Goal: Information Seeking & Learning: Check status

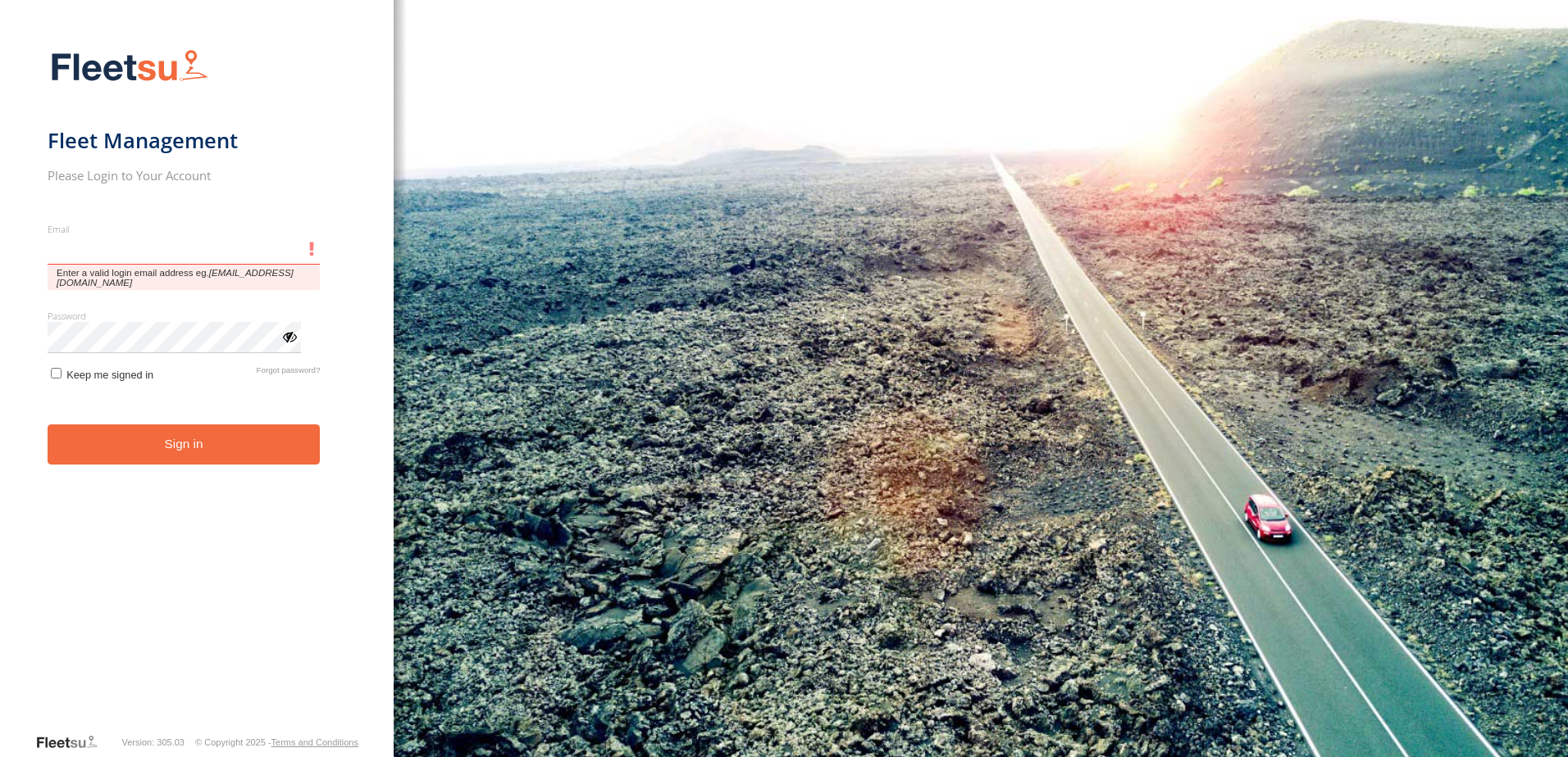
type input "**********"
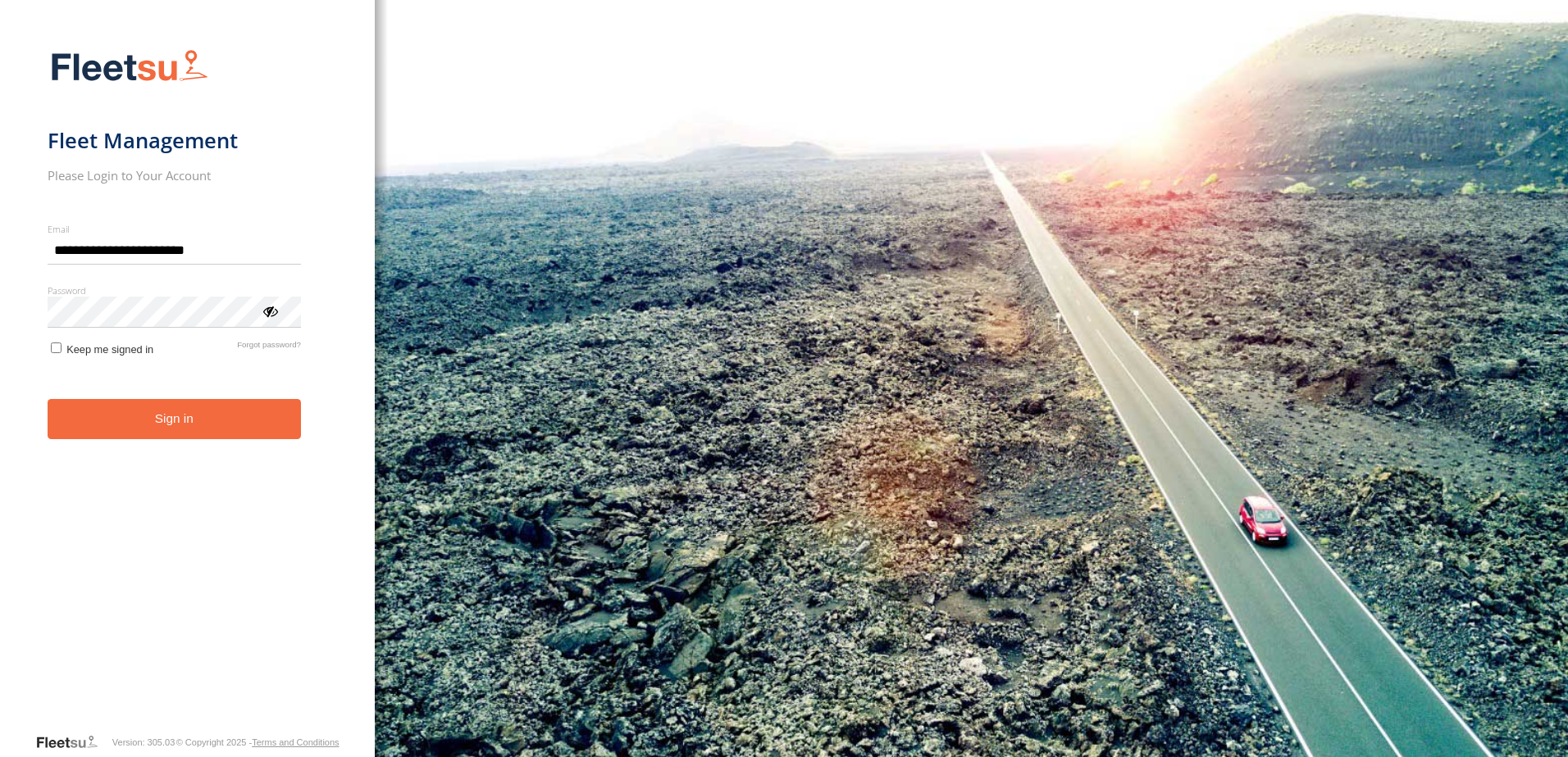
click at [171, 440] on button "Sign in" at bounding box center [175, 419] width 254 height 40
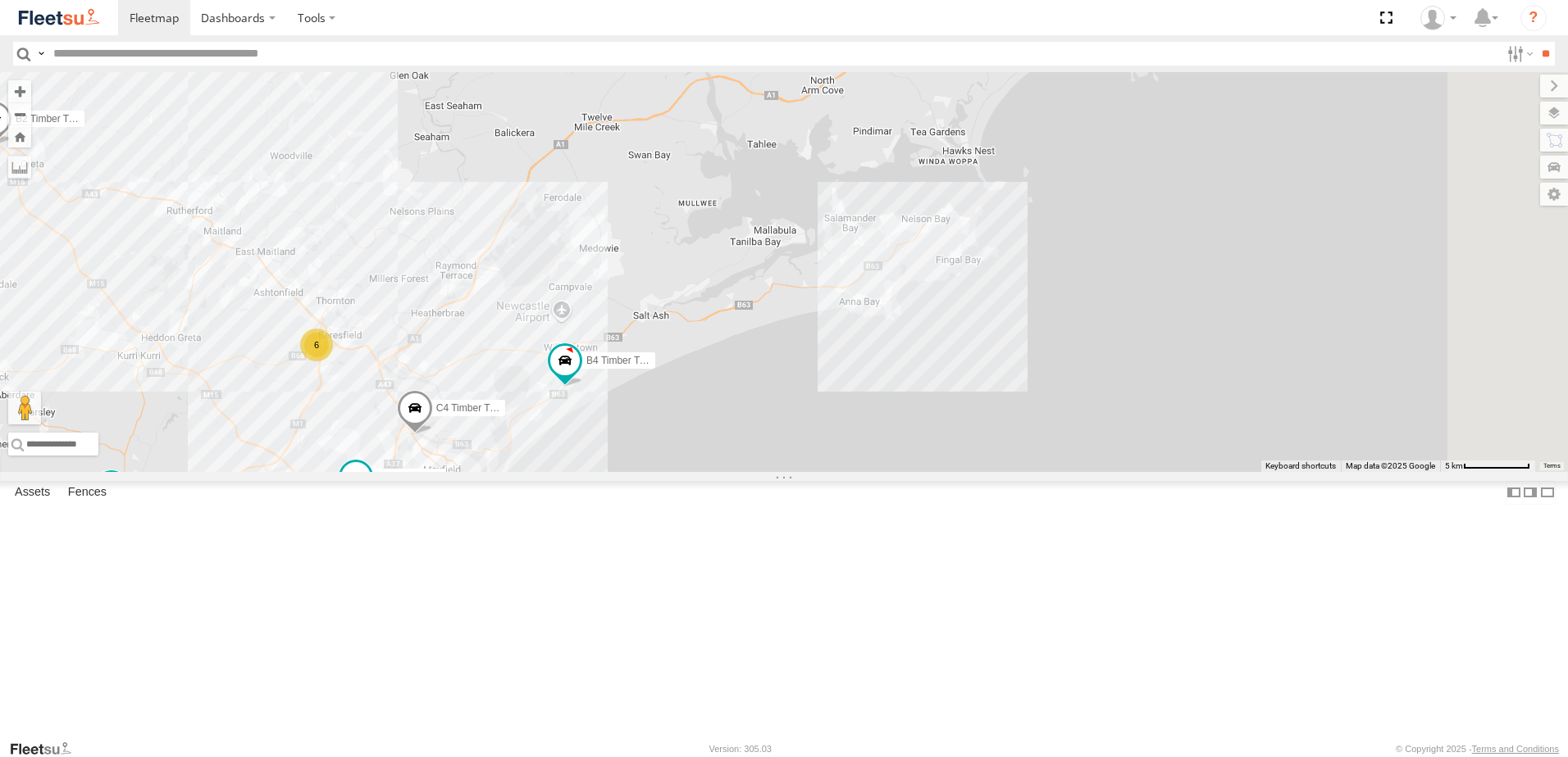
drag, startPoint x: 1045, startPoint y: 370, endPoint x: 446, endPoint y: 409, distance: 600.3
click at [446, 409] on div "B4 Timber Truck B2 Timber Truck L3 Plasterboard Truck C4 Timber Truck LX3 Expre…" at bounding box center [784, 272] width 1568 height 400
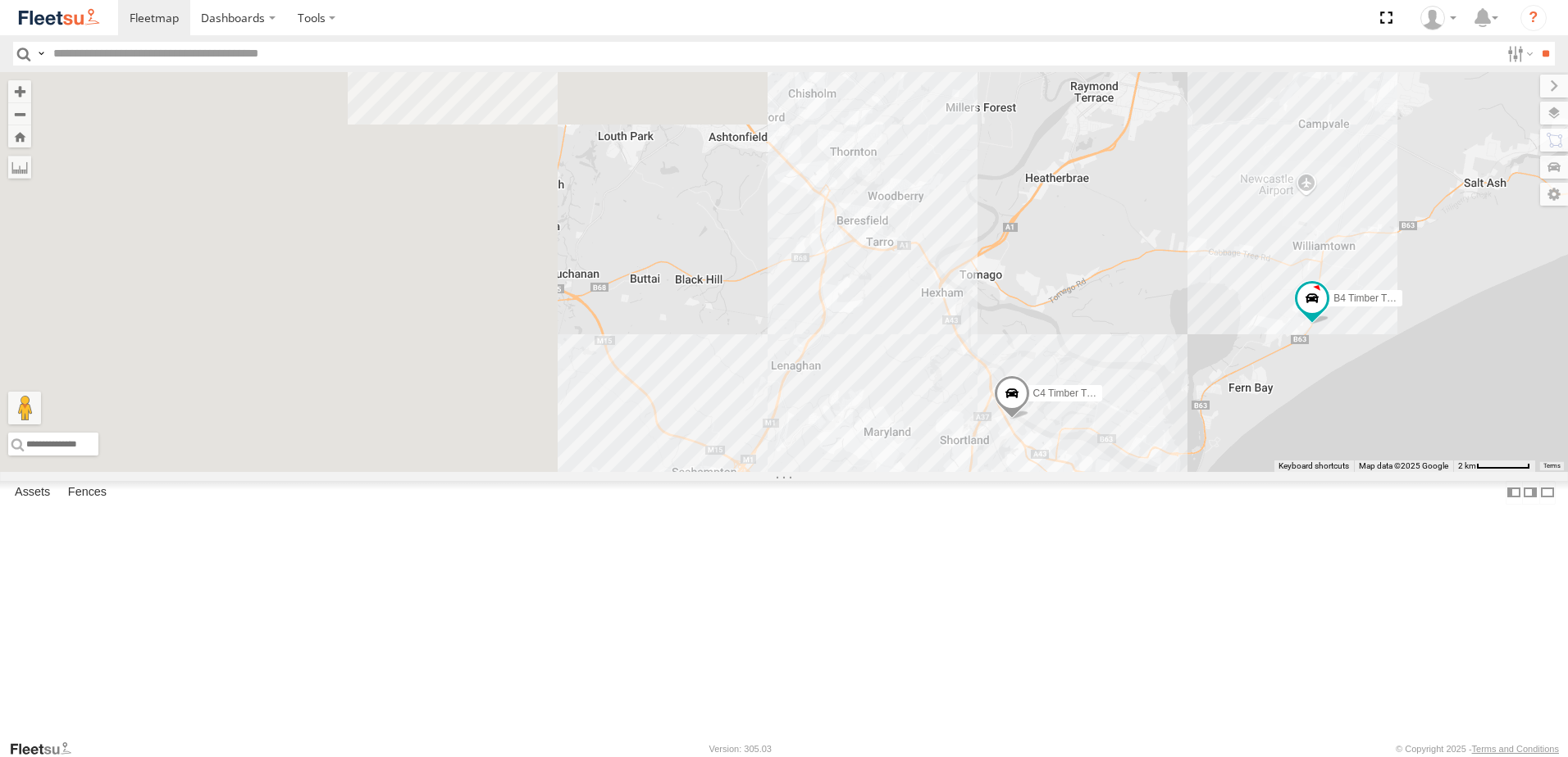
drag, startPoint x: 506, startPoint y: 438, endPoint x: 1209, endPoint y: 407, distance: 703.7
click at [1209, 407] on div "B4 Timber Truck B2 Timber Truck L3 Plasterboard Truck C4 Timber Truck LX3 Expre…" at bounding box center [784, 272] width 1568 height 400
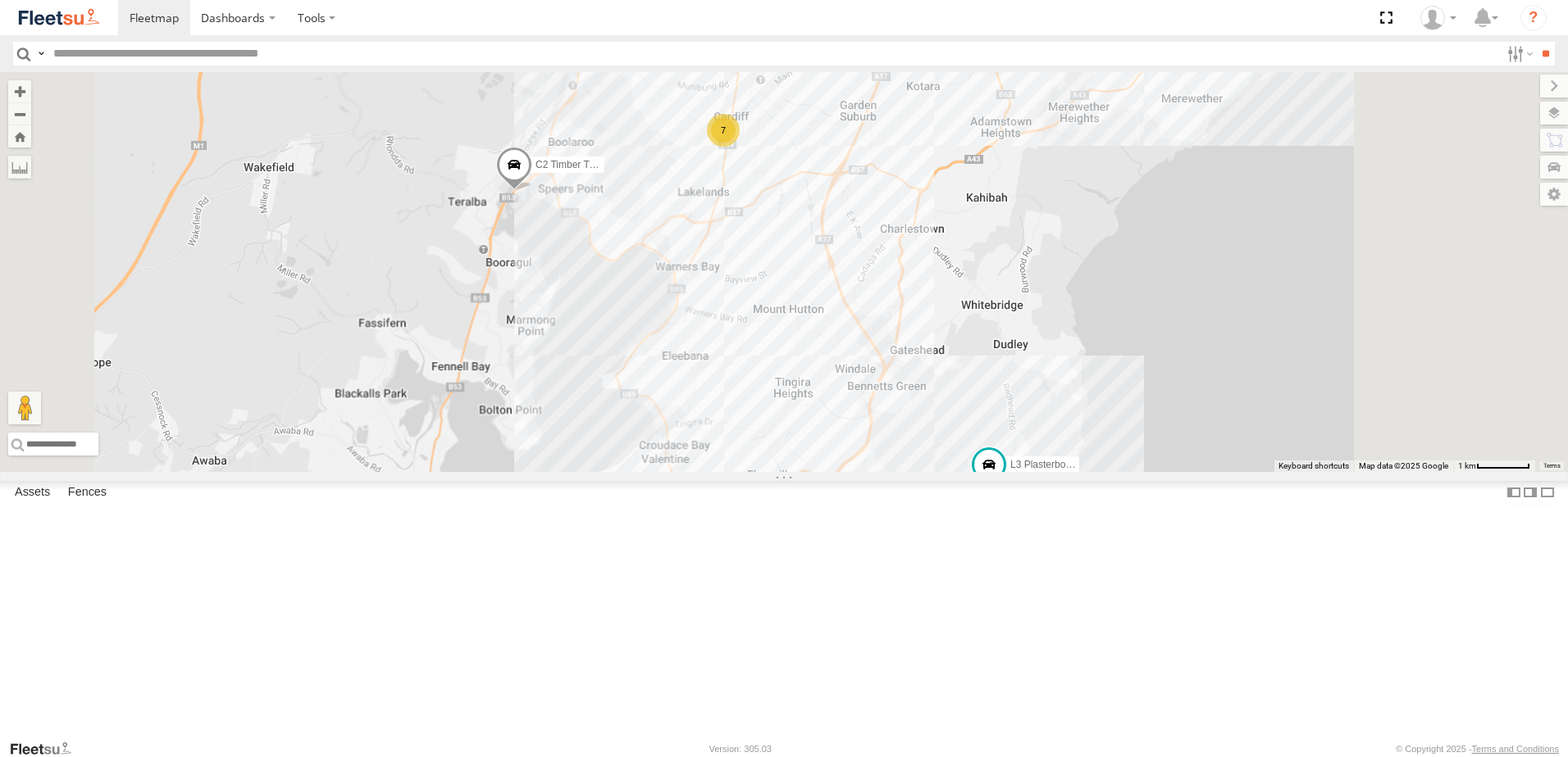
drag, startPoint x: 1073, startPoint y: 564, endPoint x: 970, endPoint y: 277, distance: 304.9
click at [970, 277] on div "B4 Timber Truck B2 Timber Truck L3 Plasterboard Truck C4 Timber Truck LX3 Expre…" at bounding box center [784, 272] width 1568 height 400
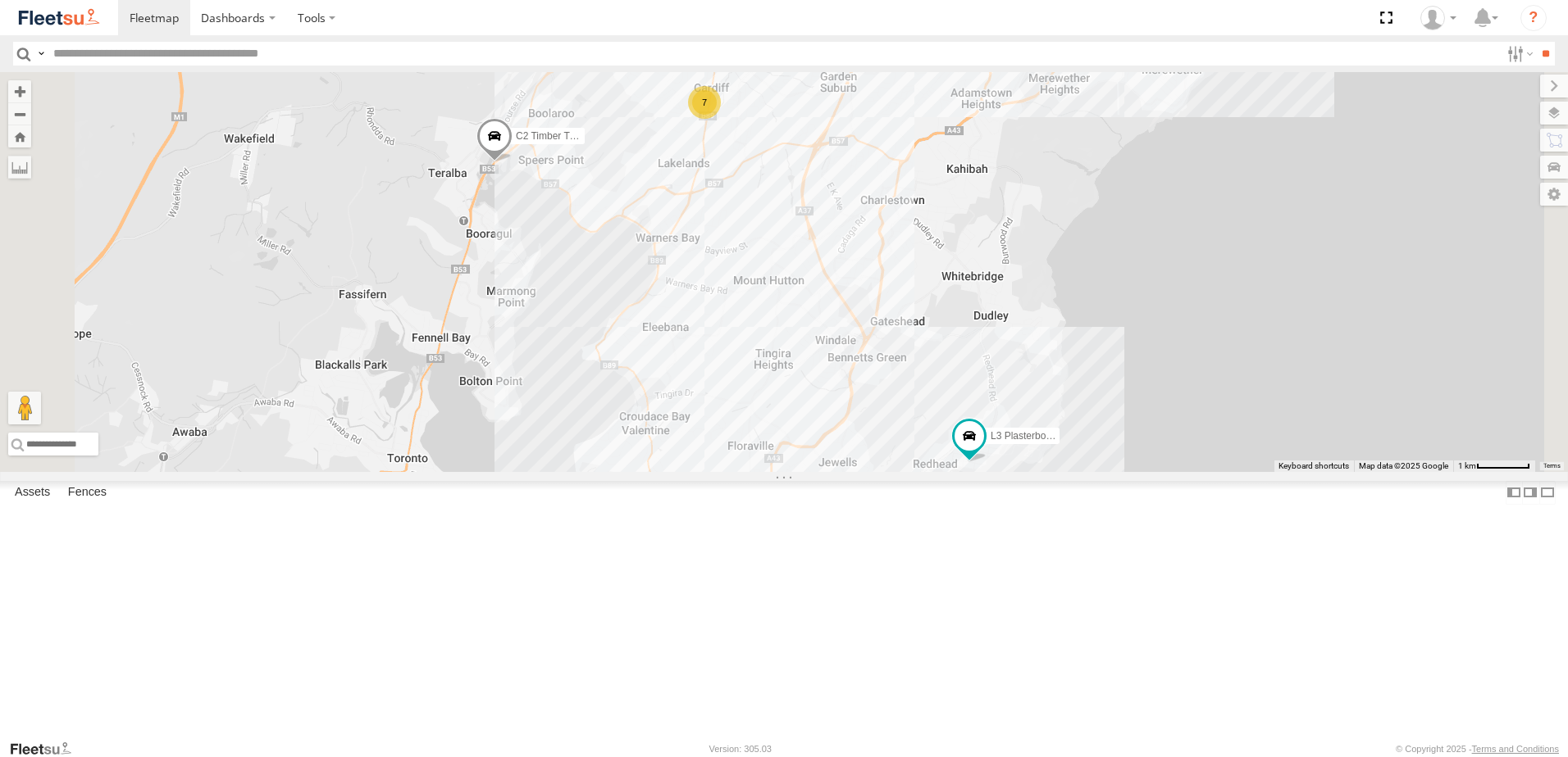
drag, startPoint x: 798, startPoint y: 420, endPoint x: 854, endPoint y: 313, distance: 120.8
click at [854, 313] on div "B4 Timber Truck B2 Timber Truck L3 Plasterboard Truck C4 Timber Truck LX3 Expre…" at bounding box center [784, 272] width 1568 height 400
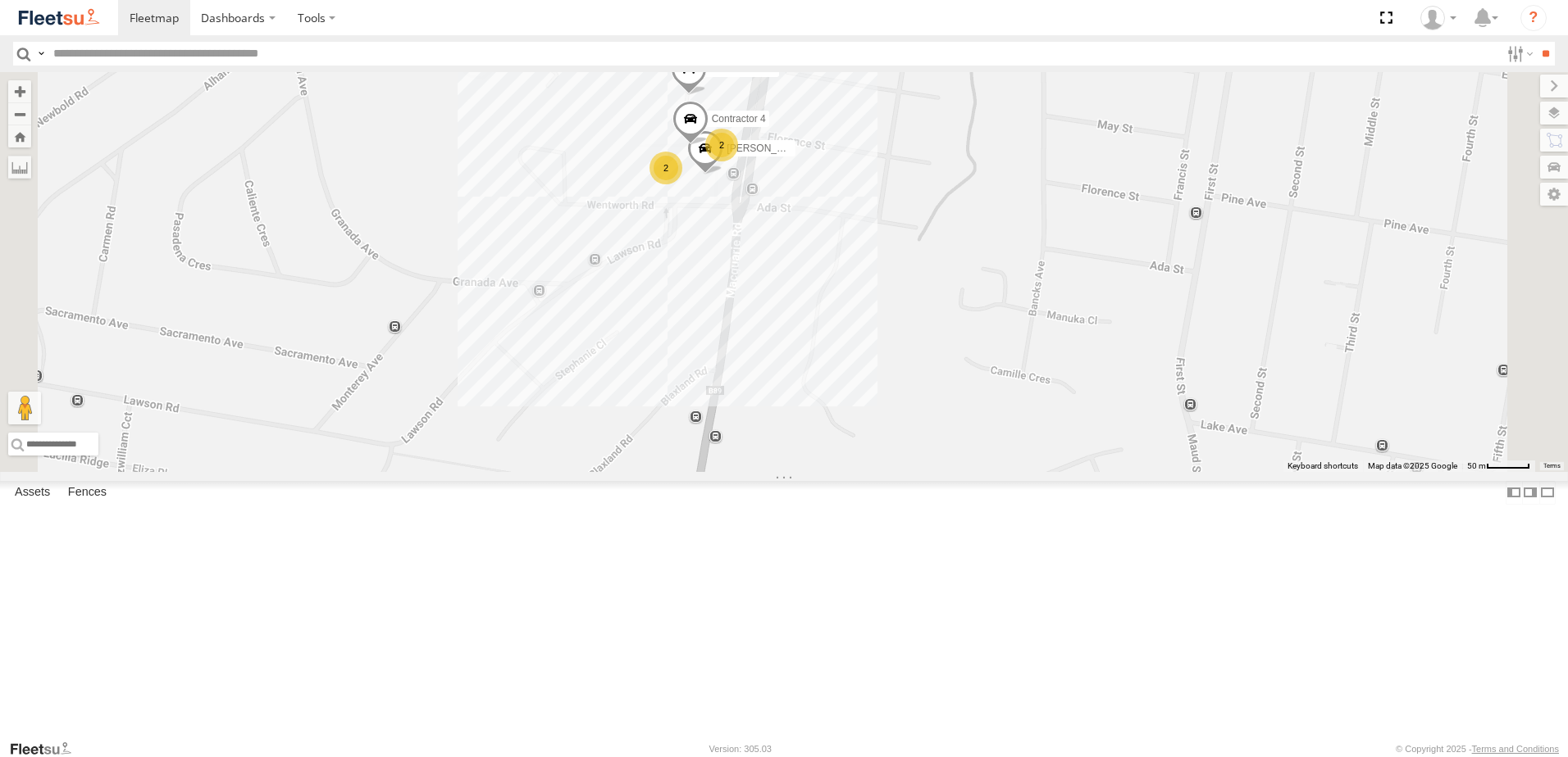
click at [961, 278] on div "B4 Timber Truck B2 Timber Truck L3 Plasterboard Truck C4 Timber Truck LX3 Expre…" at bounding box center [784, 272] width 1568 height 400
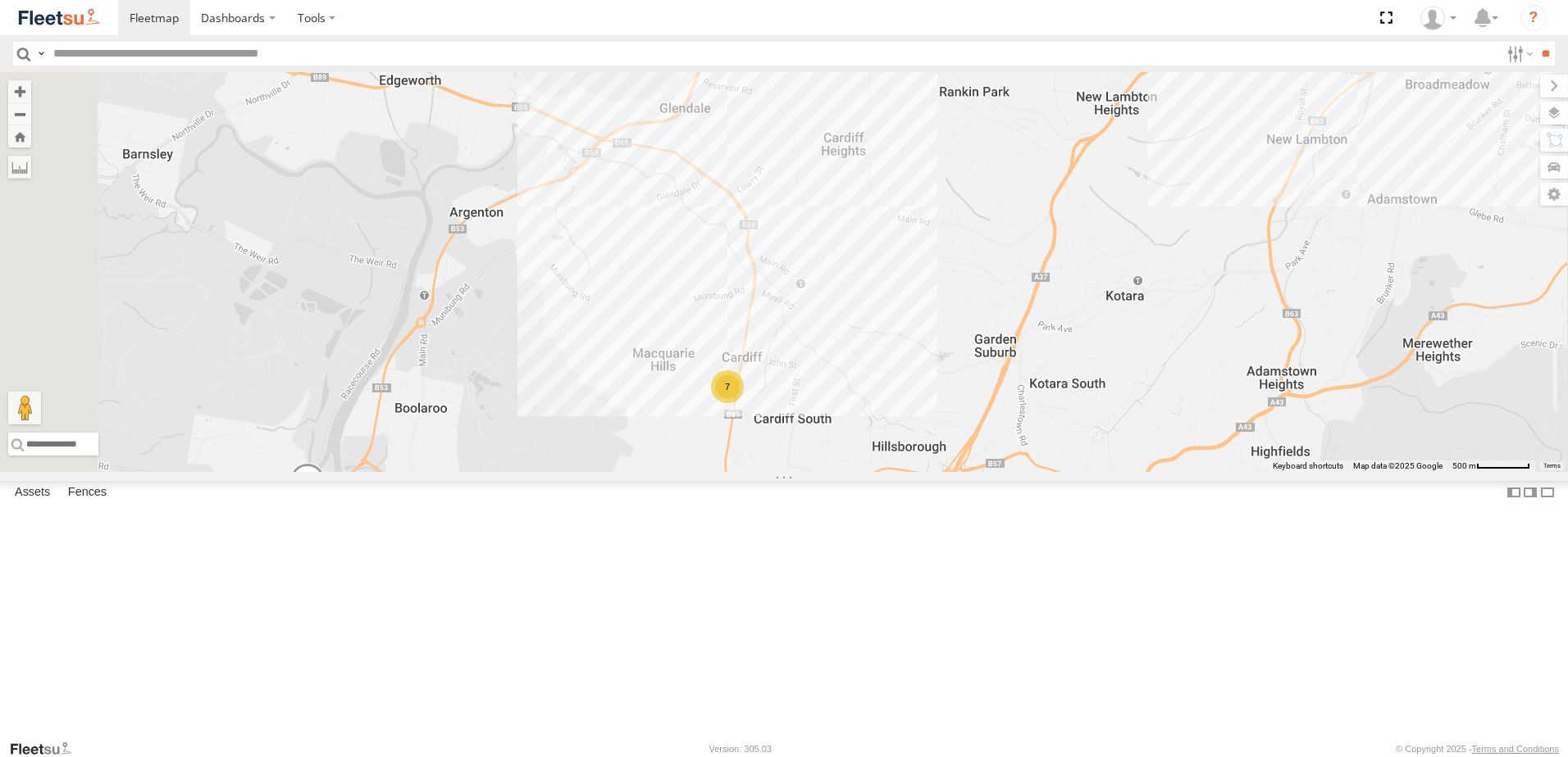
drag, startPoint x: 1076, startPoint y: 197, endPoint x: 1064, endPoint y: 437, distance: 240.3
click at [1065, 436] on div "B4 Timber Truck B2 Timber Truck L3 Plasterboard Truck C4 Timber Truck LX3 Expre…" at bounding box center [784, 272] width 1568 height 400
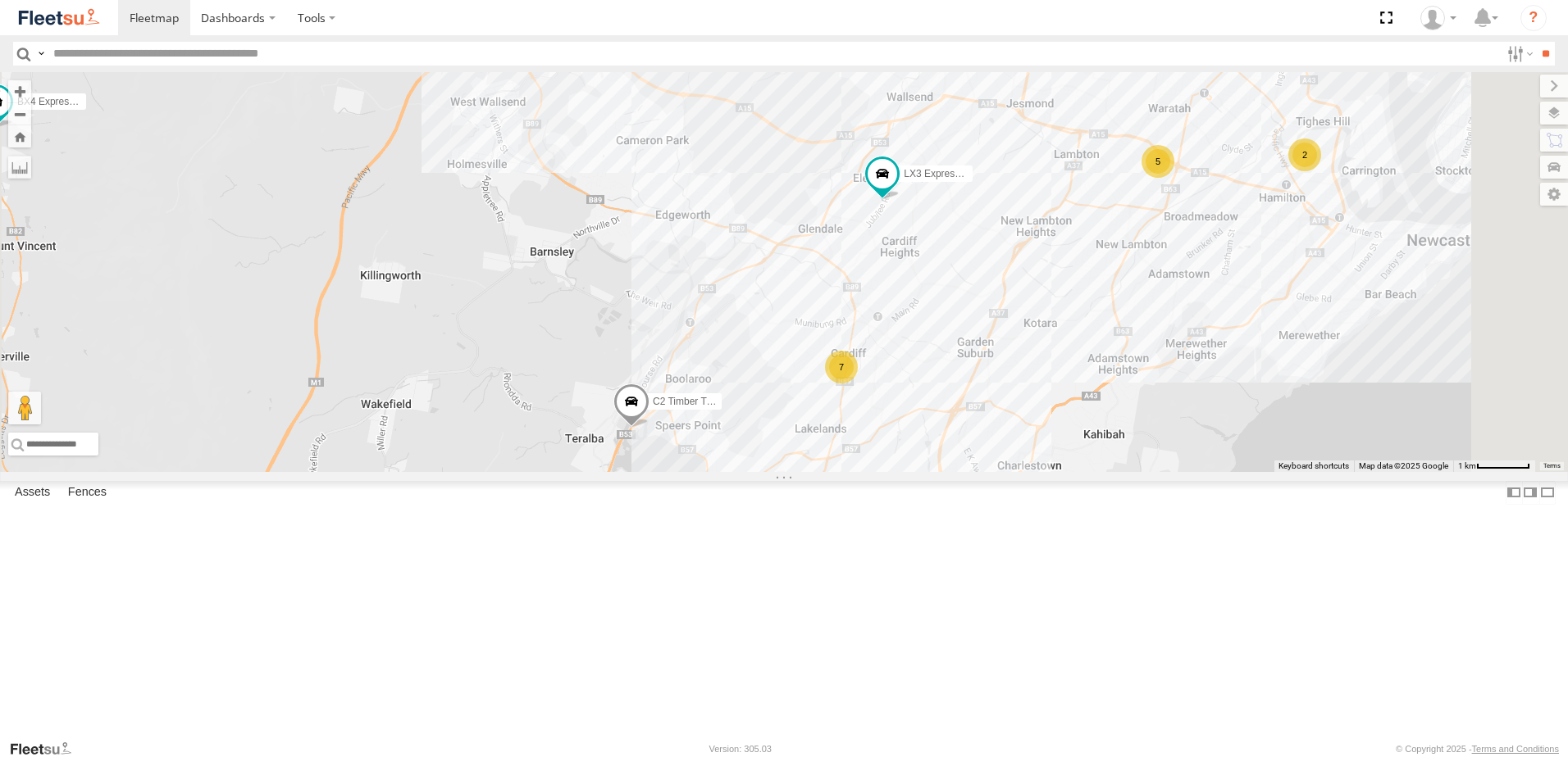
drag, startPoint x: 1048, startPoint y: 448, endPoint x: 1088, endPoint y: 424, distance: 46.6
click at [1088, 424] on div "B4 Timber Truck B2 Timber Truck L3 Plasterboard Truck C4 Timber Truck LX3 Expre…" at bounding box center [784, 272] width 1568 height 400
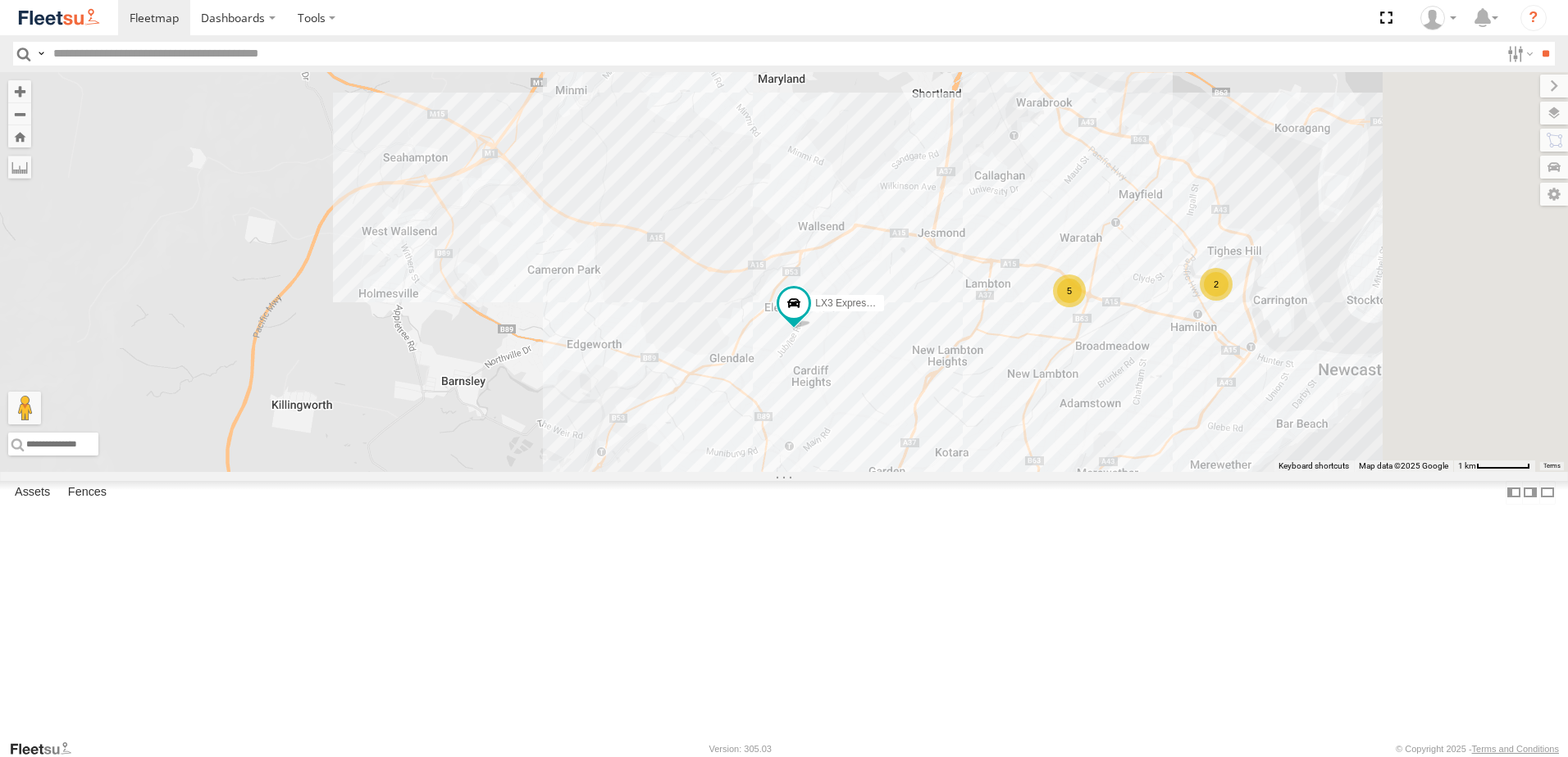
drag, startPoint x: 944, startPoint y: 580, endPoint x: 924, endPoint y: 606, distance: 32.8
click at [924, 472] on div "B4 Timber Truck B2 Timber Truck L3 Plasterboard Truck C4 Timber Truck LX3 Expre…" at bounding box center [784, 272] width 1568 height 400
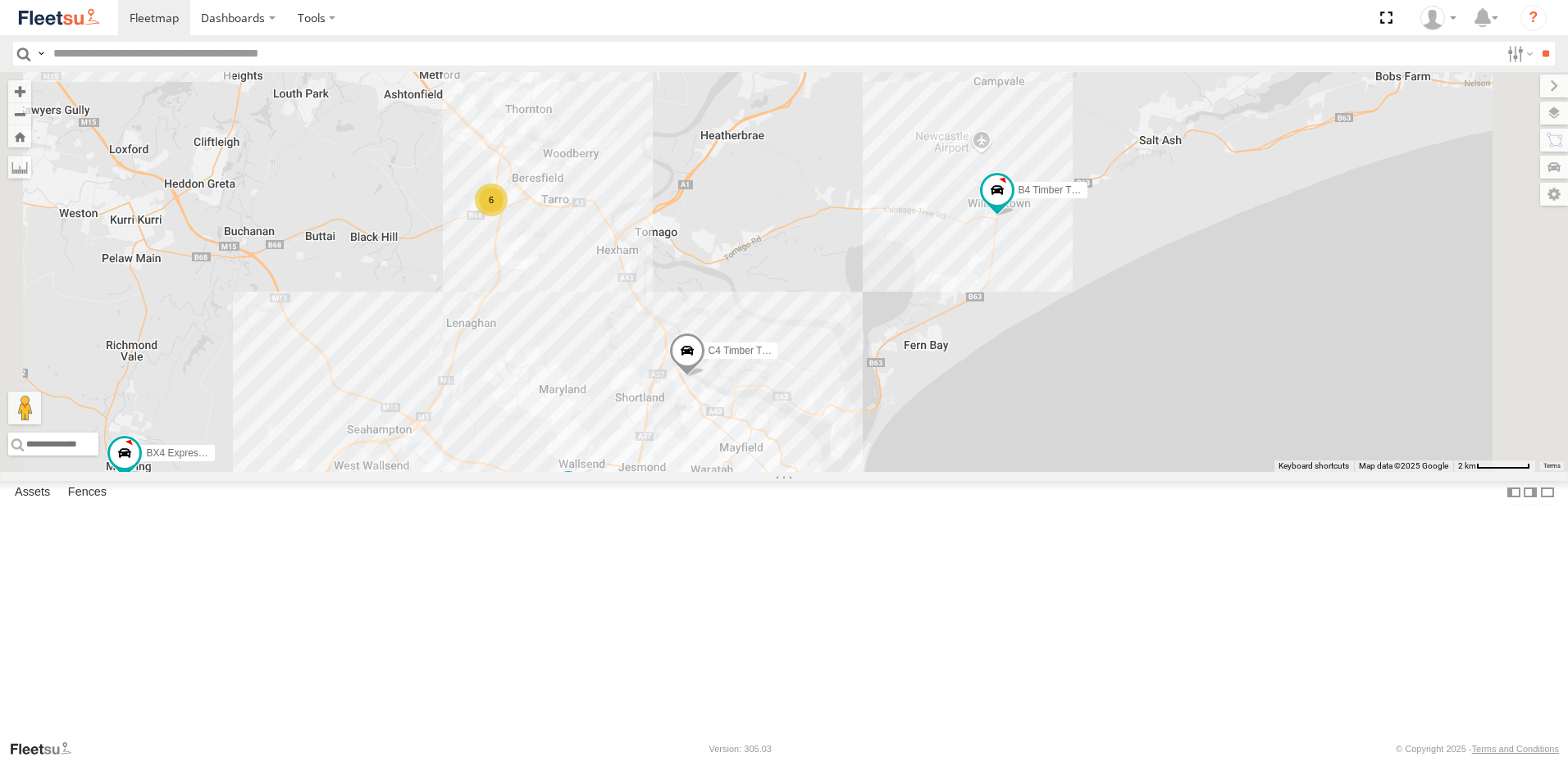
drag, startPoint x: 1195, startPoint y: 332, endPoint x: 1066, endPoint y: 409, distance: 150.2
click at [1066, 409] on div "B4 Timber Truck B2 Timber Truck L3 Plasterboard Truck C4 Timber Truck LX3 Expre…" at bounding box center [784, 272] width 1568 height 400
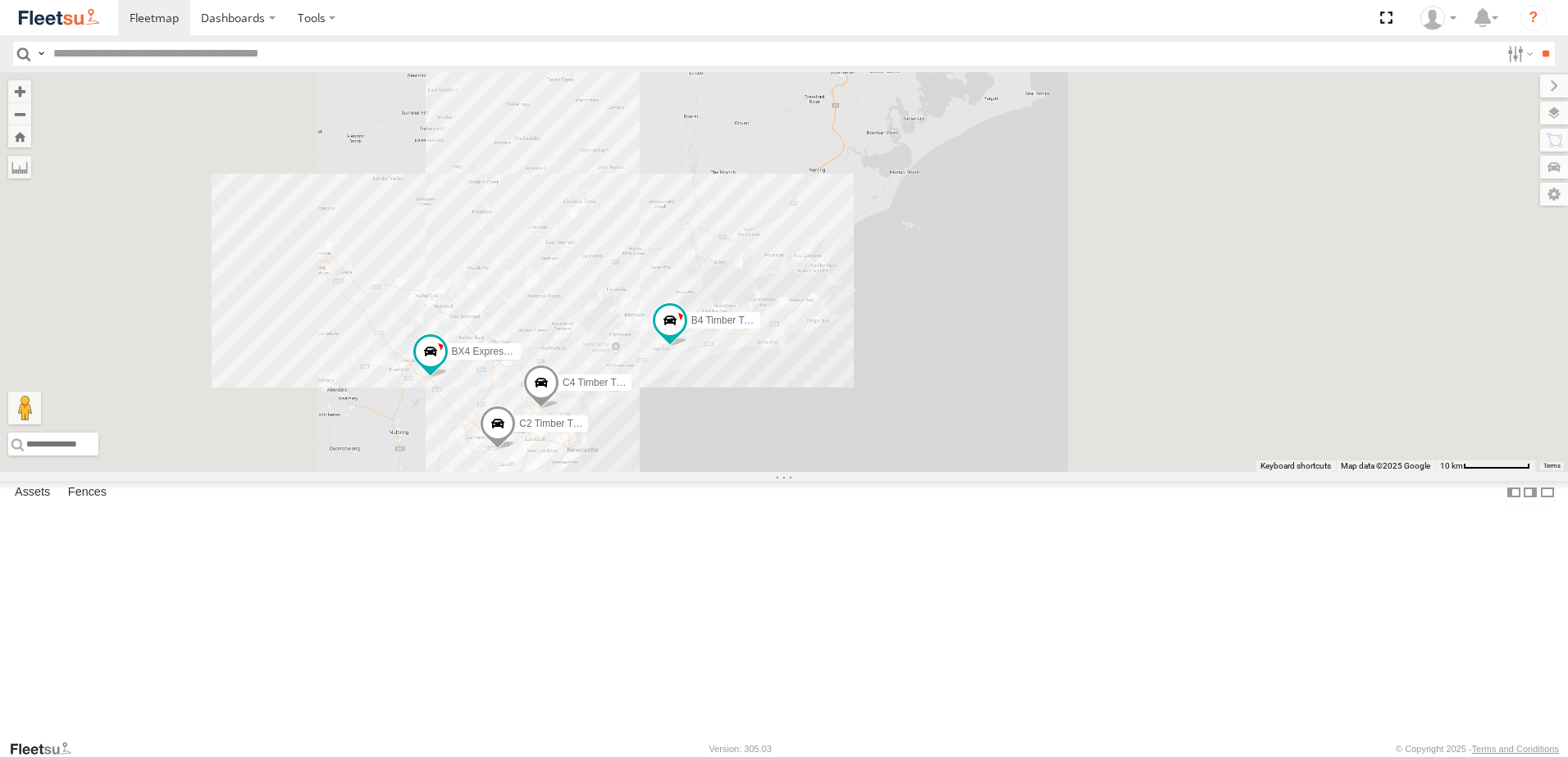
drag, startPoint x: 616, startPoint y: 471, endPoint x: 815, endPoint y: 476, distance: 199.1
click at [807, 472] on div "B4 Timber Truck C4 Timber Truck C2 Timber Truck BX4 Express Ute" at bounding box center [784, 272] width 1568 height 400
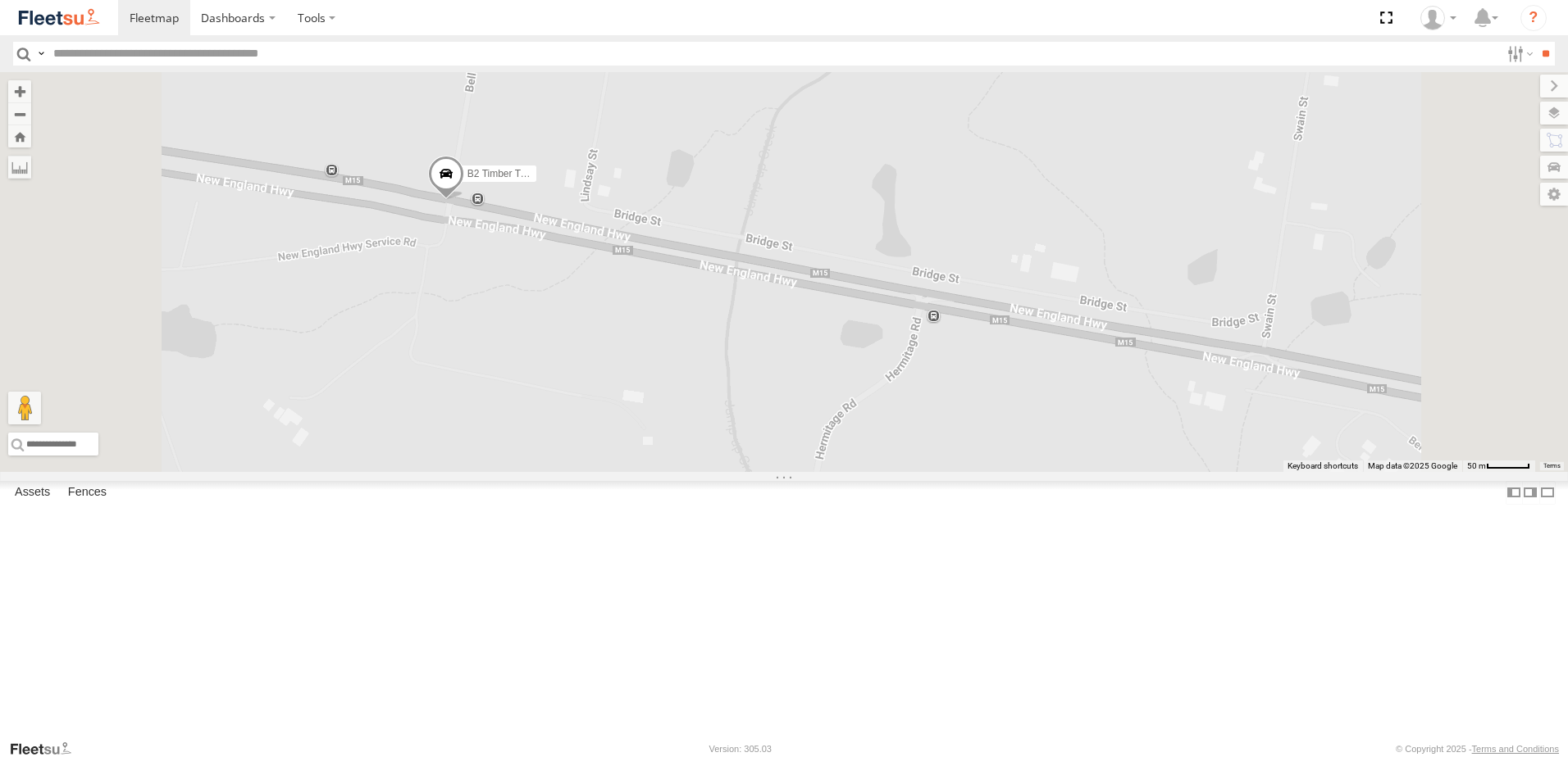
click at [464, 200] on span at bounding box center [446, 178] width 36 height 44
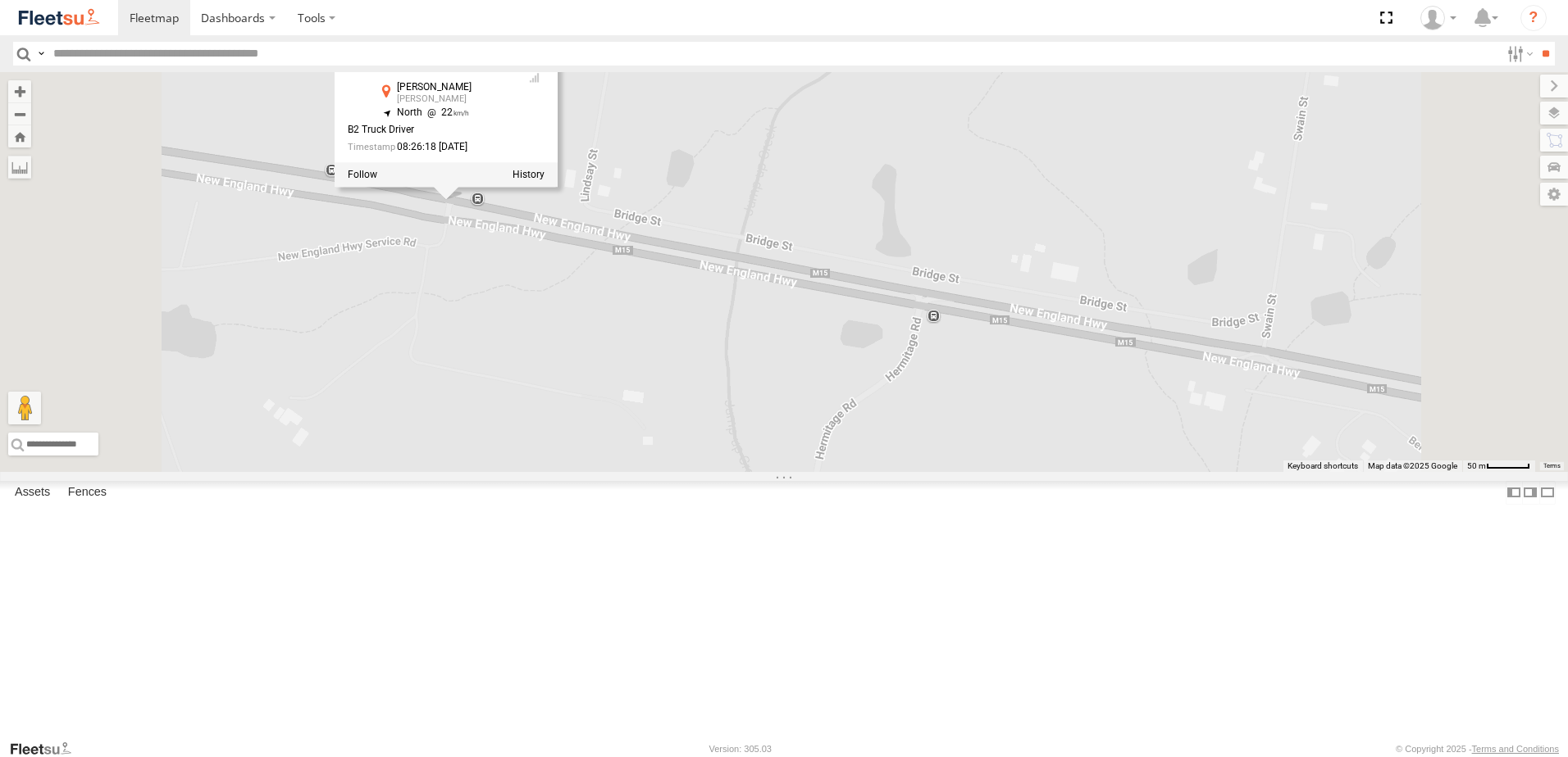
click at [763, 456] on div "B4 Timber Truck C4 Timber Truck BX4 Express Ute B2 Timber Truck L3 Plasterboard…" at bounding box center [784, 272] width 1568 height 400
click at [815, 388] on div "B4 Timber Truck C4 Timber Truck BX4 Express Ute B2 Timber Truck L3 Plasterboard…" at bounding box center [784, 272] width 1568 height 400
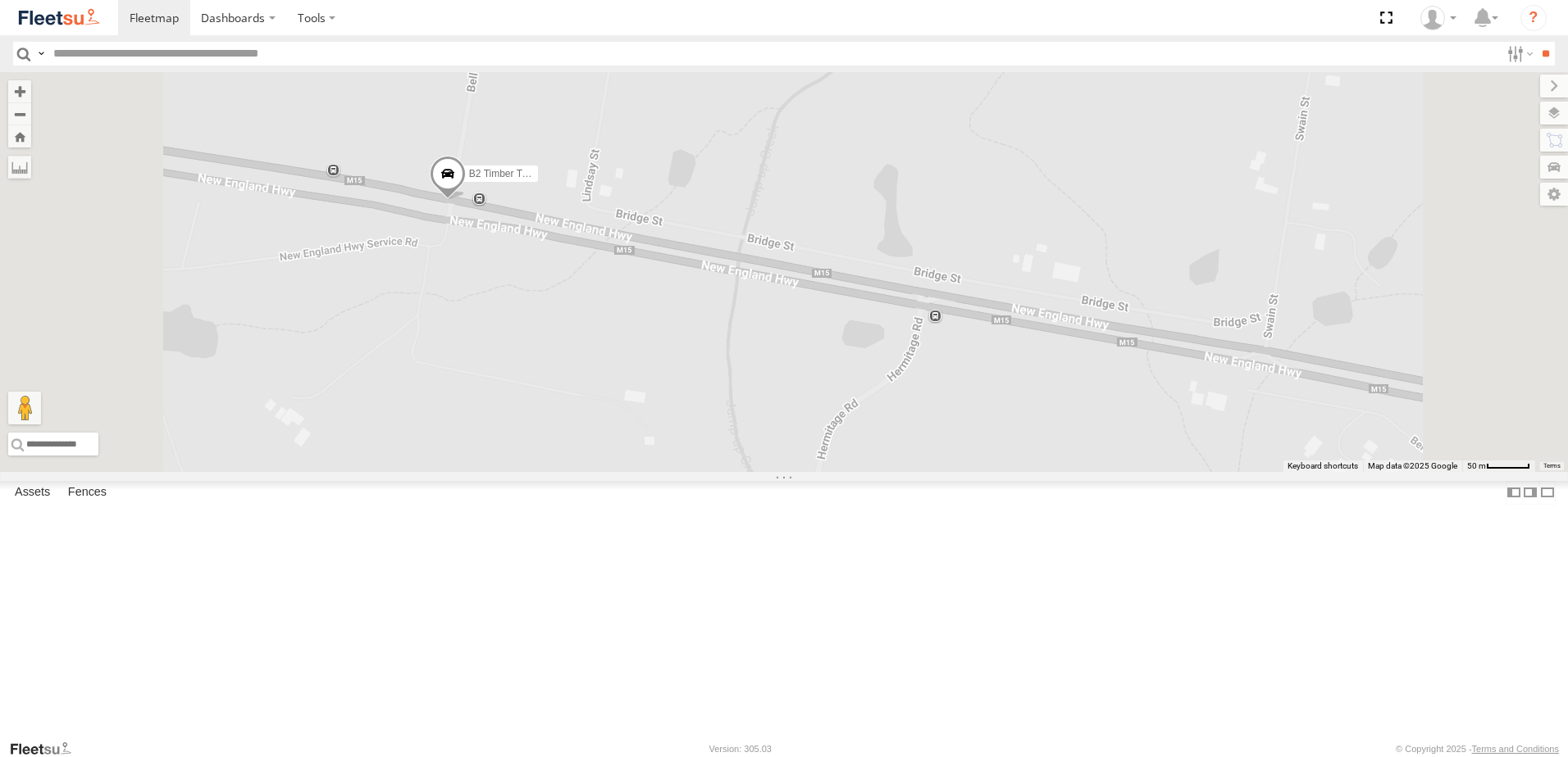
click at [770, 241] on div "B4 Timber Truck C4 Timber Truck BX4 Express Ute B2 Timber Truck L3 Plasterboard…" at bounding box center [784, 272] width 1568 height 400
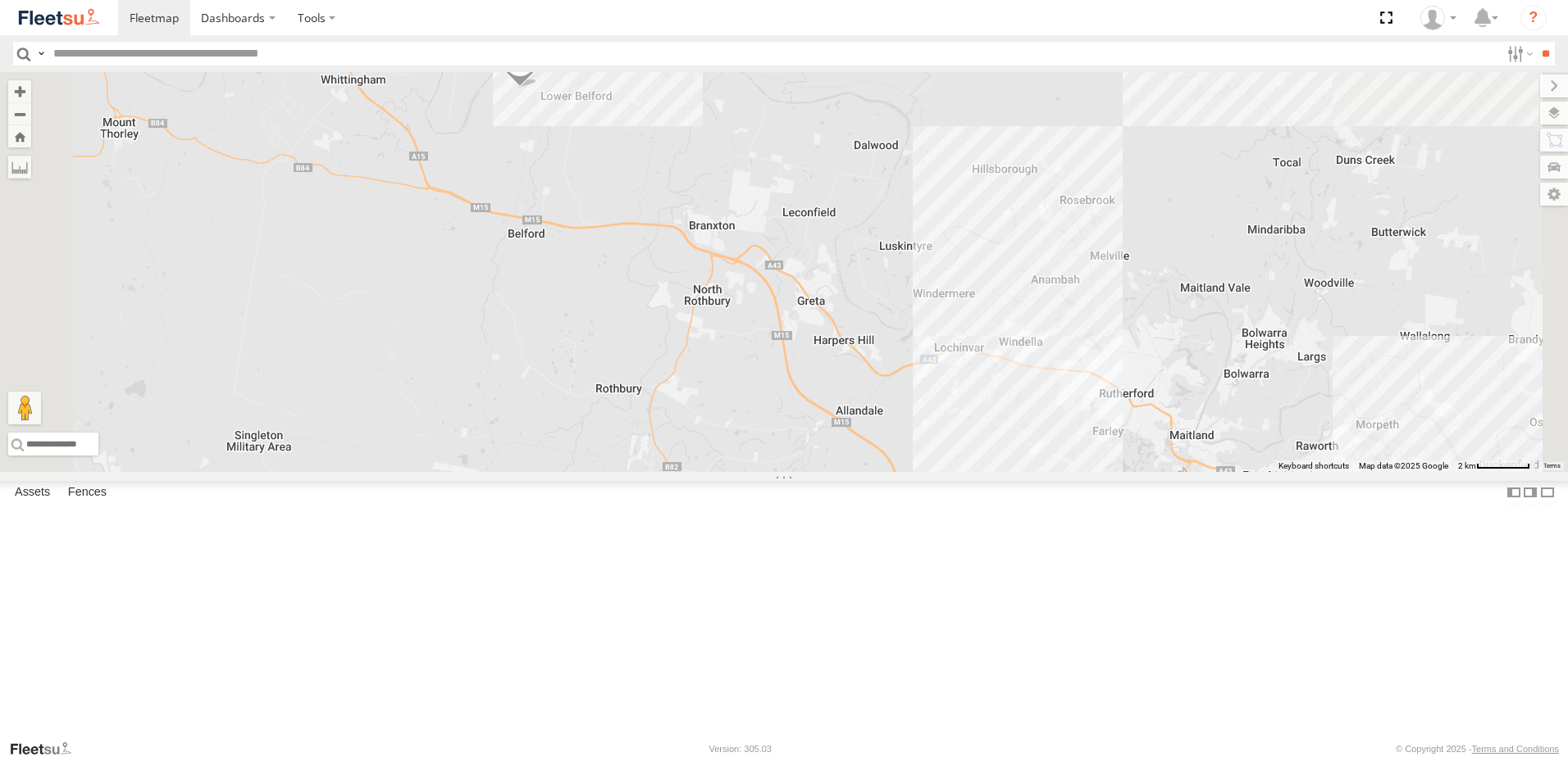
drag, startPoint x: 888, startPoint y: 500, endPoint x: 804, endPoint y: 436, distance: 105.6
click at [804, 436] on div "B2 Timber Truck" at bounding box center [784, 272] width 1568 height 400
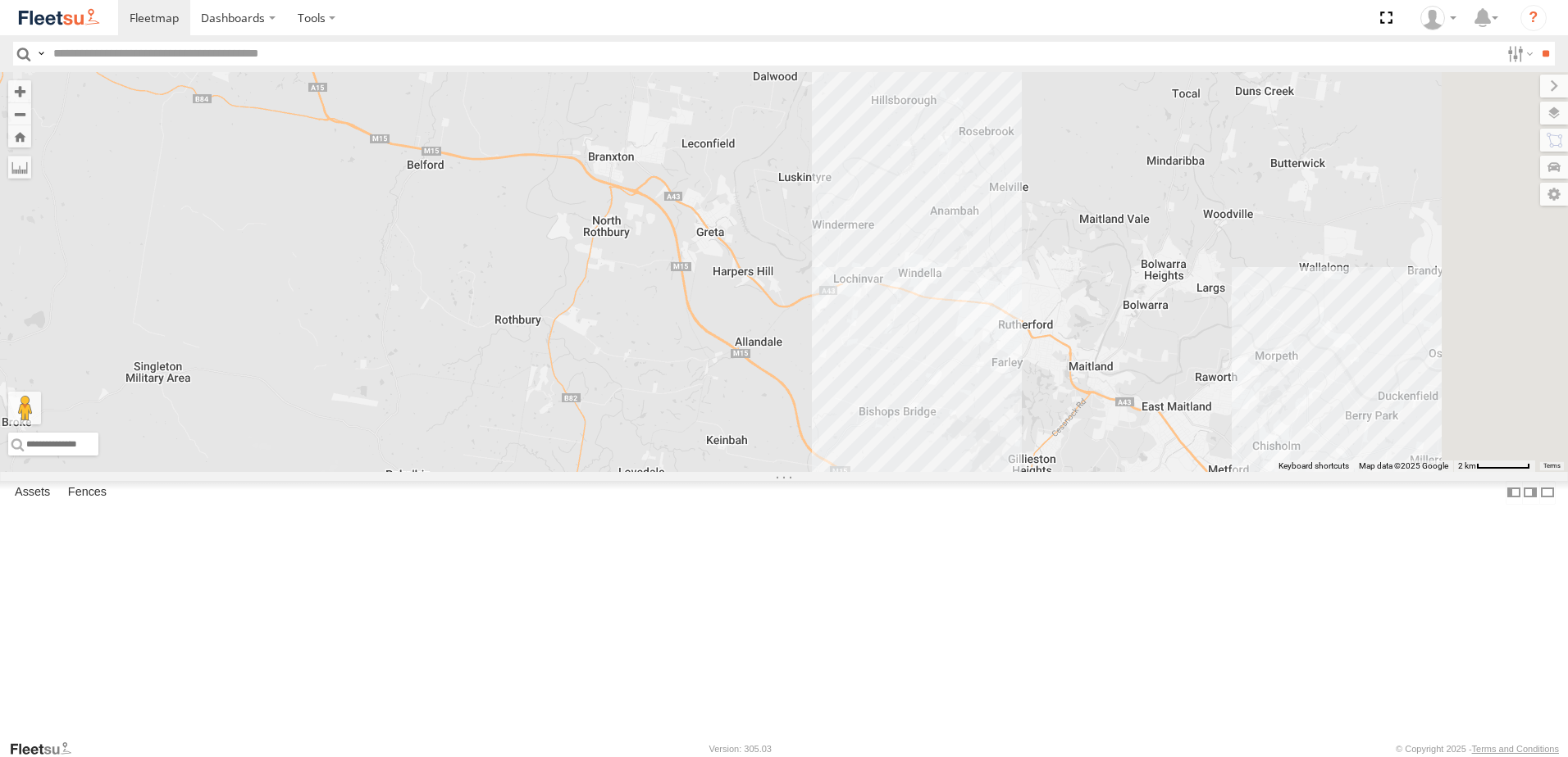
drag, startPoint x: 894, startPoint y: 467, endPoint x: 825, endPoint y: 408, distance: 90.8
click at [825, 408] on div "B2 Timber Truck" at bounding box center [784, 272] width 1568 height 400
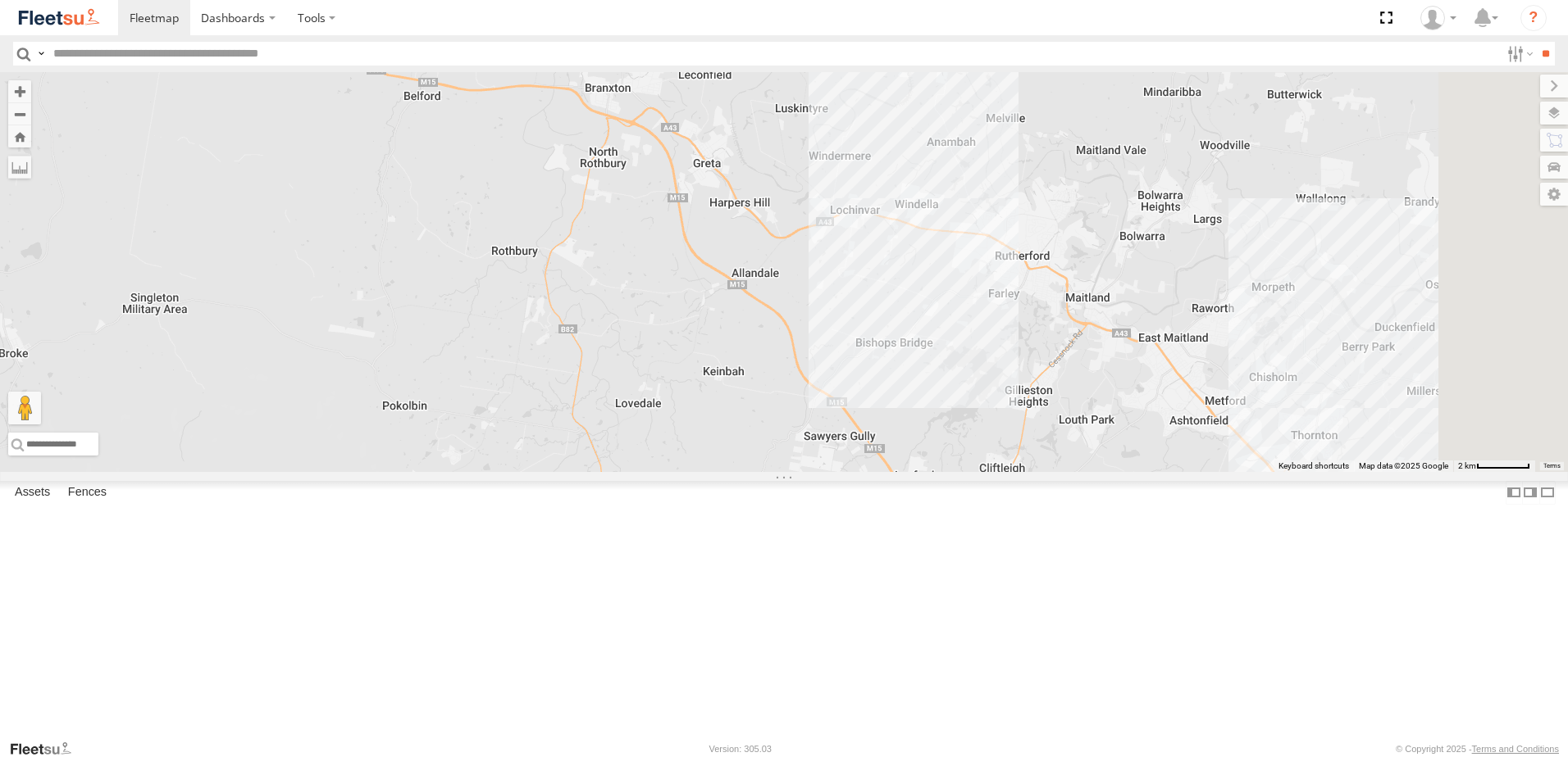
drag, startPoint x: 746, startPoint y: 576, endPoint x: 751, endPoint y: 510, distance: 66.2
click at [751, 472] on div "B2 Timber Truck 6 BX4 Express Ute" at bounding box center [784, 272] width 1568 height 400
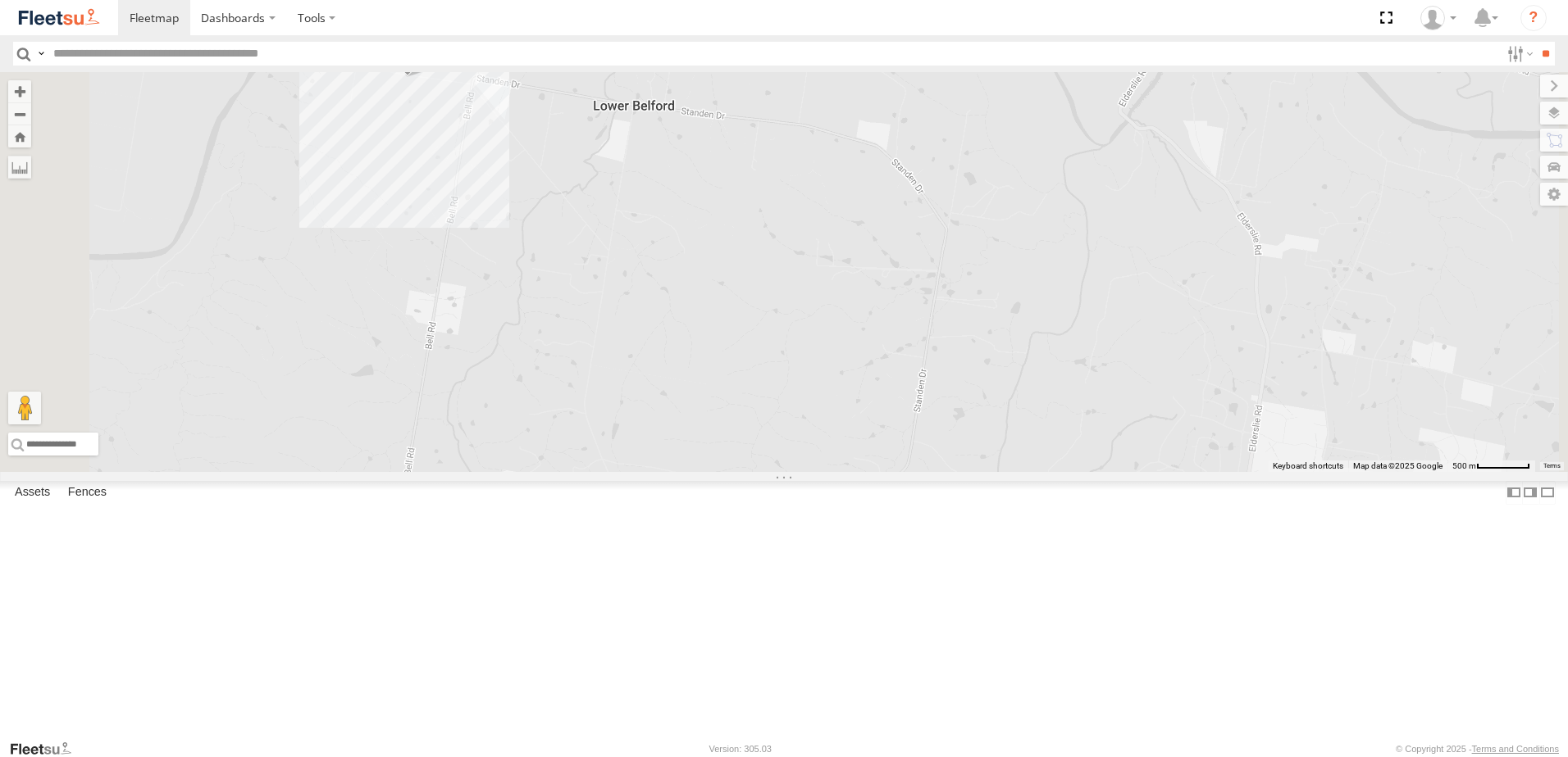
click at [426, 78] on span at bounding box center [408, 55] width 36 height 44
click at [506, 59] on label at bounding box center [489, 54] width 32 height 11
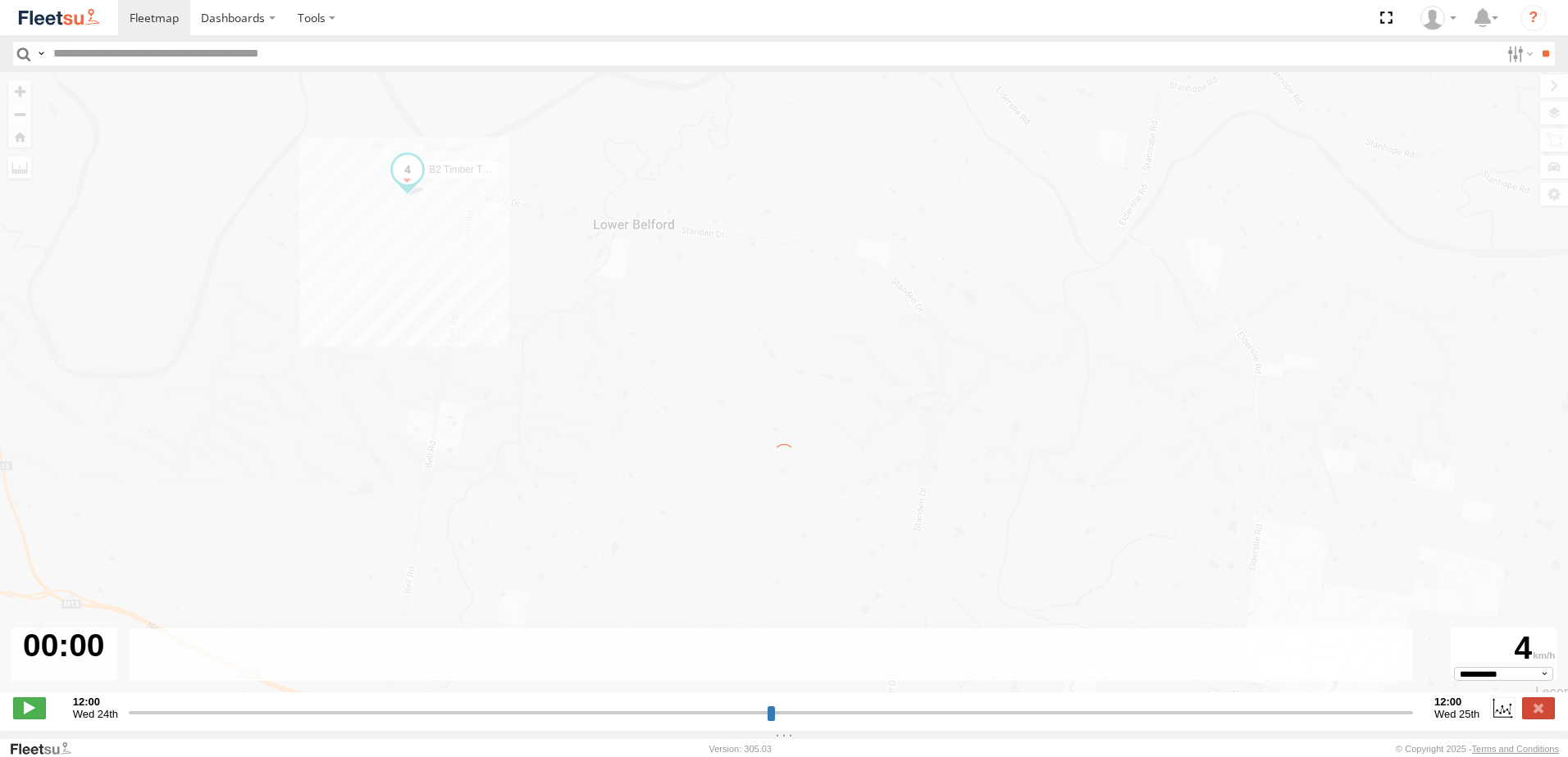
type input "**********"
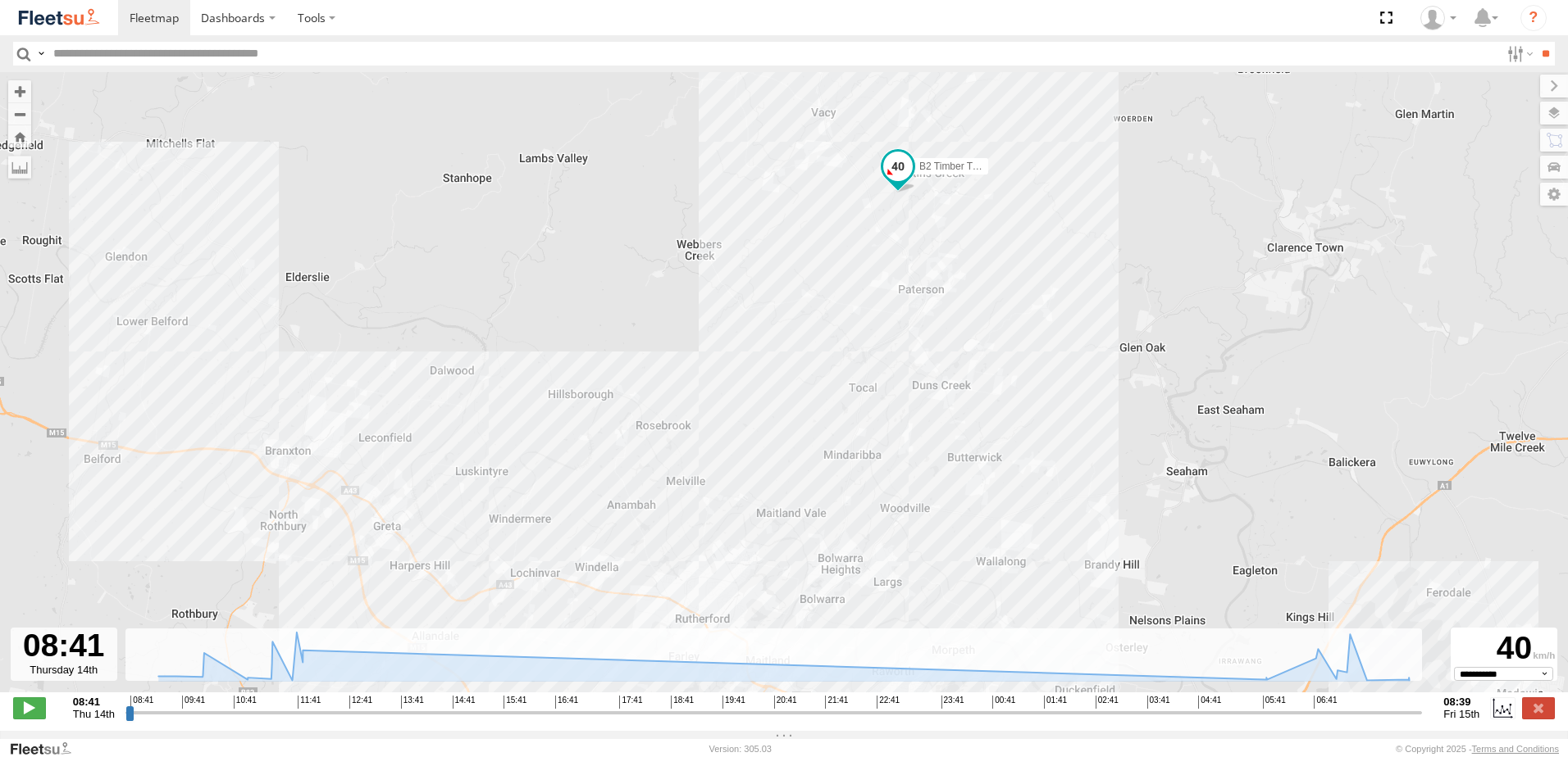
drag, startPoint x: 921, startPoint y: 499, endPoint x: 912, endPoint y: 534, distance: 36.1
click at [912, 534] on div "B2 Timber Truck 09:27 Thu 11:47 Thu 11:49 Thu 12:17 Thu 16:21 Thu 05:47 Fri 05:…" at bounding box center [784, 391] width 1568 height 638
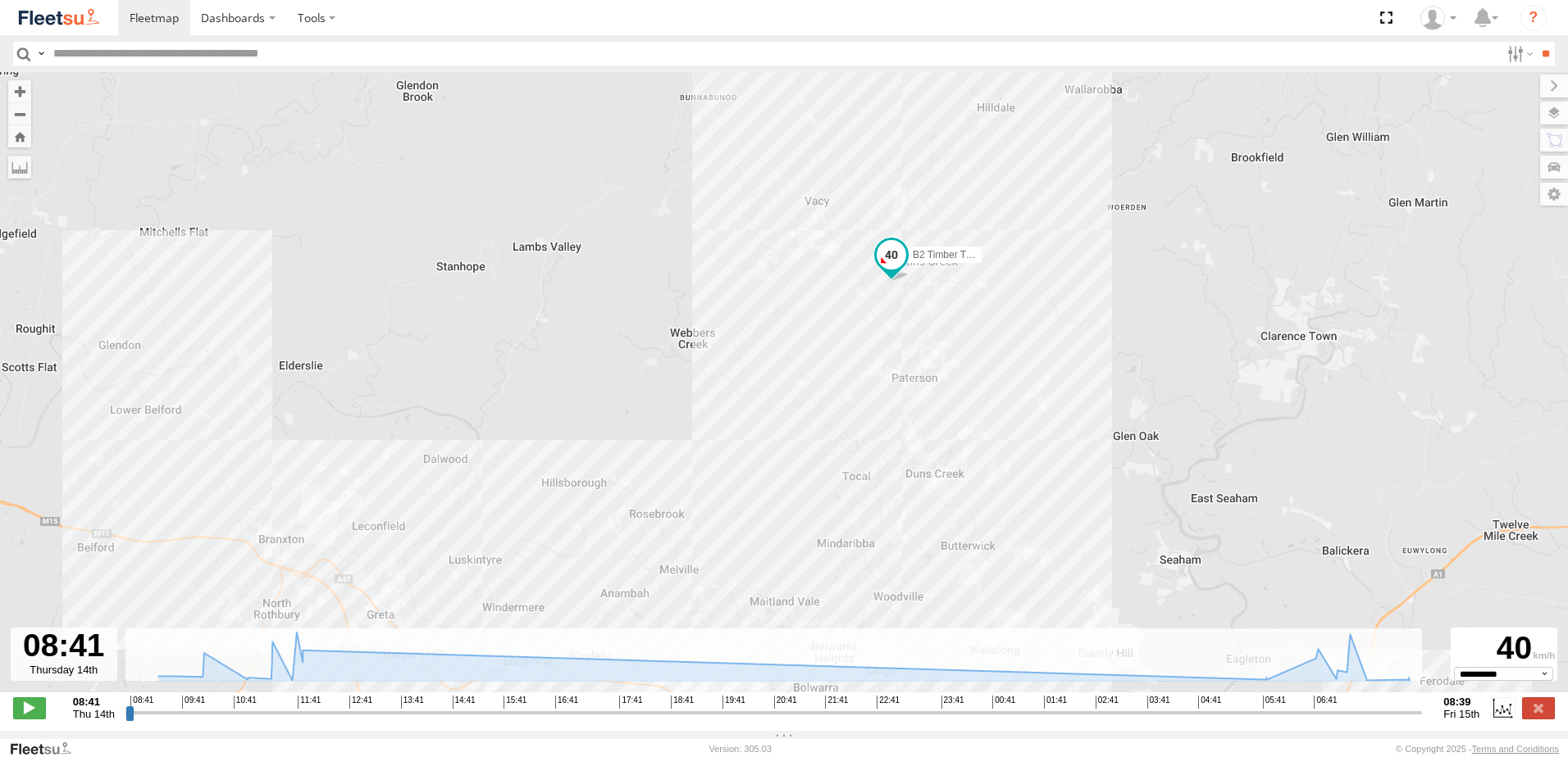
drag, startPoint x: 938, startPoint y: 320, endPoint x: 960, endPoint y: 239, distance: 83.9
click at [956, 255] on div "B2 Timber Truck 09:27 Thu 11:47 Thu 11:49 Thu 12:17 Thu 16:21 Thu 05:47 Fri 05:…" at bounding box center [784, 391] width 1568 height 638
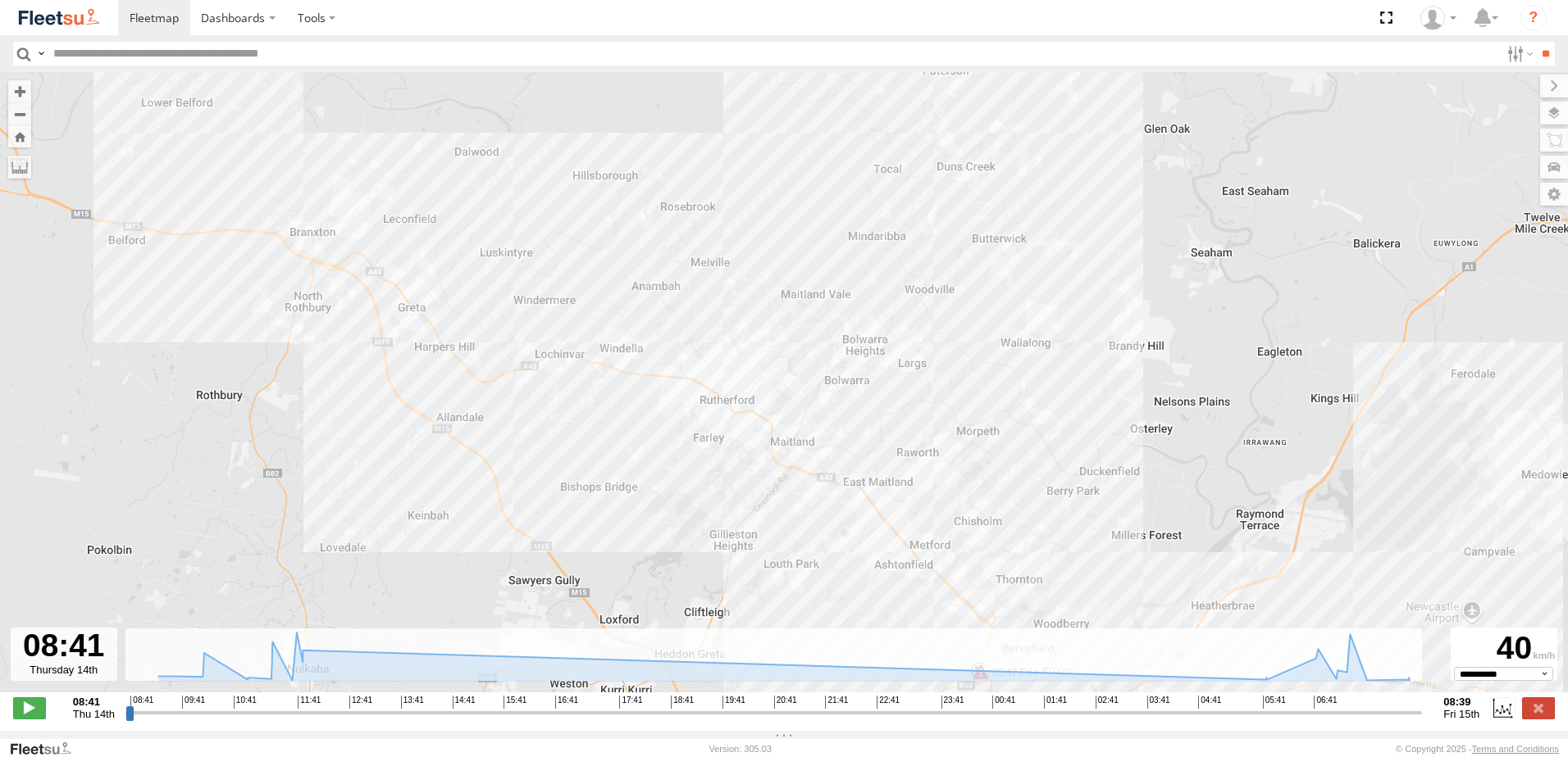
drag, startPoint x: 959, startPoint y: 505, endPoint x: 919, endPoint y: 370, distance: 140.8
click at [919, 375] on div "B2 Timber Truck 09:27 Thu 11:47 Thu 11:49 Thu 12:17 Thu 16:21 Thu 05:47 Fri 05:…" at bounding box center [784, 391] width 1568 height 638
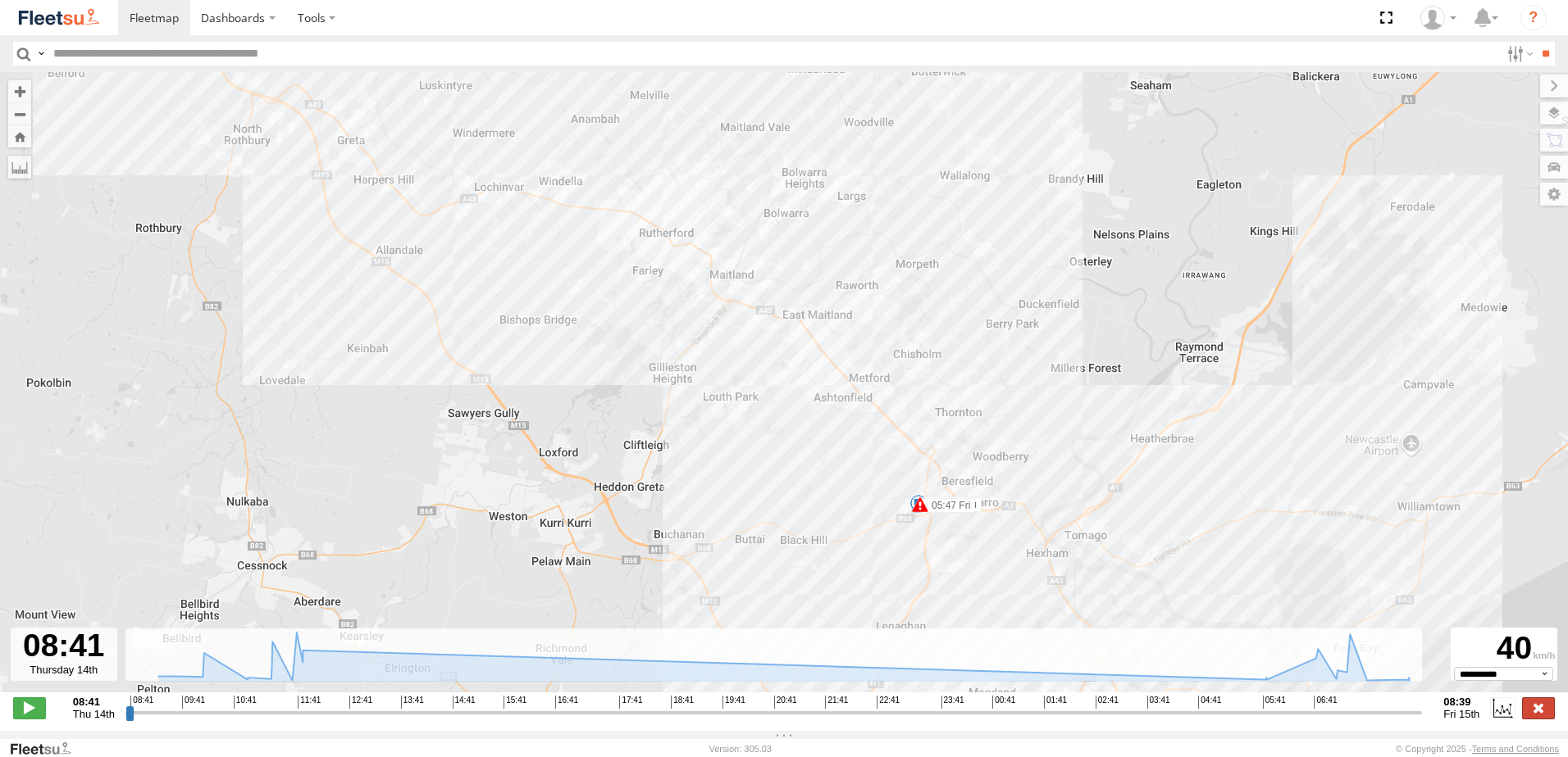
click at [1535, 715] on label at bounding box center [1538, 708] width 33 height 22
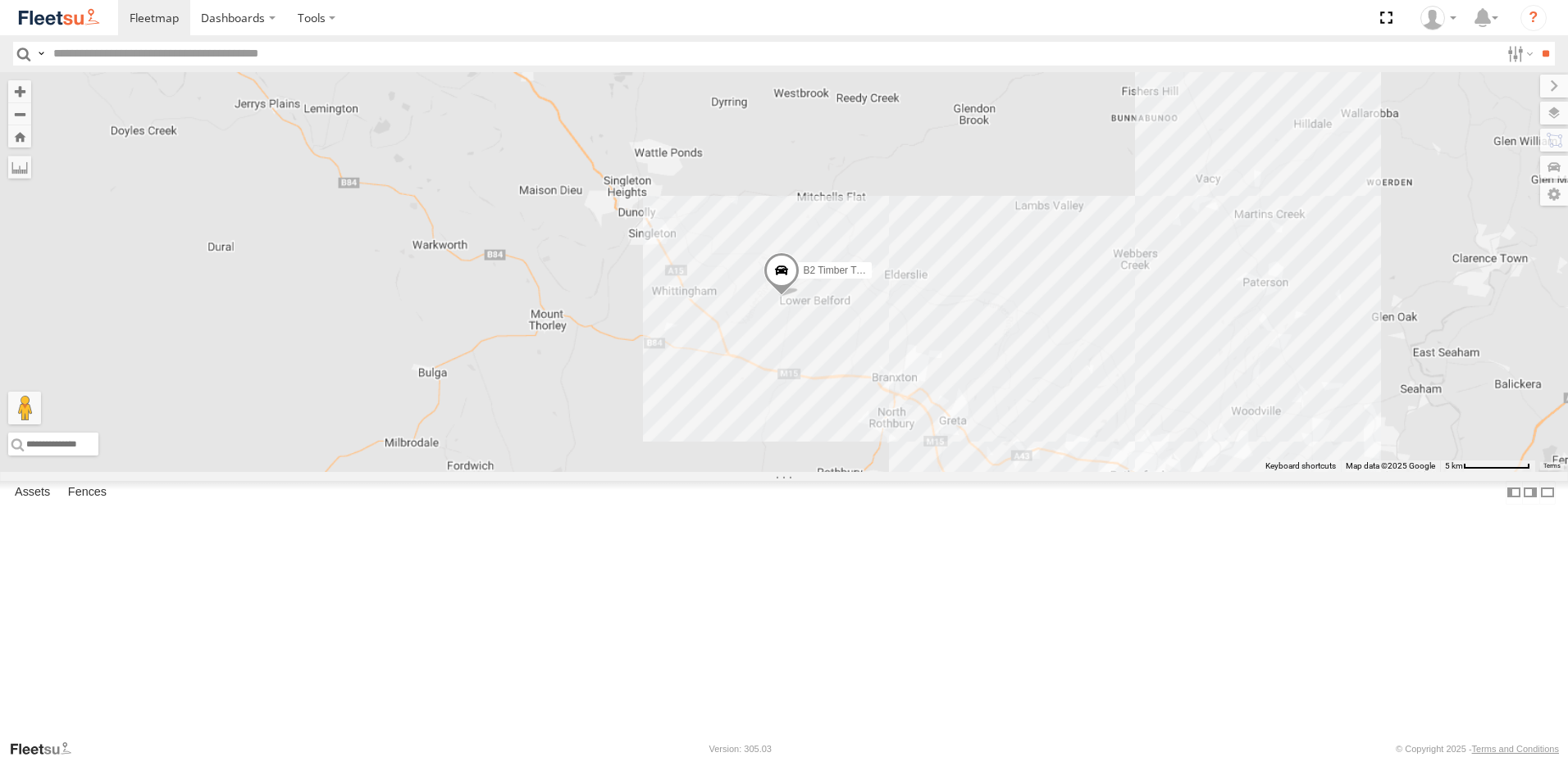
drag, startPoint x: 1055, startPoint y: 440, endPoint x: 963, endPoint y: 335, distance: 139.6
click at [963, 335] on div "B2 Timber Truck" at bounding box center [784, 272] width 1568 height 400
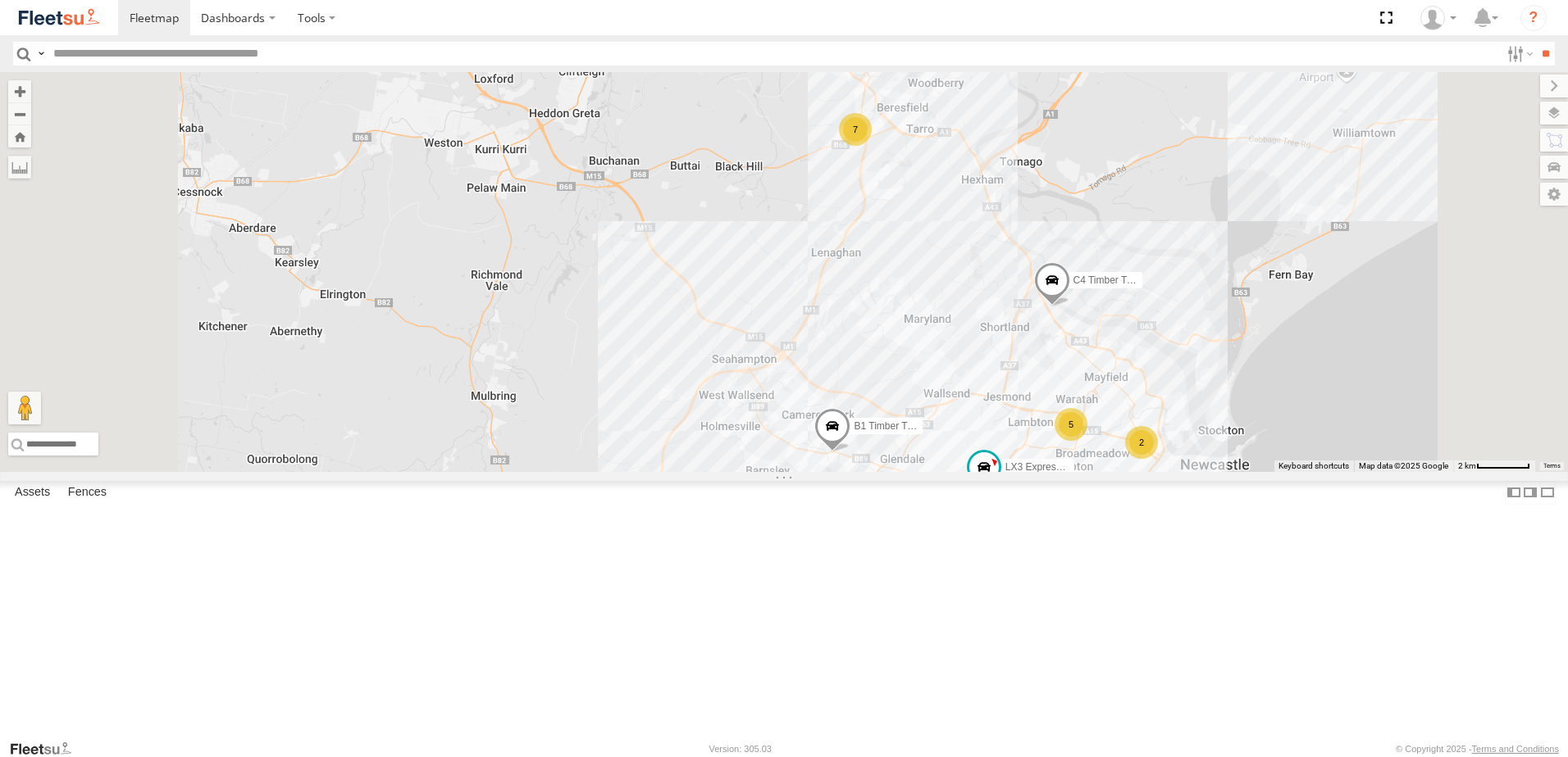
drag, startPoint x: 1098, startPoint y: 452, endPoint x: 1023, endPoint y: 360, distance: 118.7
click at [1023, 360] on div "C4 Timber Truck B2 Timber Truck L3 Plasterboard Truck LX3 Express Ute B1 Timber…" at bounding box center [784, 272] width 1568 height 400
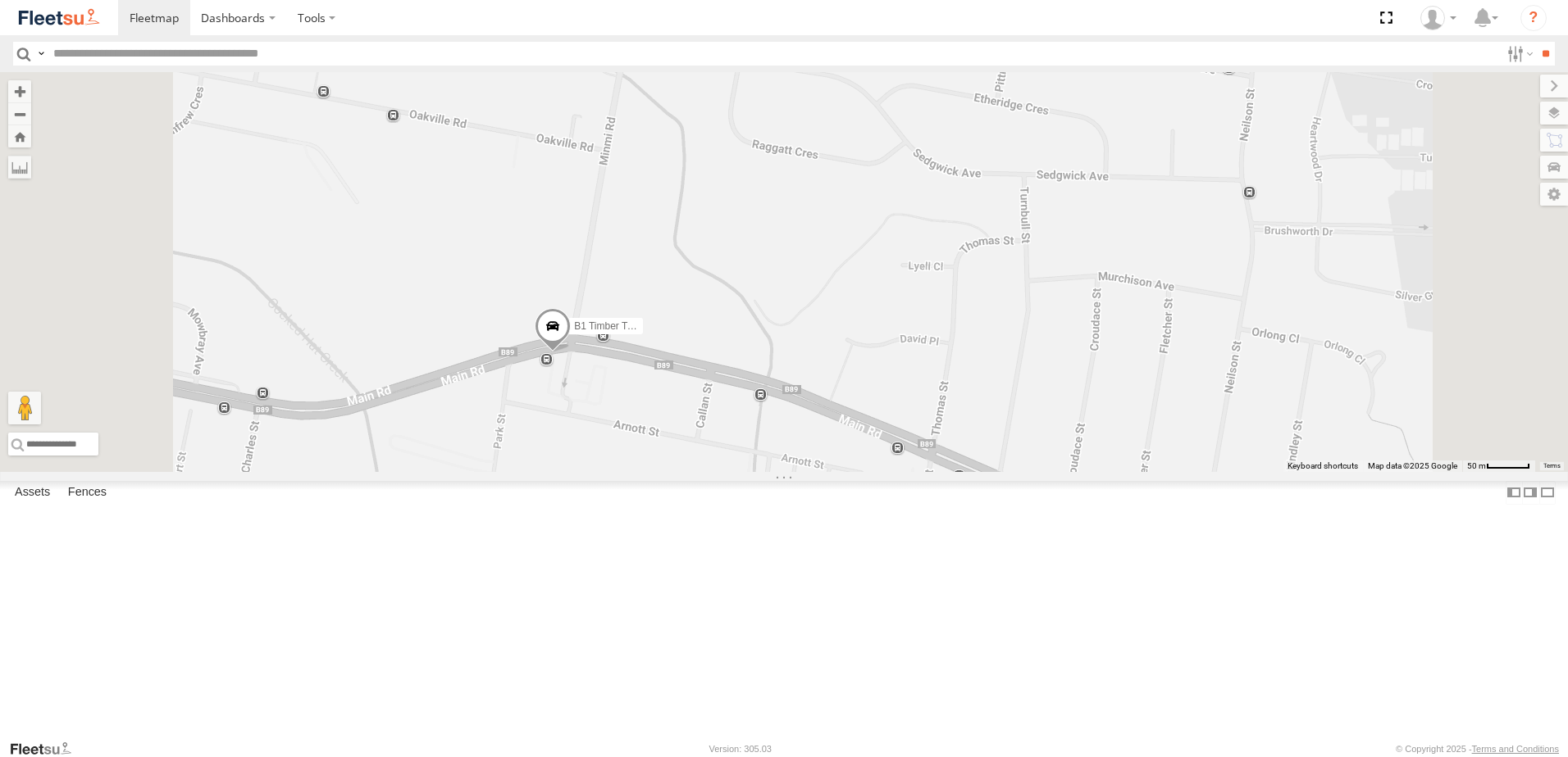
click at [570, 352] on span at bounding box center [552, 330] width 36 height 44
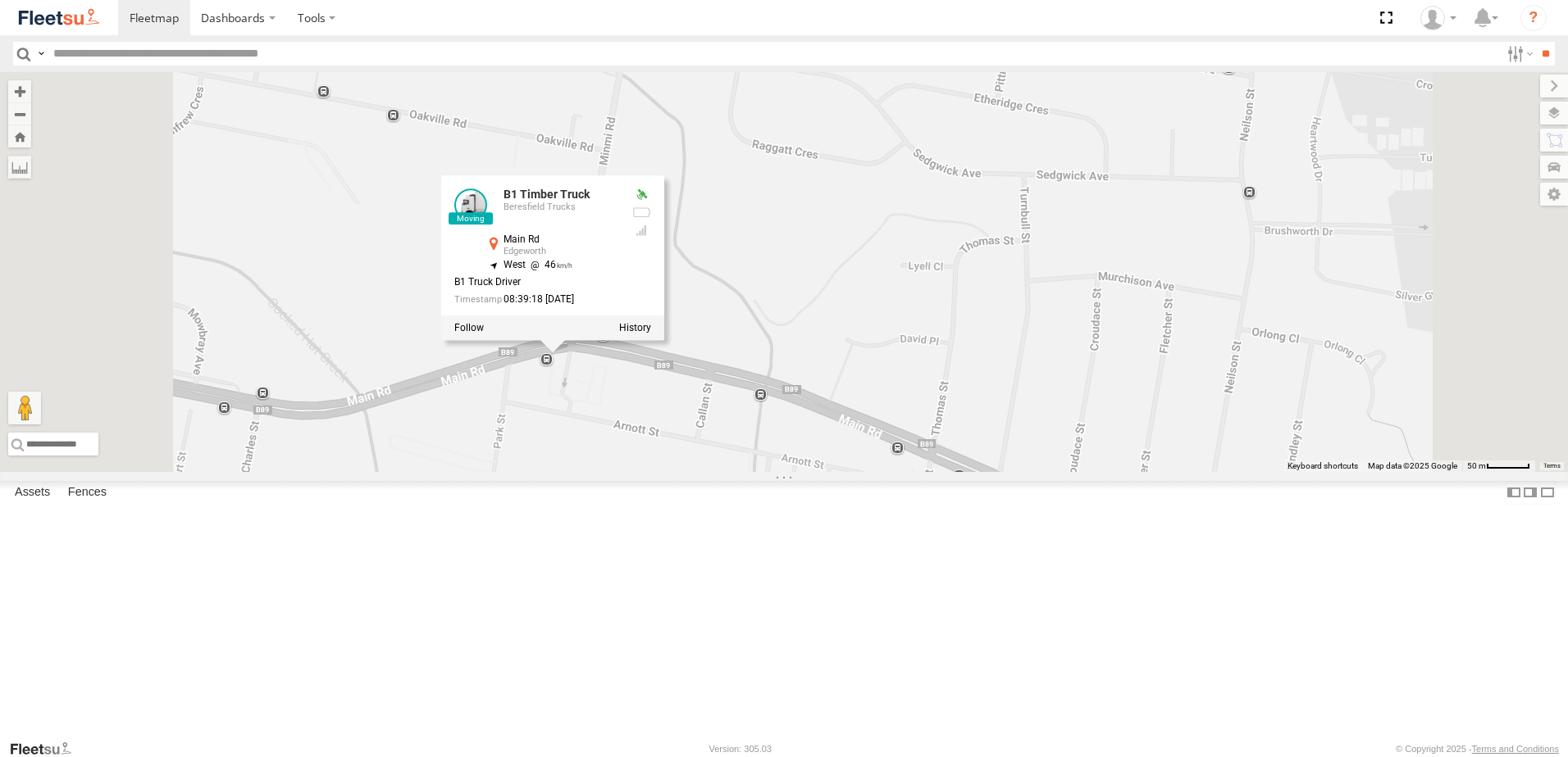
drag, startPoint x: 941, startPoint y: 546, endPoint x: 943, endPoint y: 538, distance: 8.2
click at [941, 472] on div "C4 Timber Truck B2 Timber Truck L3 Plasterboard Truck LX3 Express Ute B1 Timber…" at bounding box center [784, 272] width 1568 height 400
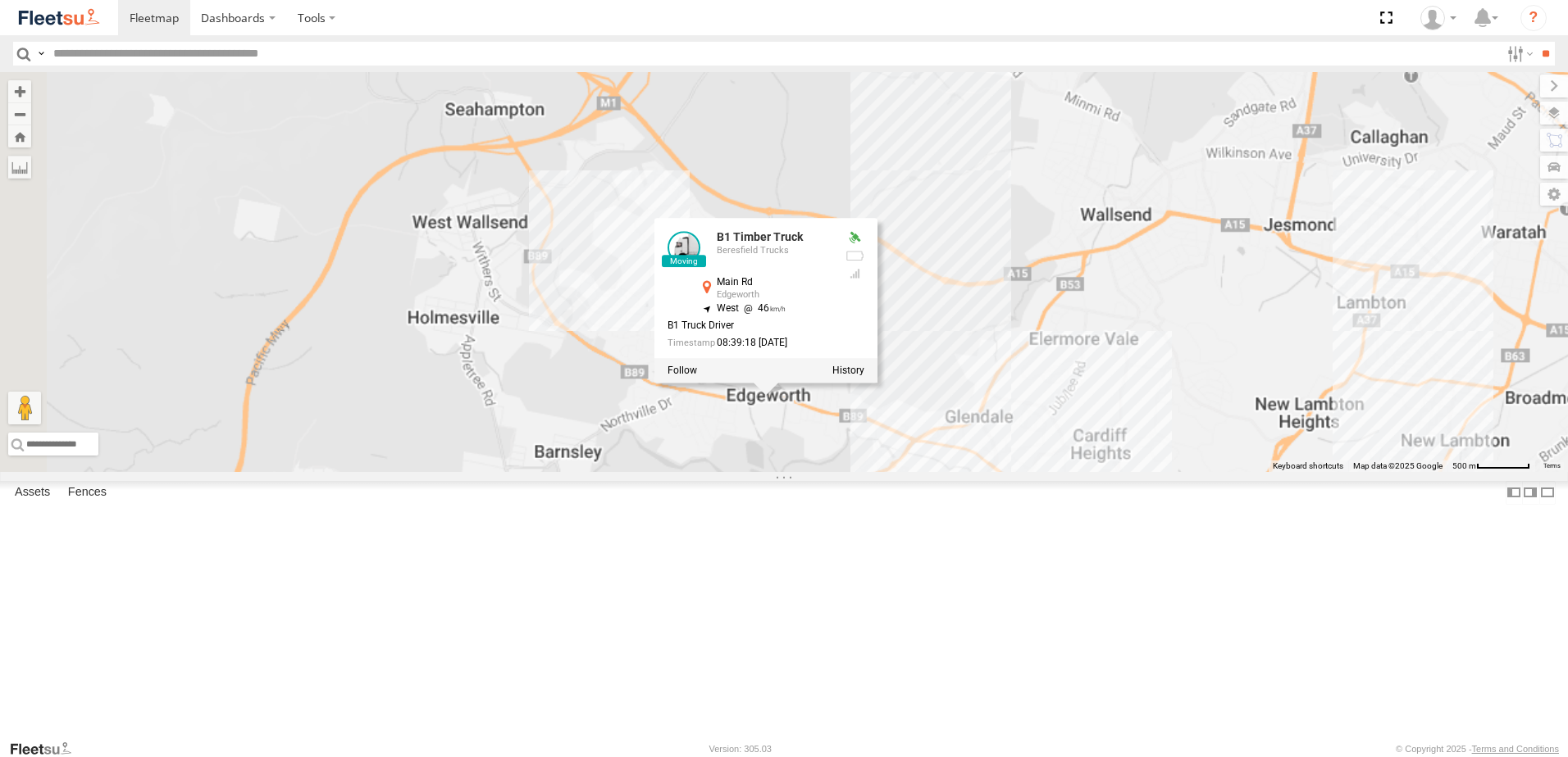
click at [1126, 472] on div "C4 Timber Truck B2 Timber Truck L3 Plasterboard Truck LX3 Express Ute B1 Timber…" at bounding box center [784, 272] width 1568 height 400
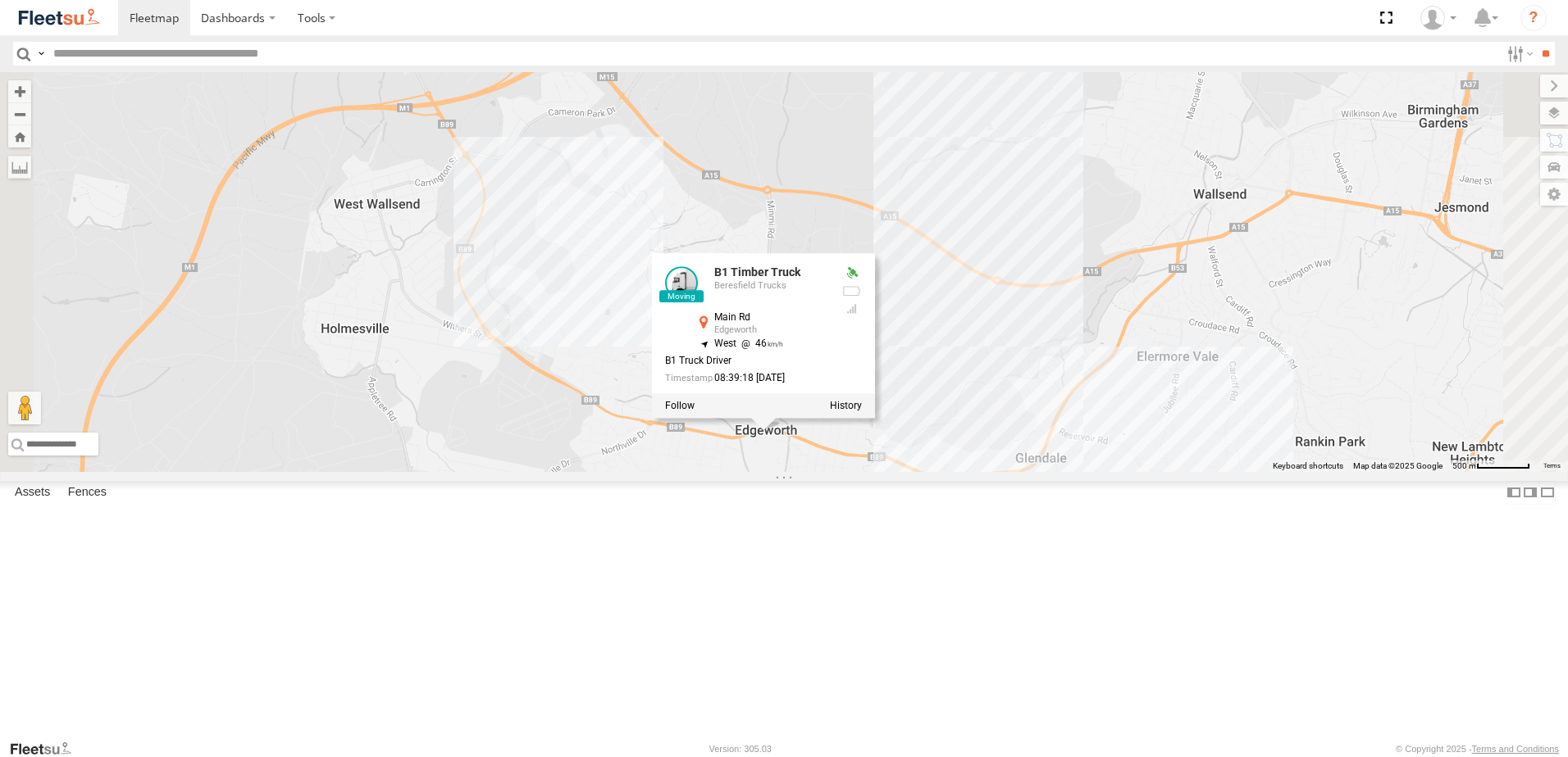
click at [1152, 472] on div "C4 Timber Truck B2 Timber Truck L3 Plasterboard Truck LX3 Express Ute B1 Timber…" at bounding box center [784, 272] width 1568 height 400
click at [841, 240] on div "C4 Timber Truck B2 Timber Truck L3 Plasterboard Truck LX3 Express Ute B1 Timber…" at bounding box center [784, 272] width 1568 height 400
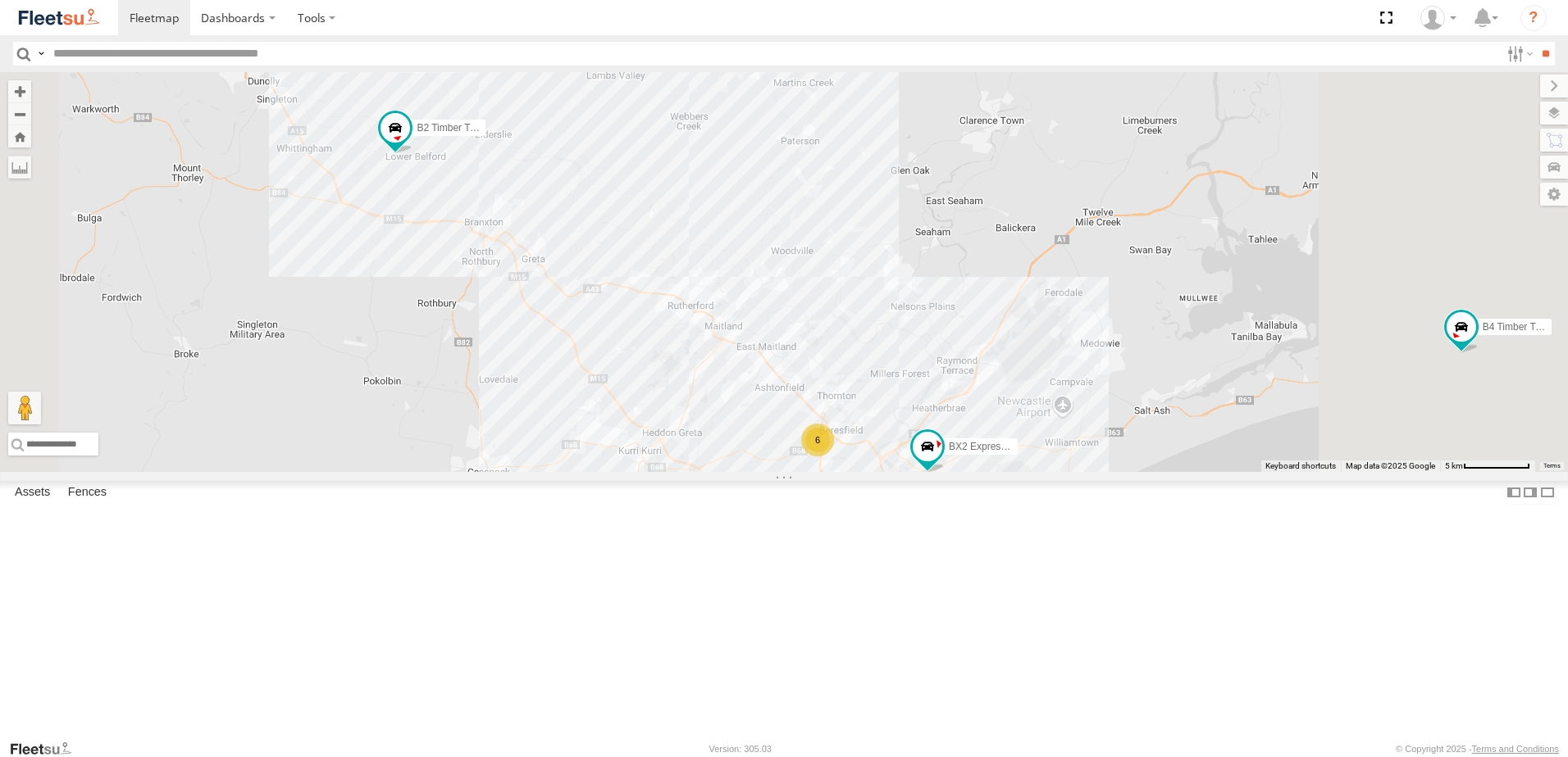
drag, startPoint x: 833, startPoint y: 448, endPoint x: 586, endPoint y: 209, distance: 343.7
click at [586, 209] on div "B4 Timber Truck CX4 Express Ute B2 Timber Truck L3 Plasterboard Truck CX2 Expre…" at bounding box center [784, 272] width 1568 height 400
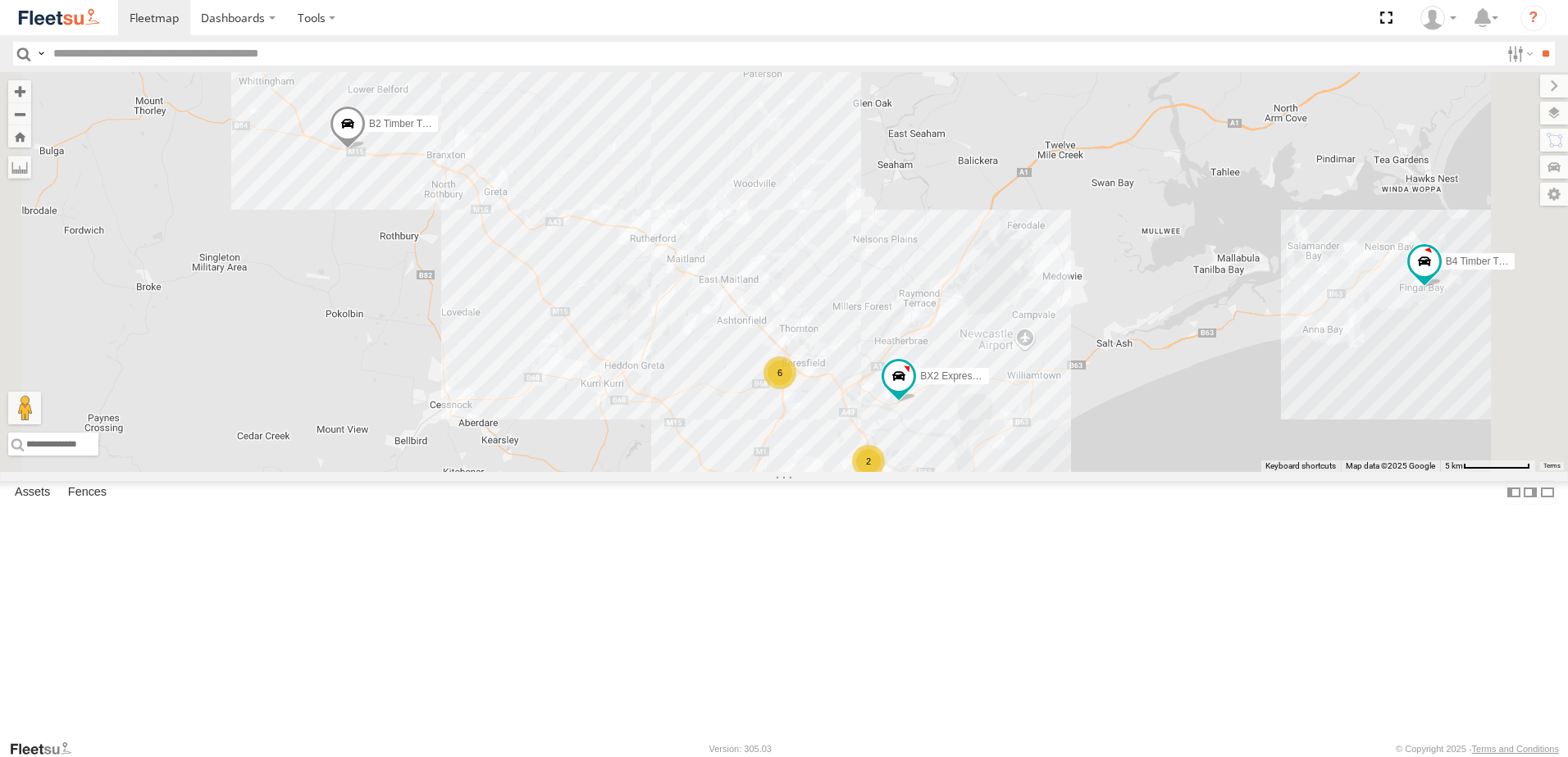
drag, startPoint x: 959, startPoint y: 351, endPoint x: 539, endPoint y: 359, distance: 420.1
click at [539, 359] on div "B4 Timber Truck CX4 Express Ute B2 Timber Truck L3 Plasterboard Truck BX2 Expre…" at bounding box center [784, 272] width 1568 height 400
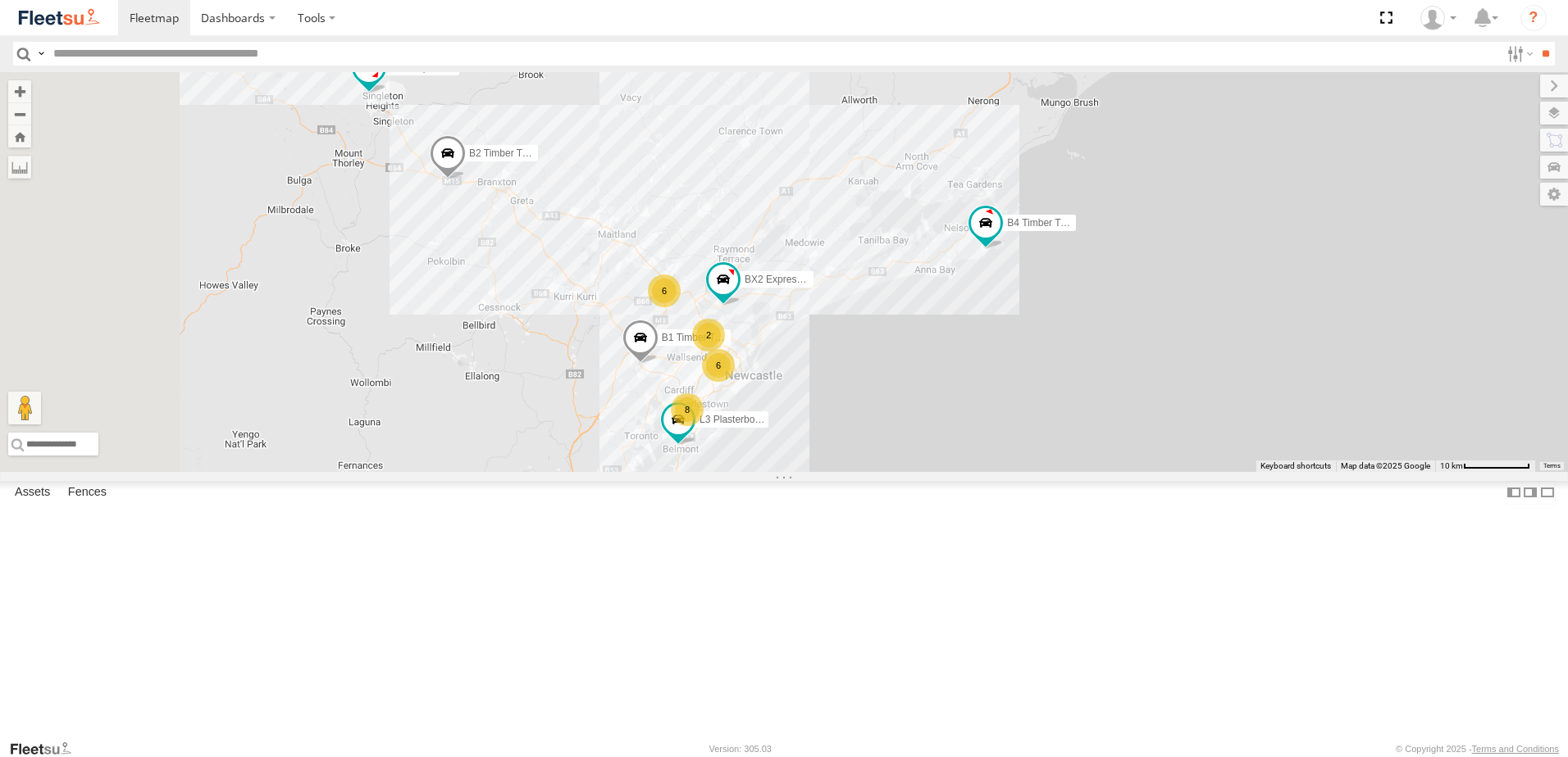
drag, startPoint x: 651, startPoint y: 355, endPoint x: 897, endPoint y: 337, distance: 246.7
click at [897, 337] on div "B4 Timber Truck B2 Timber Truck L3 Plasterboard Truck BX2 Express Ute BX3 Expre…" at bounding box center [784, 272] width 1568 height 400
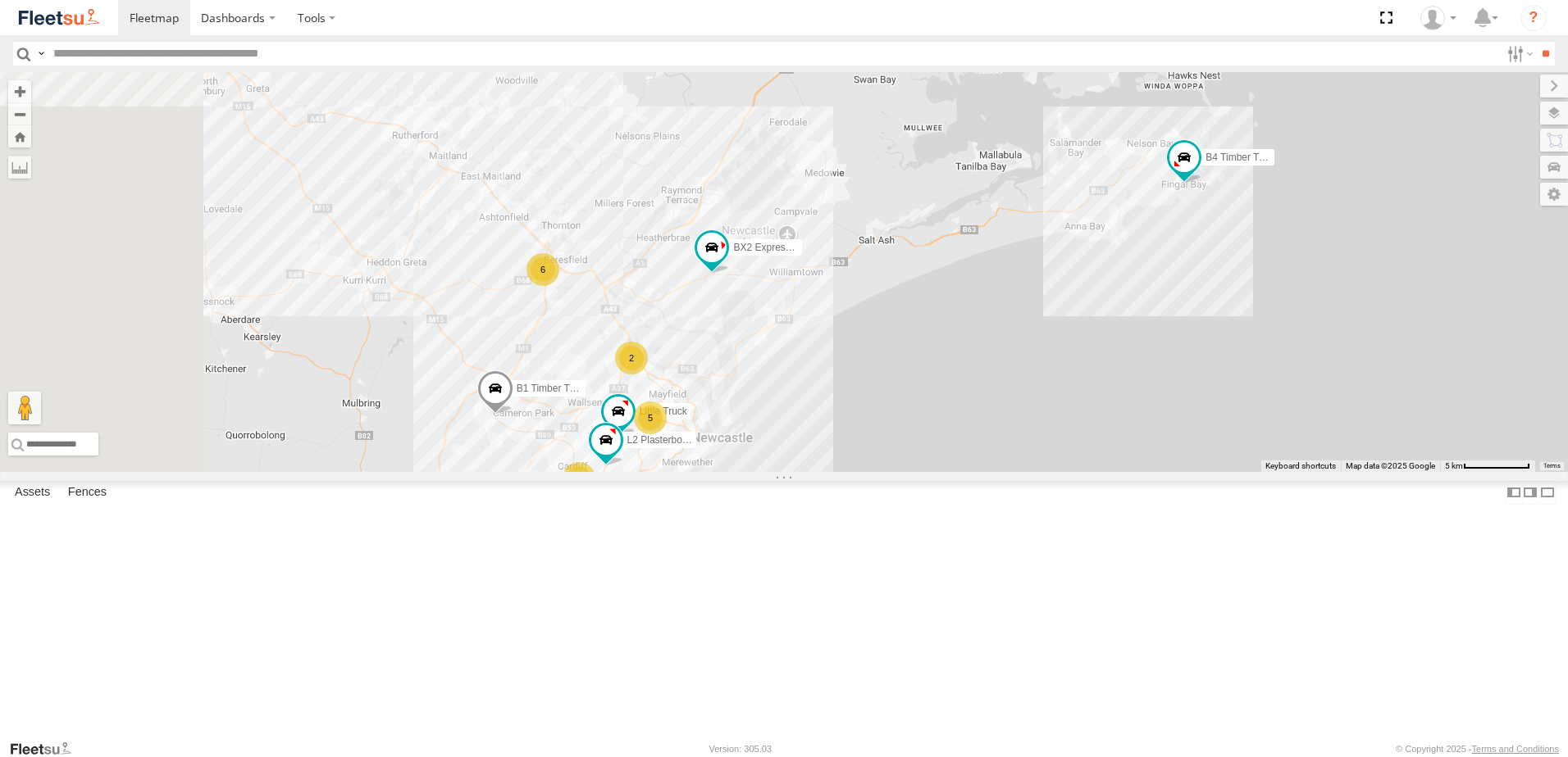
drag, startPoint x: 802, startPoint y: 416, endPoint x: 860, endPoint y: 402, distance: 59.7
click at [887, 370] on div "B4 Timber Truck L2 Plasterboard Truck B2 Timber Truck L3 Plasterboard Truck BX2…" at bounding box center [784, 272] width 1568 height 400
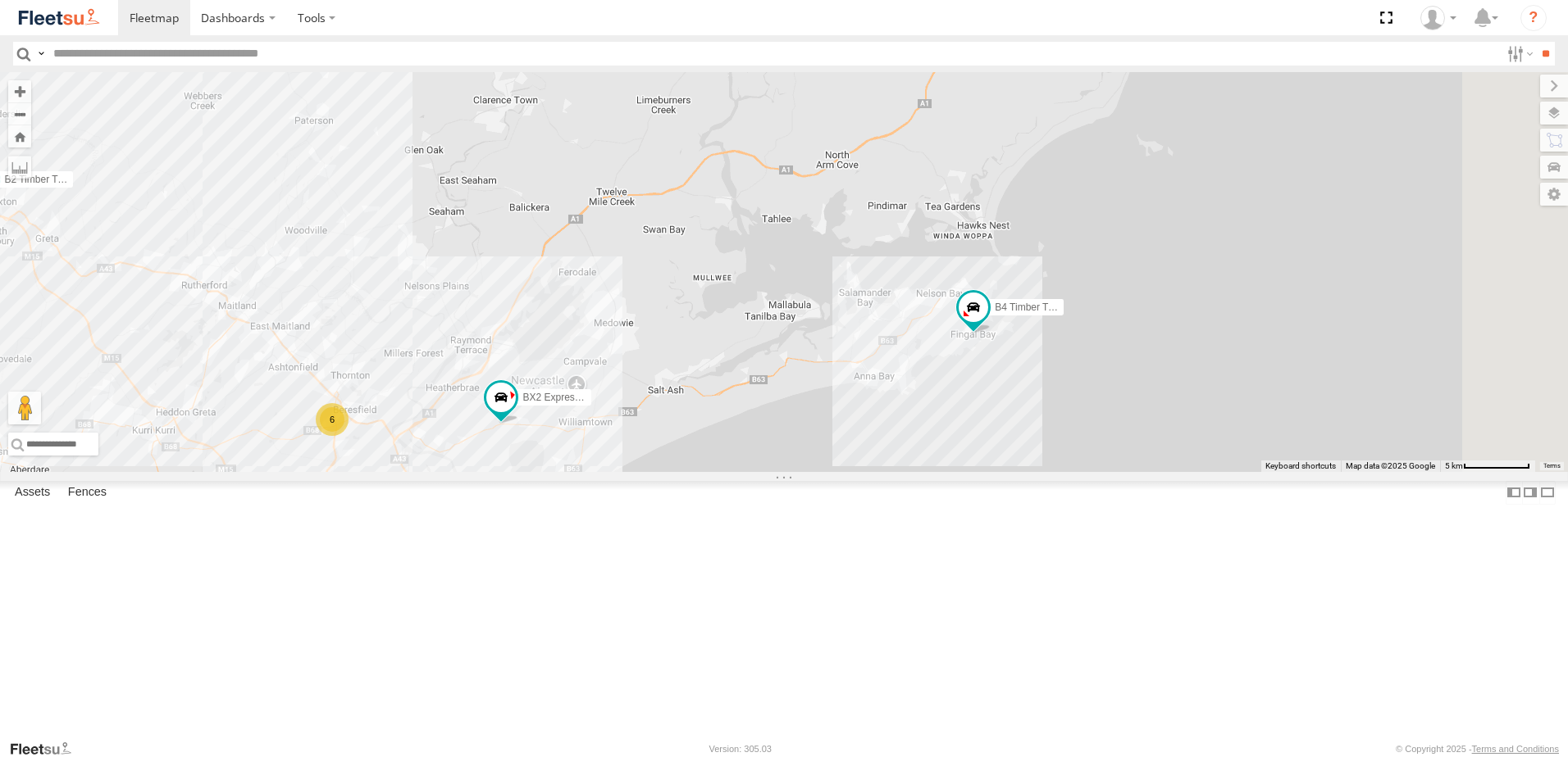
drag, startPoint x: 1273, startPoint y: 484, endPoint x: 847, endPoint y: 589, distance: 438.7
click at [847, 472] on div "B4 Timber Truck L2 Plasterboard Truck B2 Timber Truck L3 Plasterboard Truck BX2…" at bounding box center [784, 272] width 1568 height 400
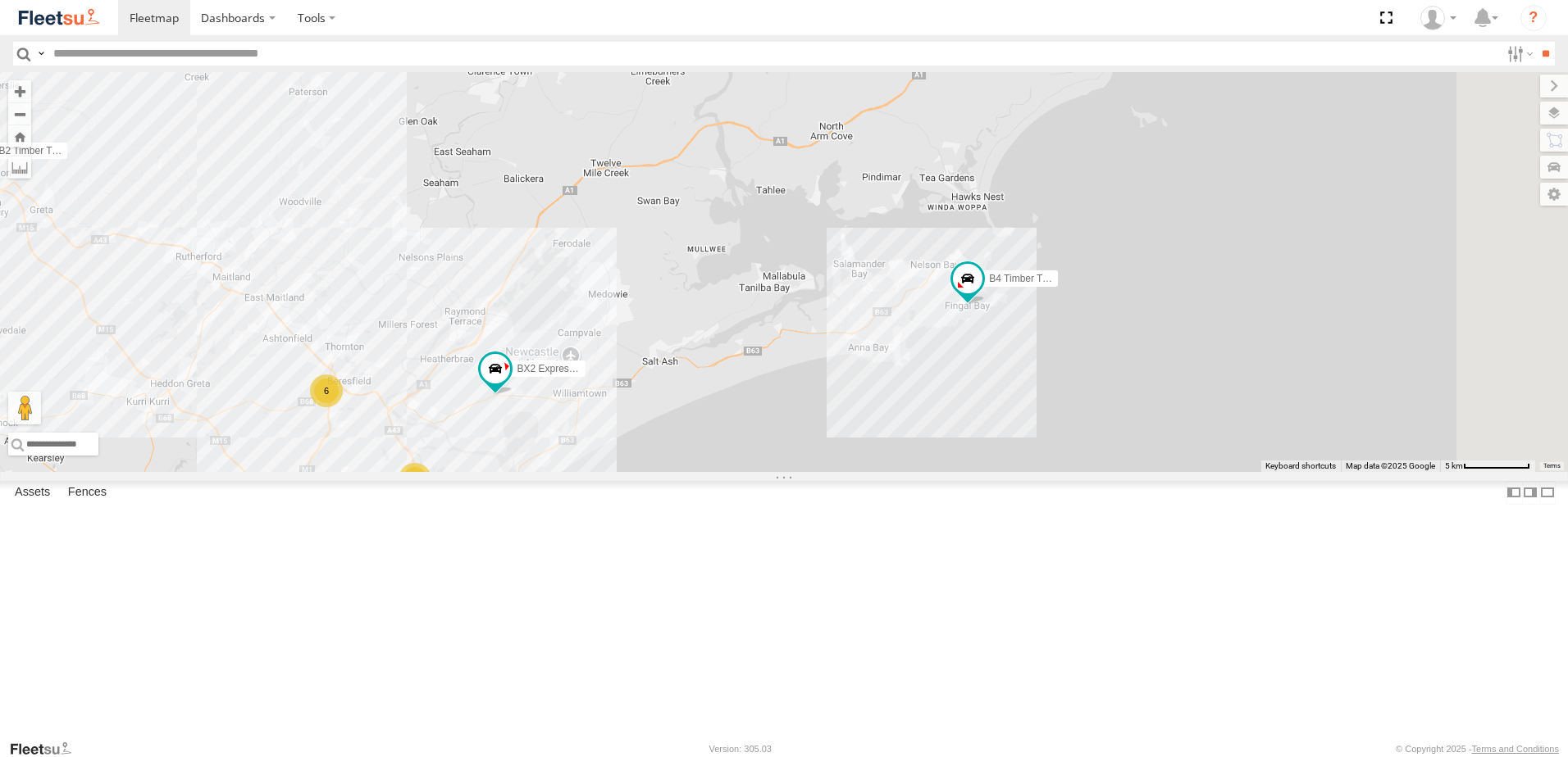
drag, startPoint x: 869, startPoint y: 468, endPoint x: 875, endPoint y: 506, distance: 38.5
click at [875, 472] on div "B4 Timber Truck L2 Plasterboard Truck B2 Timber Truck L3 Plasterboard Truck BX2…" at bounding box center [784, 272] width 1568 height 400
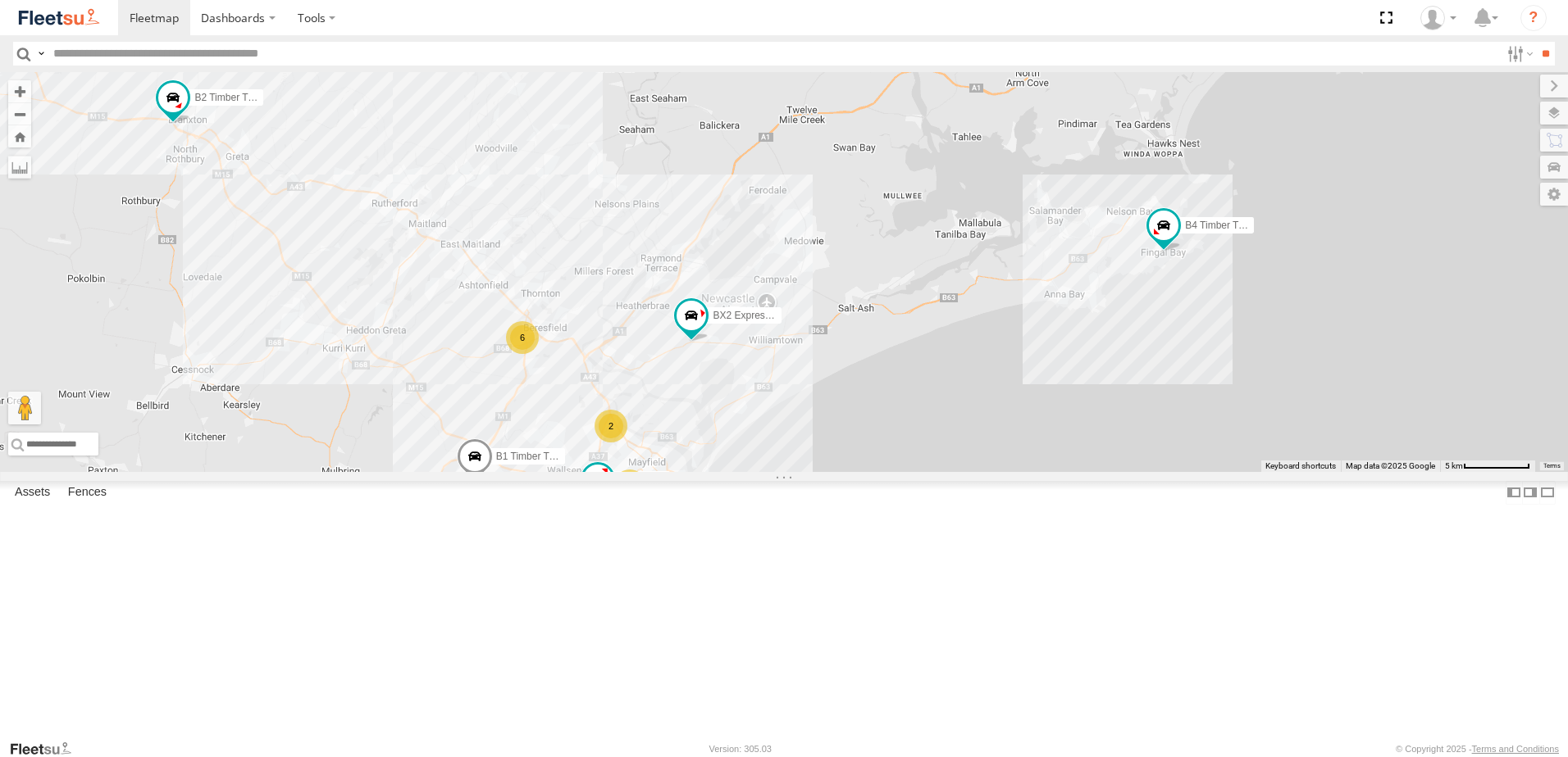
drag, startPoint x: 859, startPoint y: 512, endPoint x: 943, endPoint y: 506, distance: 84.2
click at [1061, 454] on div "B4 Timber Truck L2 Plasterboard Truck B2 Timber Truck L3 Plasterboard Truck BX2…" at bounding box center [784, 272] width 1568 height 400
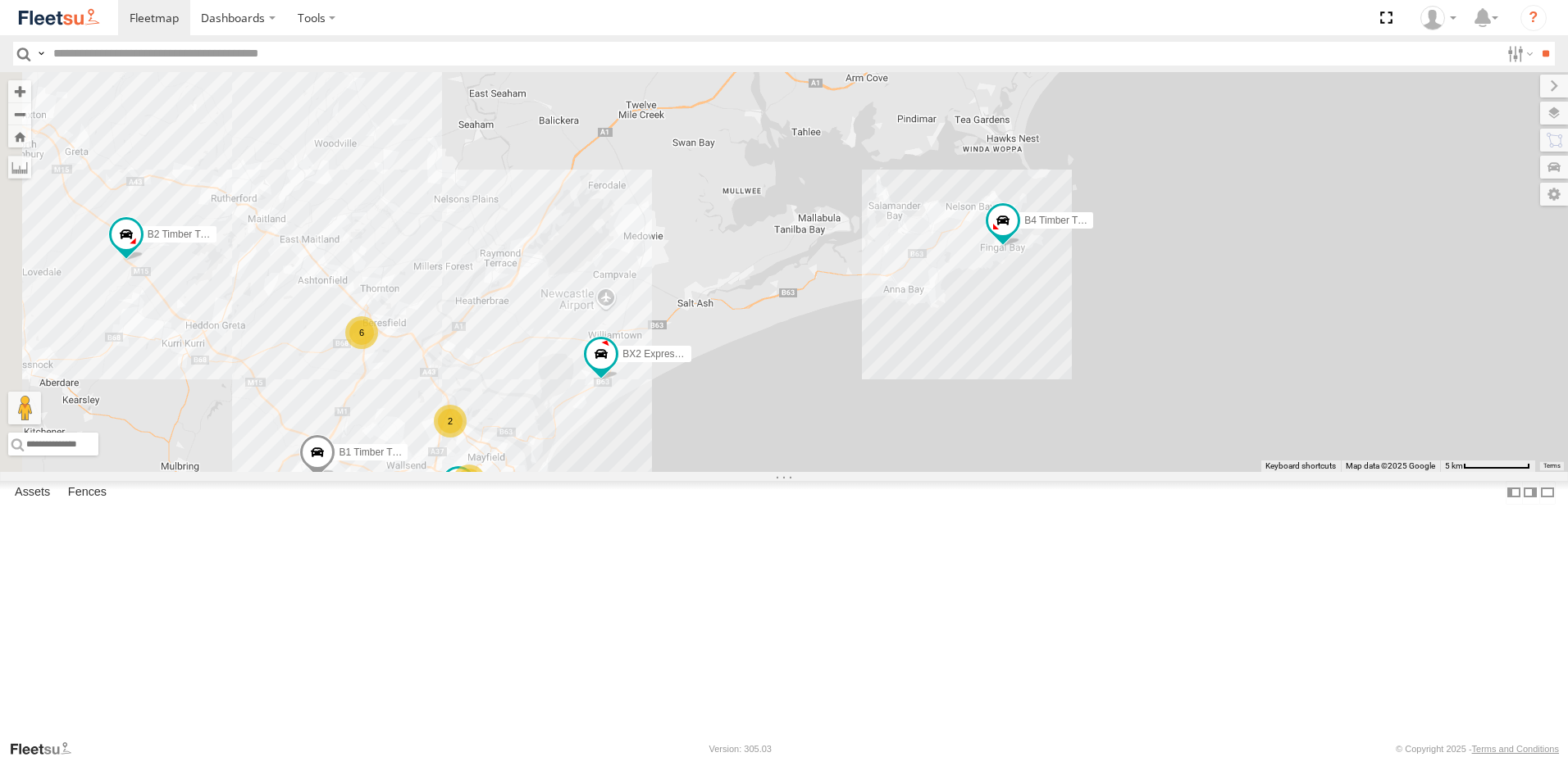
drag, startPoint x: 833, startPoint y: 441, endPoint x: 849, endPoint y: 424, distance: 23.3
click at [848, 424] on div "B4 Timber Truck B2 Timber Truck BX2 Express Ute B1 Timber Truck L3 Plasterboard…" at bounding box center [784, 272] width 1568 height 400
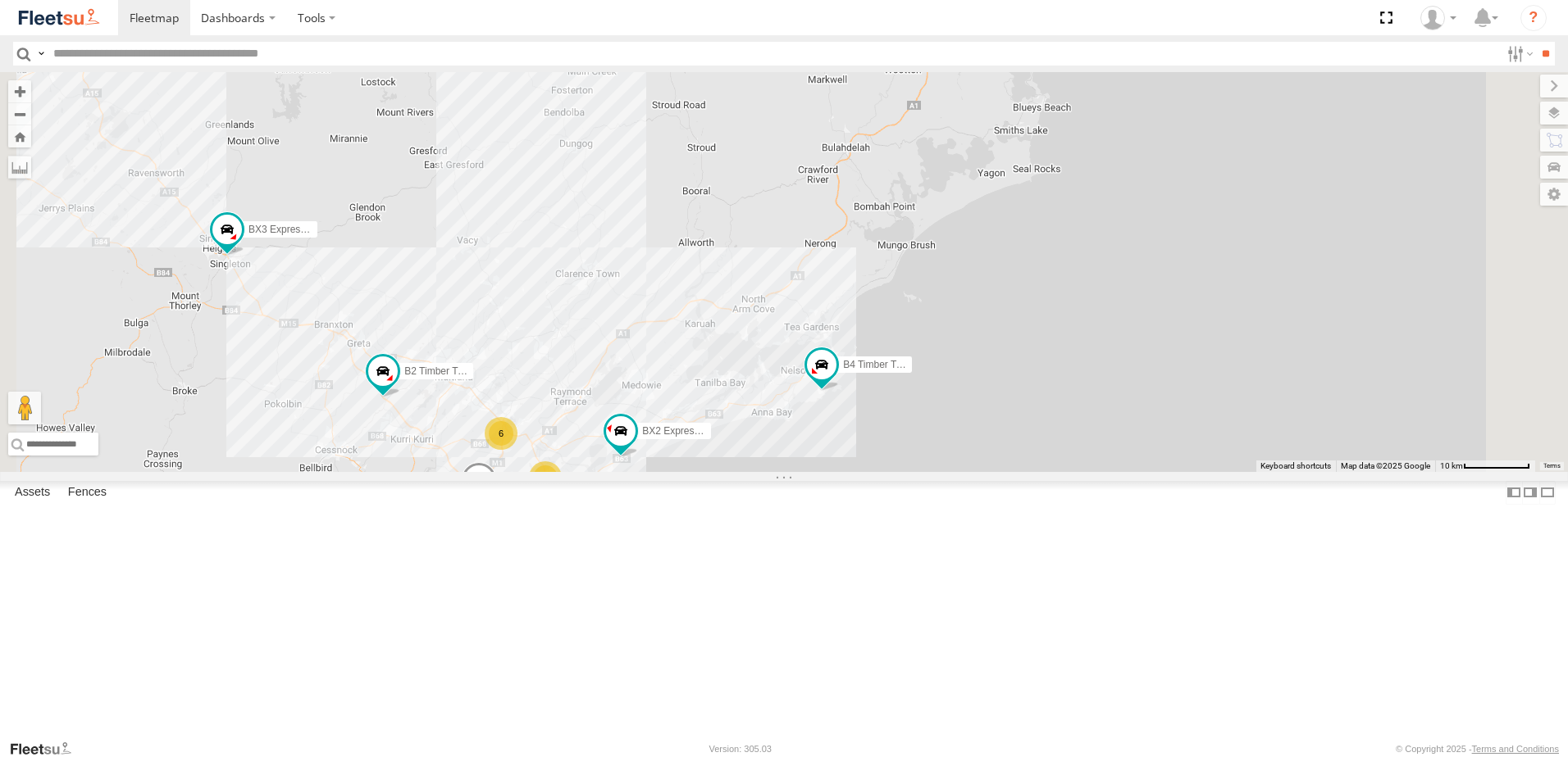
drag, startPoint x: 571, startPoint y: 634, endPoint x: 726, endPoint y: 471, distance: 224.9
click at [723, 471] on div "B4 Timber Truck B2 Timber Truck L3 Plasterboard Truck BX2 Express Ute BX3 Expre…" at bounding box center [784, 272] width 1568 height 400
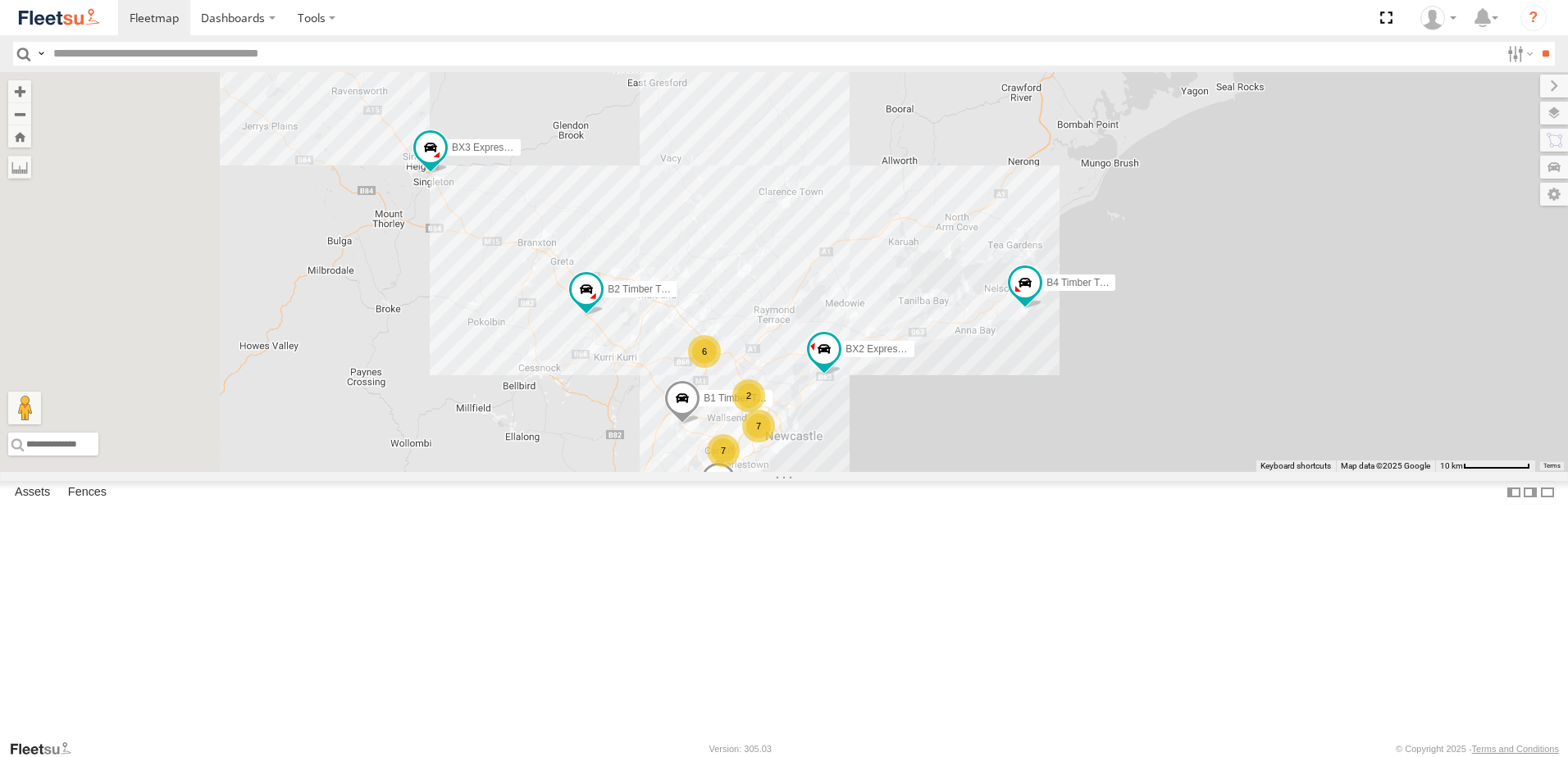
drag, startPoint x: 787, startPoint y: 428, endPoint x: 996, endPoint y: 316, distance: 237.1
click at [996, 316] on div "B4 Timber Truck B2 Timber Truck L3 Plasterboard Truck BX2 Express Ute BX3 Expre…" at bounding box center [784, 272] width 1568 height 400
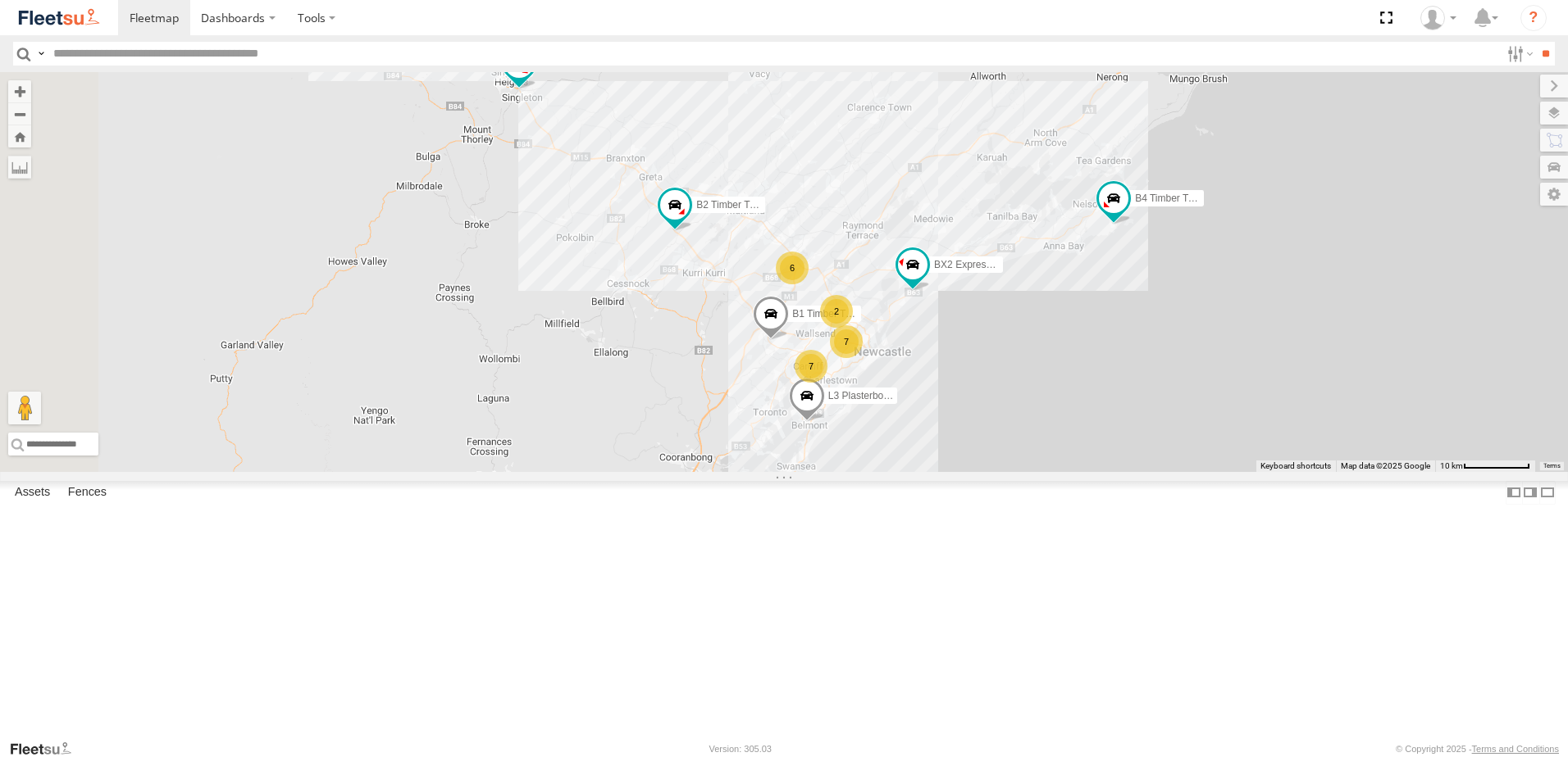
drag, startPoint x: 1182, startPoint y: 282, endPoint x: 1168, endPoint y: 285, distance: 14.3
click at [1168, 285] on div "B4 Timber Truck B2 Timber Truck L3 Plasterboard Truck BX2 Express Ute BX3 Expre…" at bounding box center [784, 272] width 1568 height 400
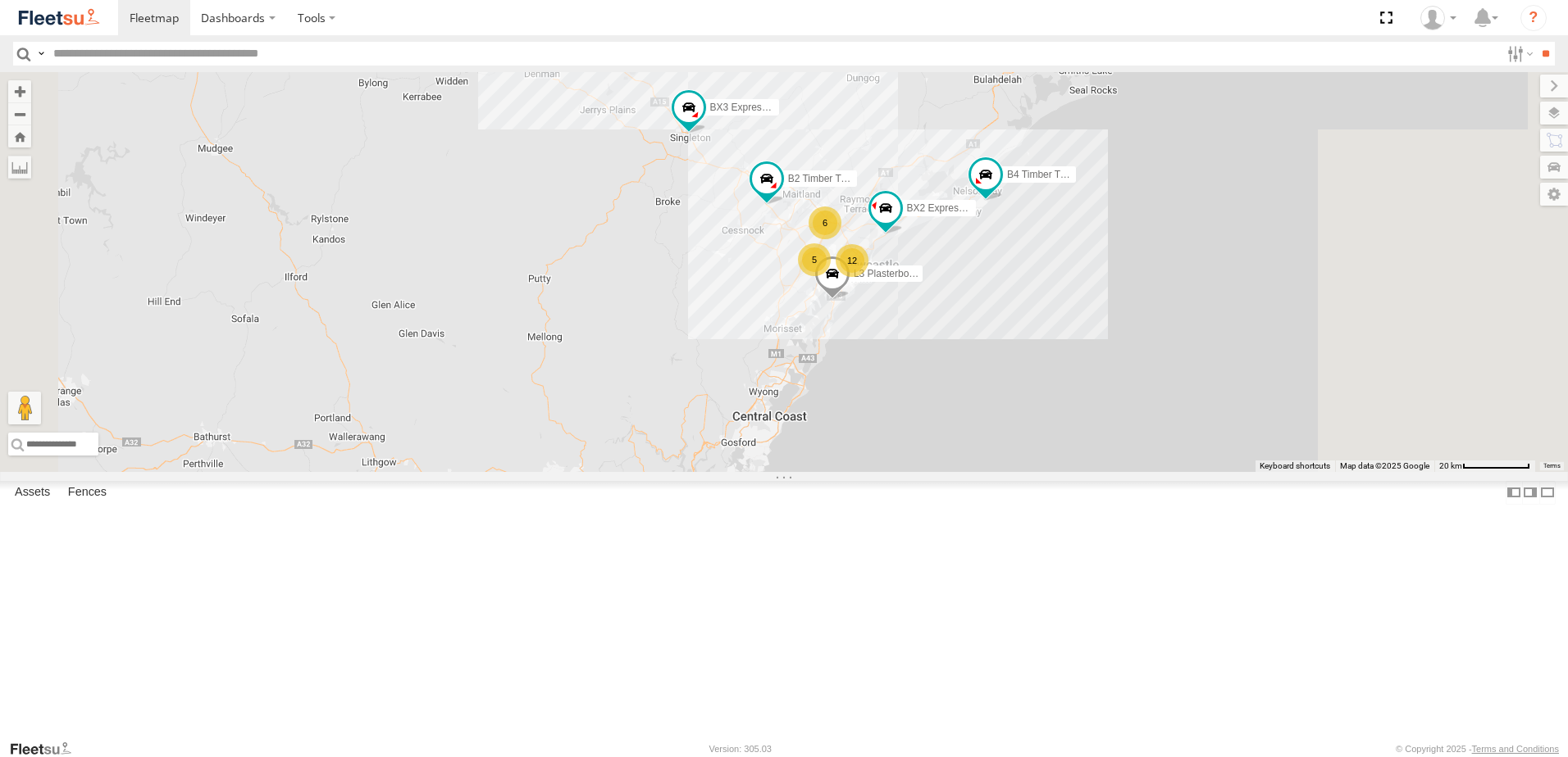
drag, startPoint x: 933, startPoint y: 396, endPoint x: 893, endPoint y: 410, distance: 42.4
click at [893, 410] on div "B4 Timber Truck B2 Timber Truck L3 Plasterboard Truck BX2 Express Ute BX3 Expre…" at bounding box center [784, 272] width 1568 height 400
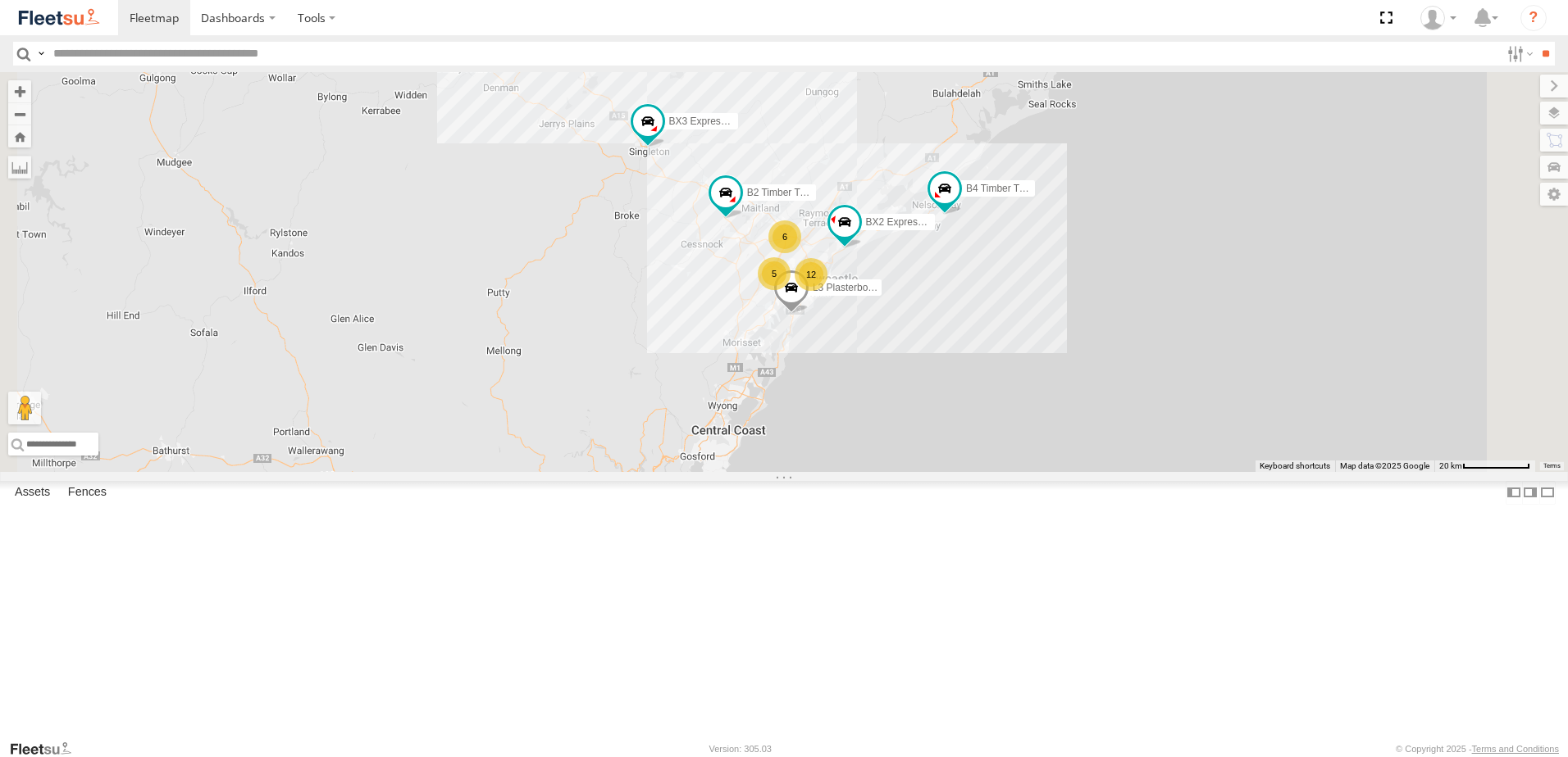
select select "**********"
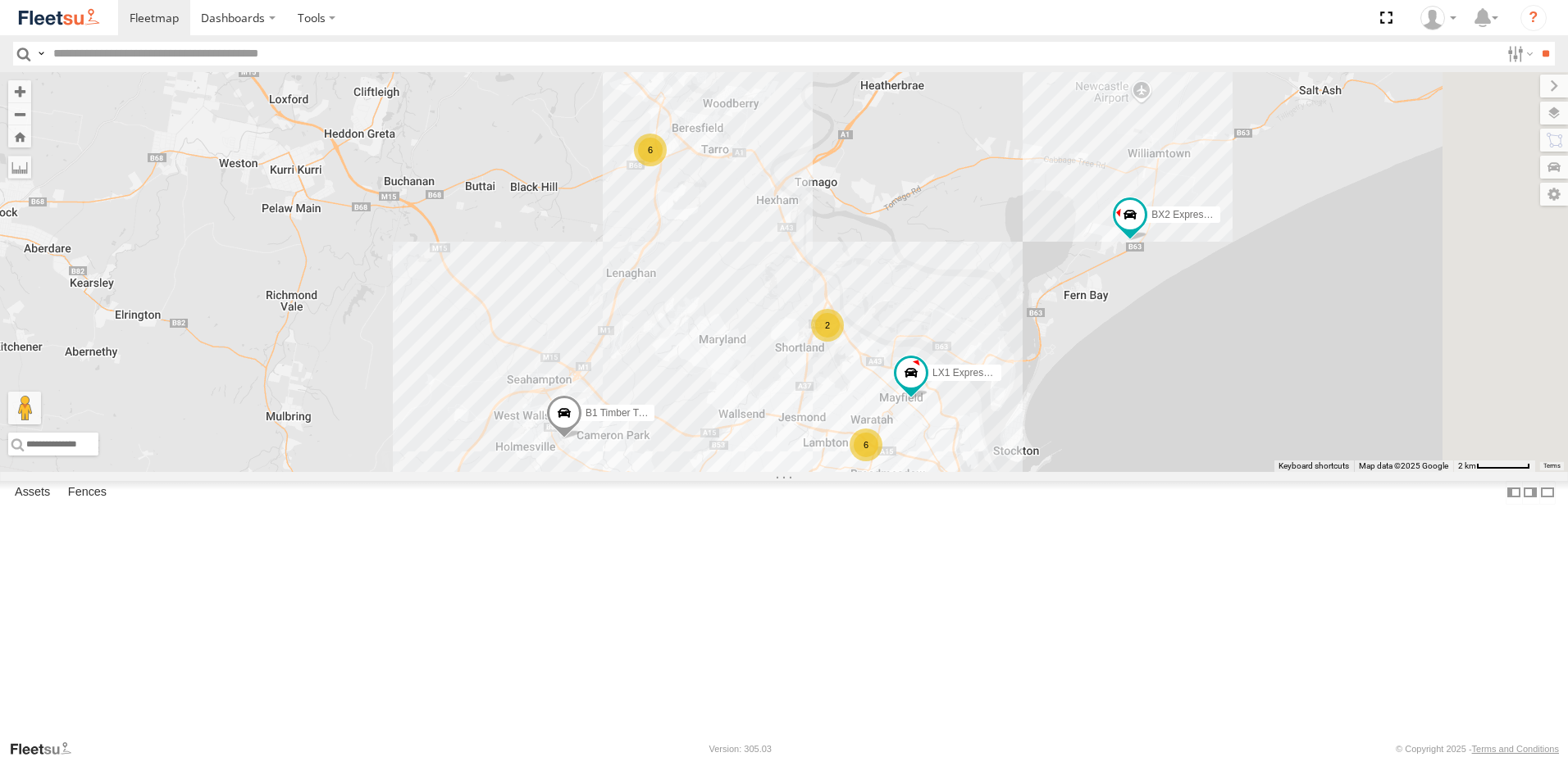
click at [761, 332] on div "B4 Timber Truck B2 Timber Truck L3 Plasterboard Truck BX2 Express Ute BX3 Expre…" at bounding box center [784, 272] width 1568 height 400
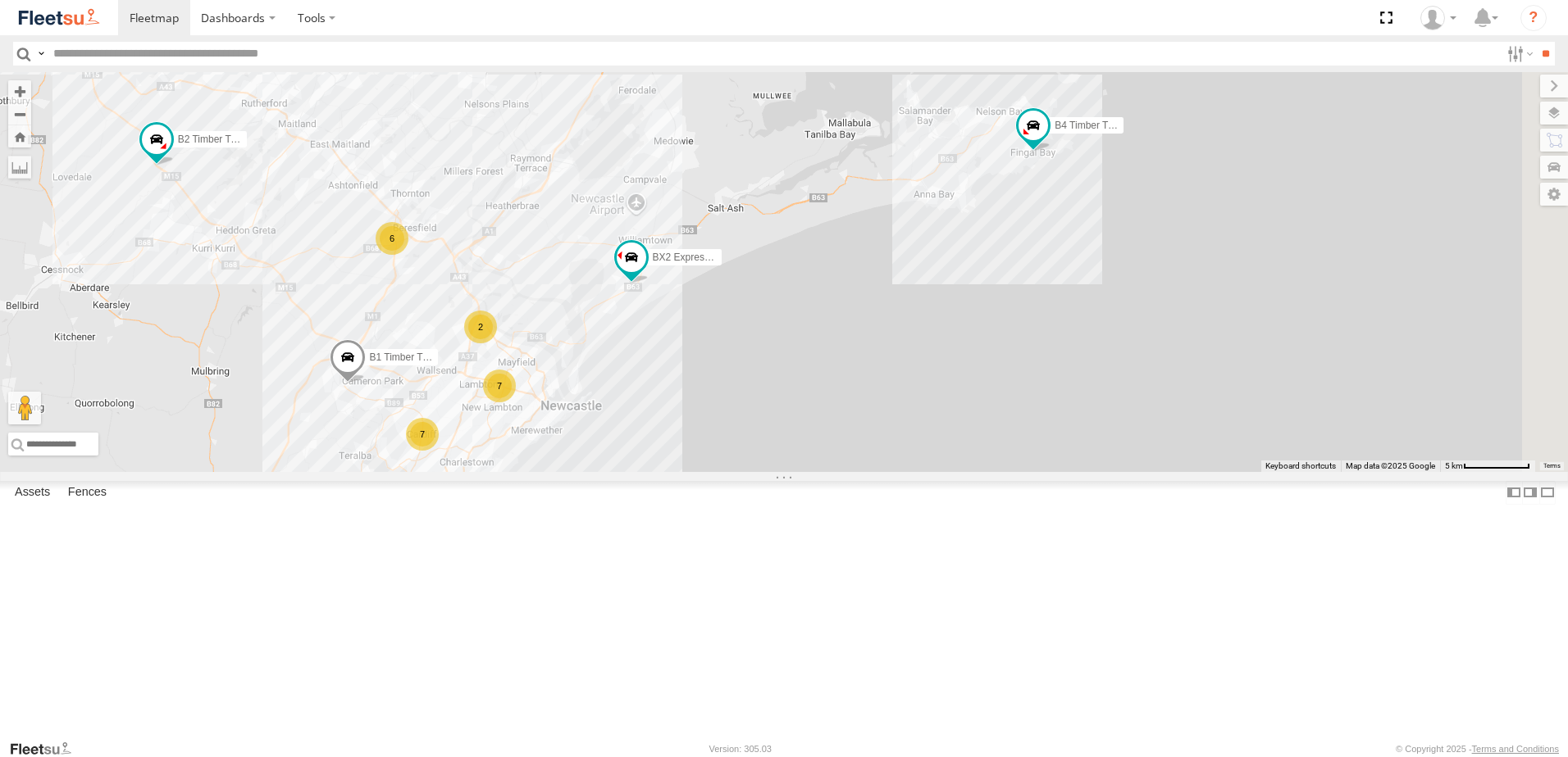
drag, startPoint x: 1132, startPoint y: 282, endPoint x: 970, endPoint y: 351, distance: 176.1
click at [970, 351] on div "B4 Timber Truck B2 Timber Truck L3 Plasterboard Truck BX2 Express Ute BX3 Expre…" at bounding box center [784, 272] width 1568 height 400
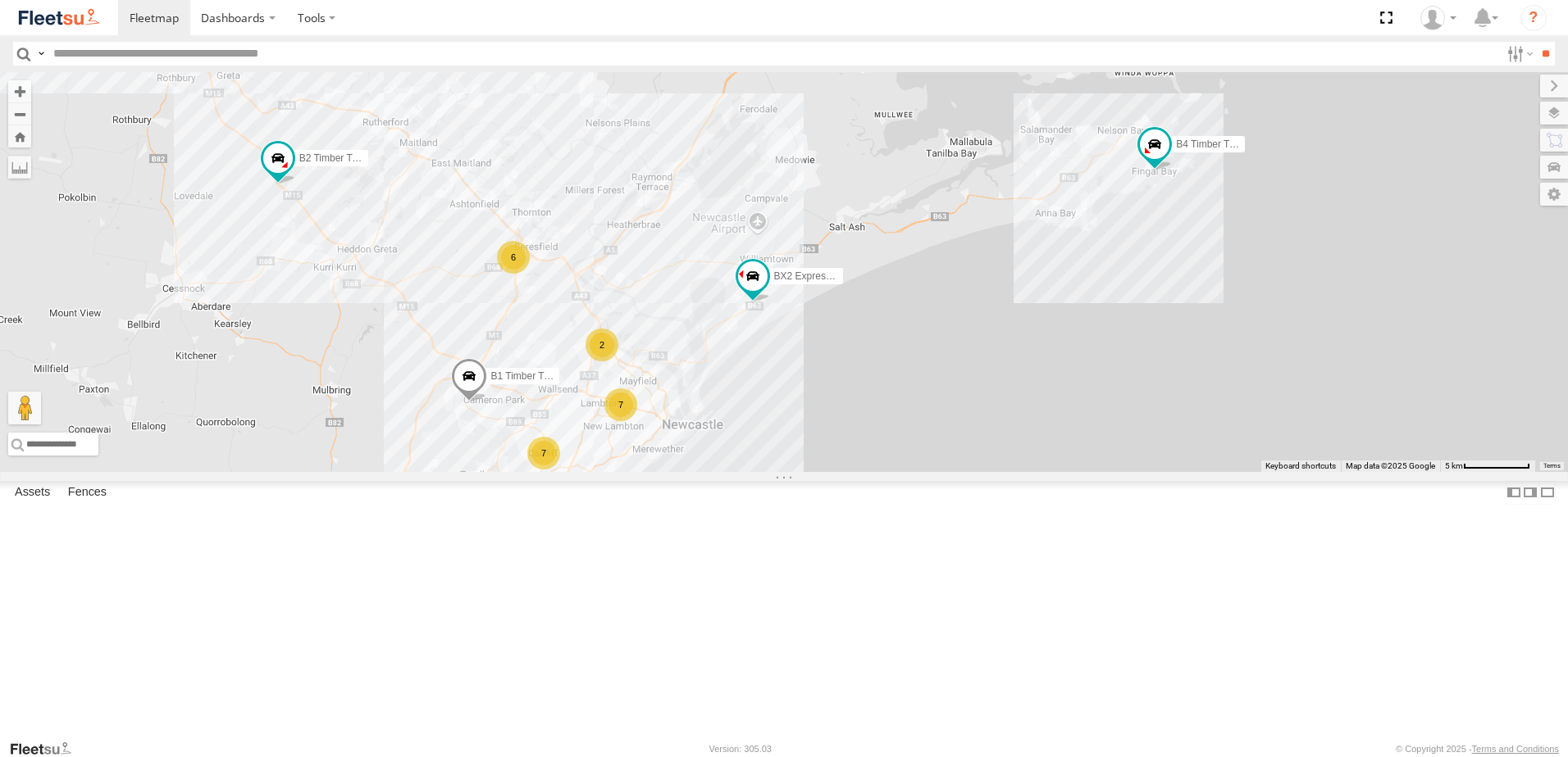
drag, startPoint x: 920, startPoint y: 330, endPoint x: 949, endPoint y: 323, distance: 29.8
click at [949, 323] on div "B4 Timber Truck B2 Timber Truck L3 Plasterboard Truck BX2 Express Ute BX3 Expre…" at bounding box center [784, 272] width 1568 height 400
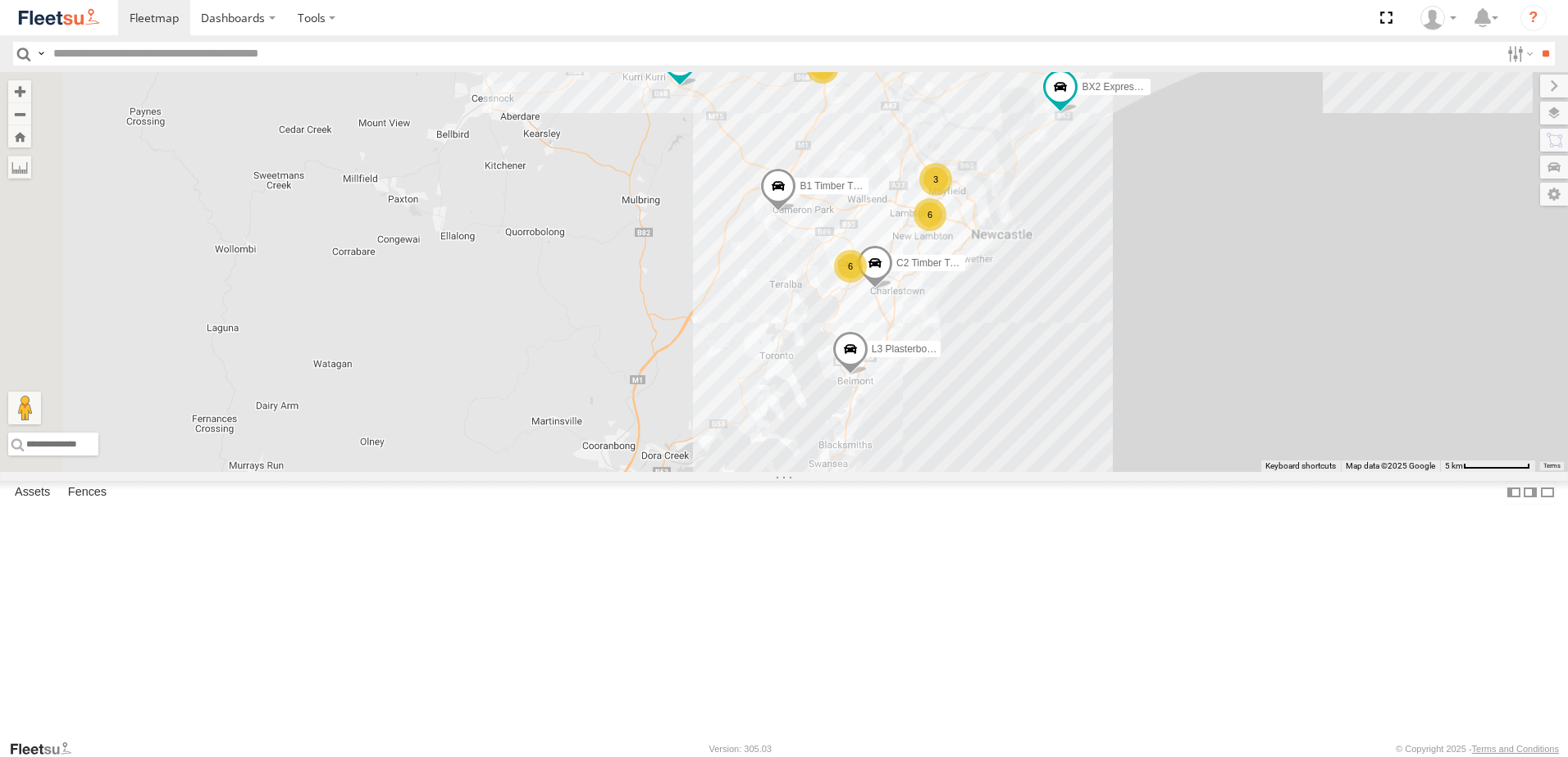
drag, startPoint x: 1036, startPoint y: 282, endPoint x: 1097, endPoint y: 253, distance: 67.5
click at [1097, 253] on div "B4 Timber Truck B2 Timber Truck L3 Plasterboard Truck BX2 Express Ute B1 Timber…" at bounding box center [784, 272] width 1568 height 400
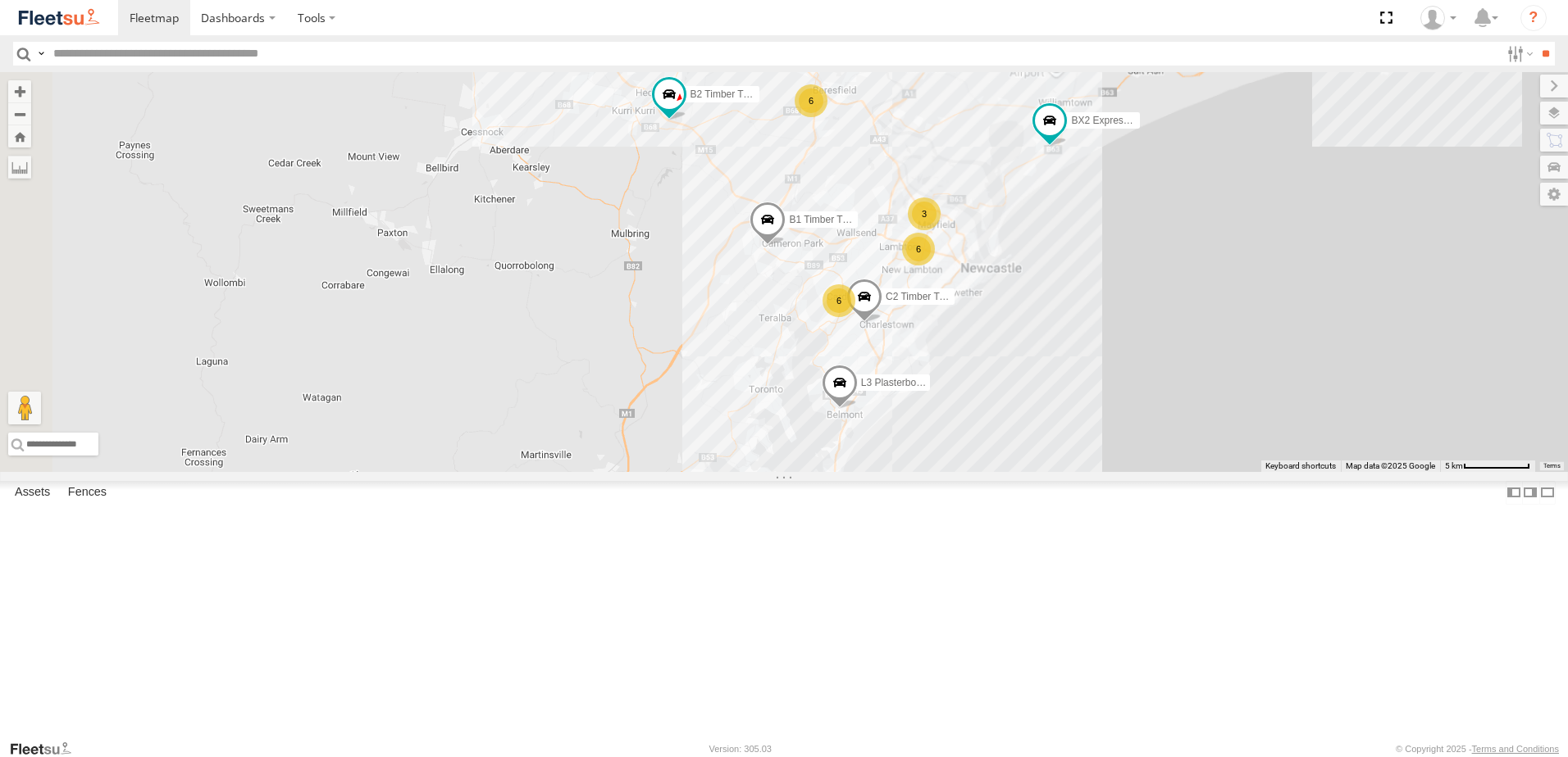
drag, startPoint x: 1079, startPoint y: 203, endPoint x: 1047, endPoint y: 282, distance: 85.2
click at [1047, 282] on div "B4 Timber Truck B2 Timber Truck L3 Plasterboard Truck BX2 Express Ute B1 Timber…" at bounding box center [784, 272] width 1568 height 400
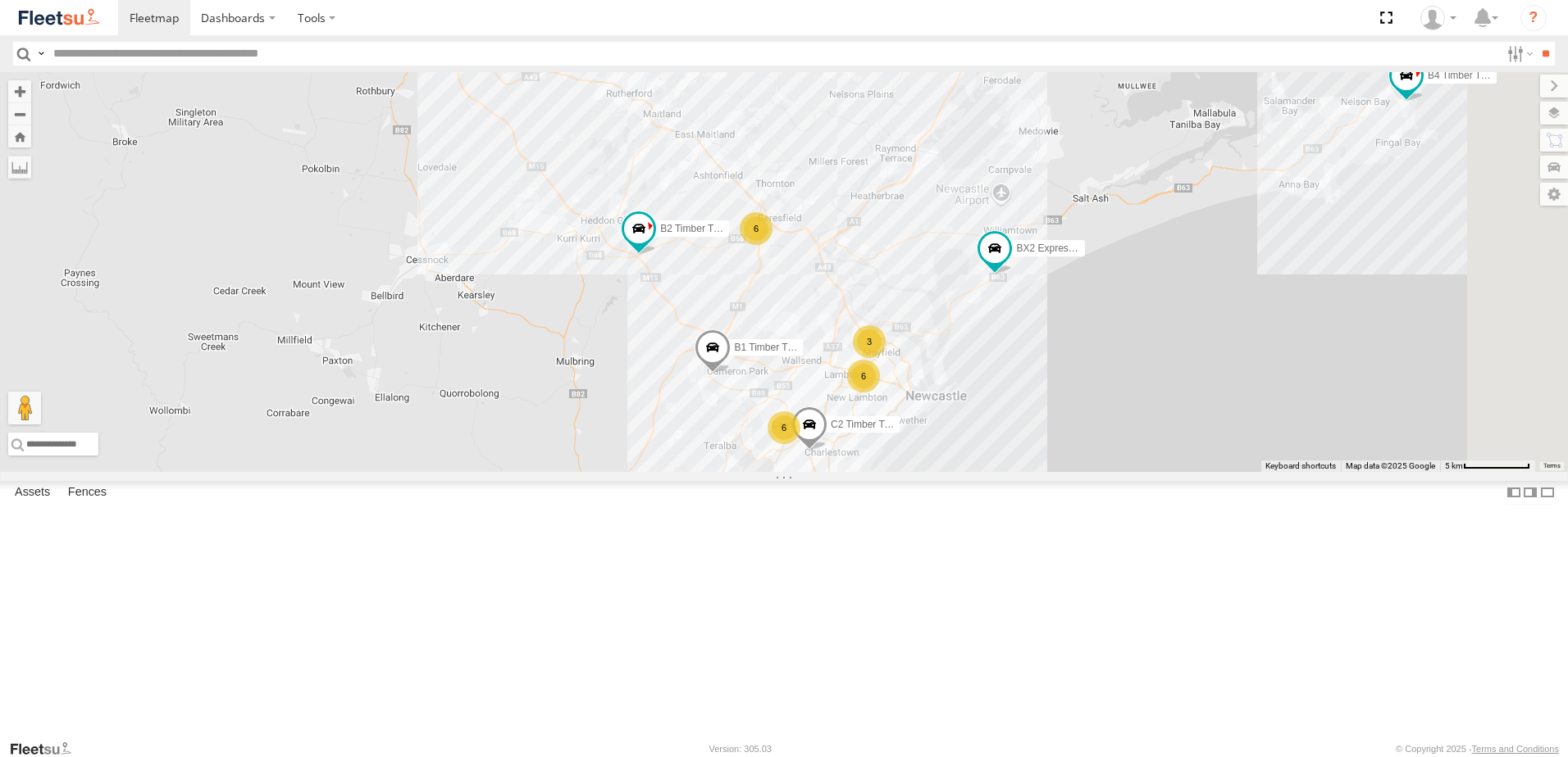
click at [1032, 390] on div "B4 Timber Truck B2 Timber Truck L3 Plasterboard Truck BX2 Express Ute B1 Timber…" at bounding box center [784, 272] width 1568 height 400
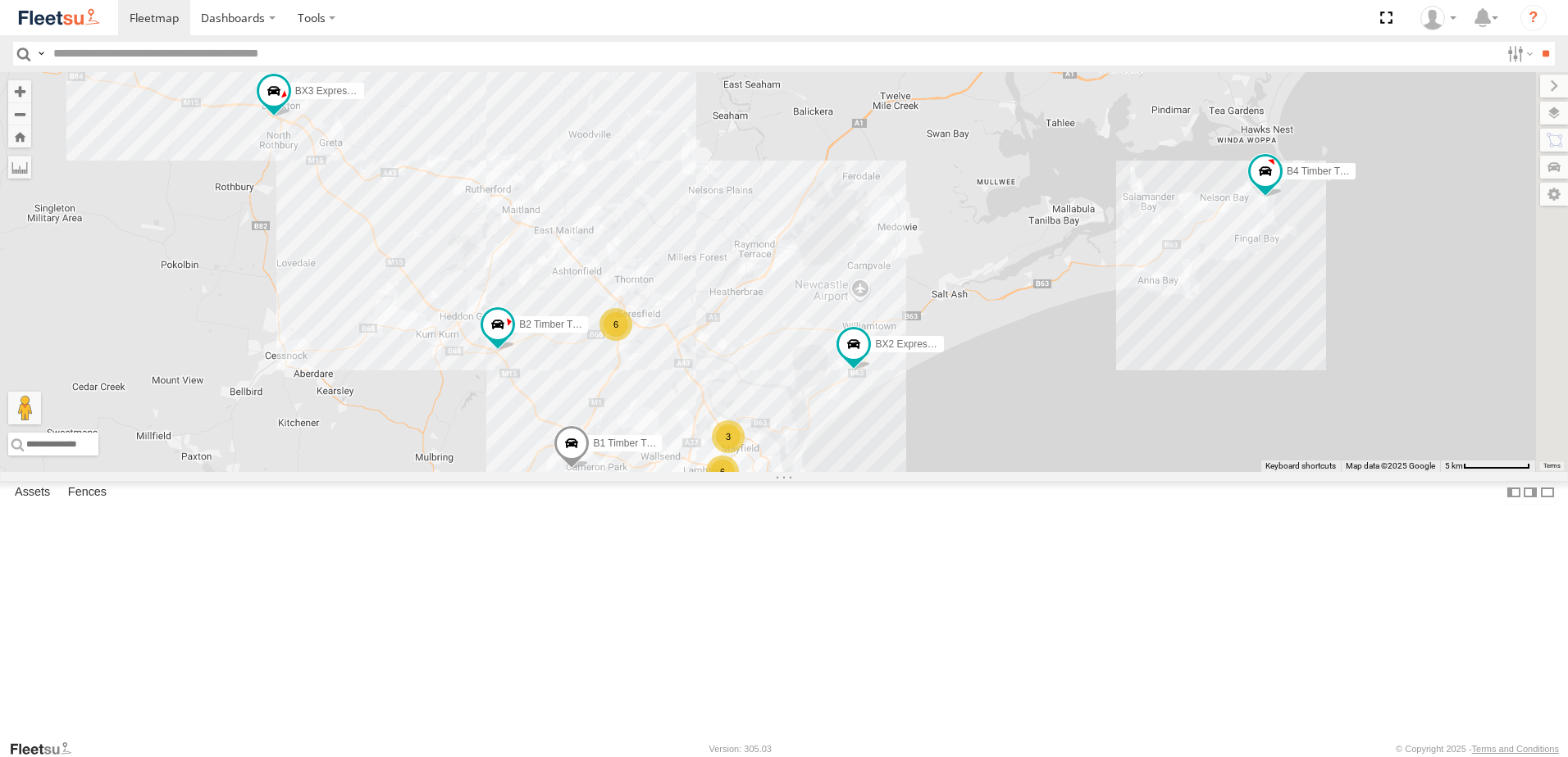
drag, startPoint x: 1060, startPoint y: 373, endPoint x: 461, endPoint y: 174, distance: 631.2
click at [917, 460] on div "B4 Timber Truck B2 Timber Truck L3 Plasterboard Truck BX2 Express Ute B1 Timber…" at bounding box center [784, 272] width 1568 height 400
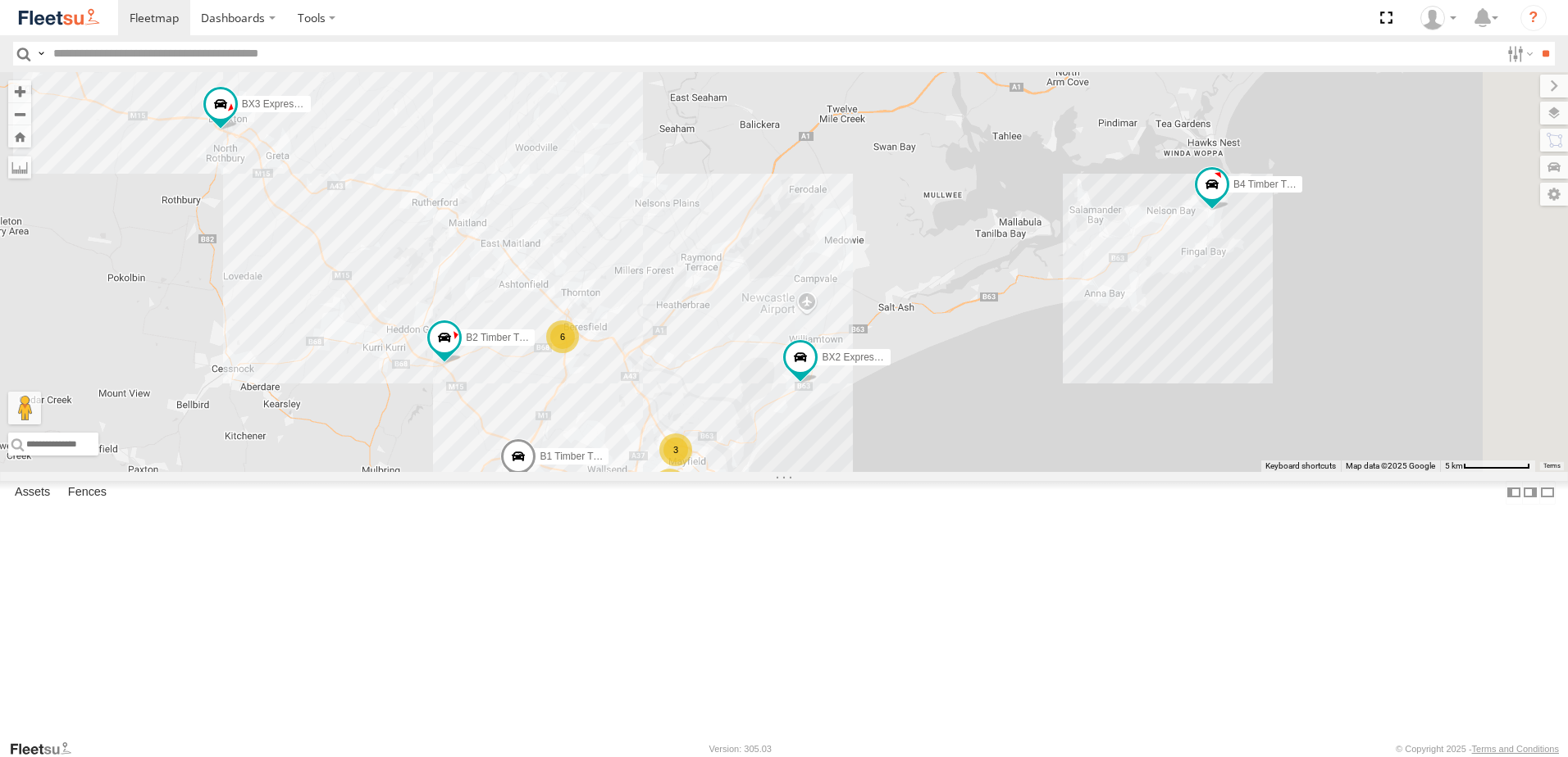
drag, startPoint x: 1226, startPoint y: 389, endPoint x: 939, endPoint y: 422, distance: 288.9
click at [939, 422] on div "B4 Timber Truck B2 Timber Truck L3 Plasterboard Truck BX2 Express Ute B1 Timber…" at bounding box center [784, 272] width 1568 height 400
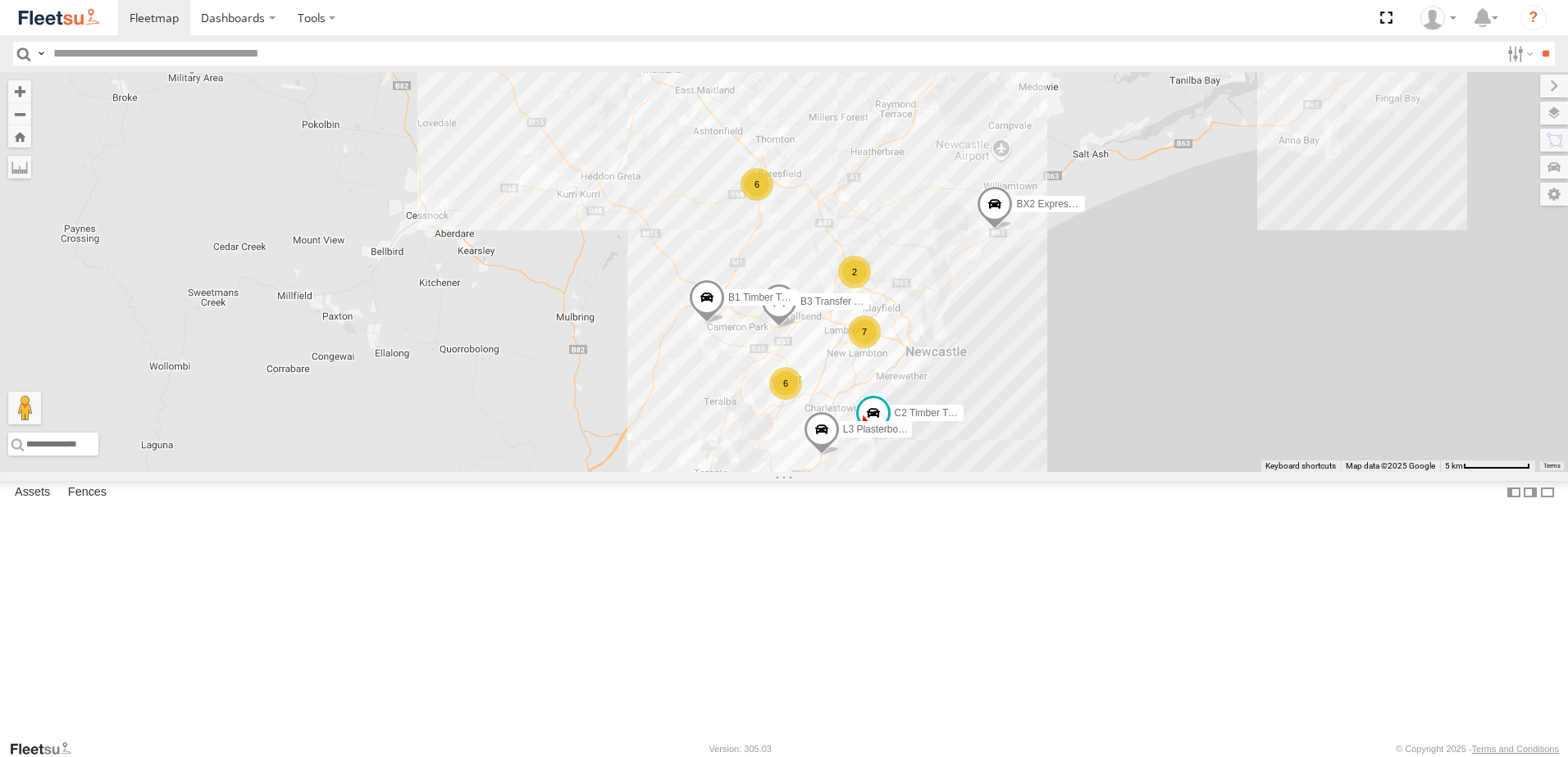
drag, startPoint x: 644, startPoint y: 432, endPoint x: 790, endPoint y: 403, distance: 148.9
click at [790, 403] on div "B4 Timber Truck L3 Plasterboard Truck BX2 Express Ute B3 Transfer Truck BX3 Exp…" at bounding box center [784, 272] width 1568 height 400
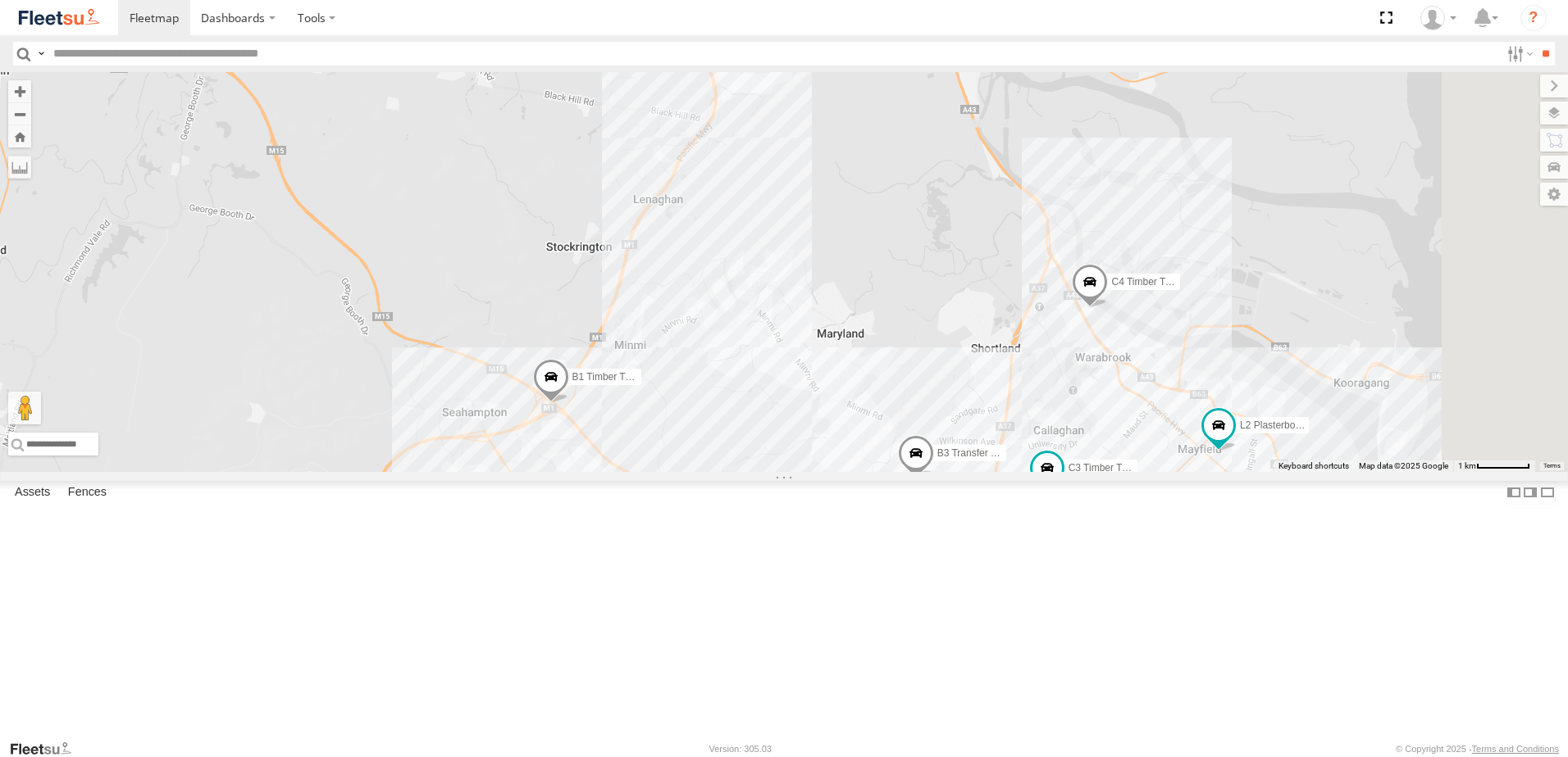
drag, startPoint x: 1213, startPoint y: 365, endPoint x: 1079, endPoint y: 518, distance: 203.4
click at [1092, 472] on div "B3 Transfer Truck B1 Timber Truck 6 6 L2 Plasterboard Truck C3 Timber Truck C4 …" at bounding box center [784, 272] width 1568 height 400
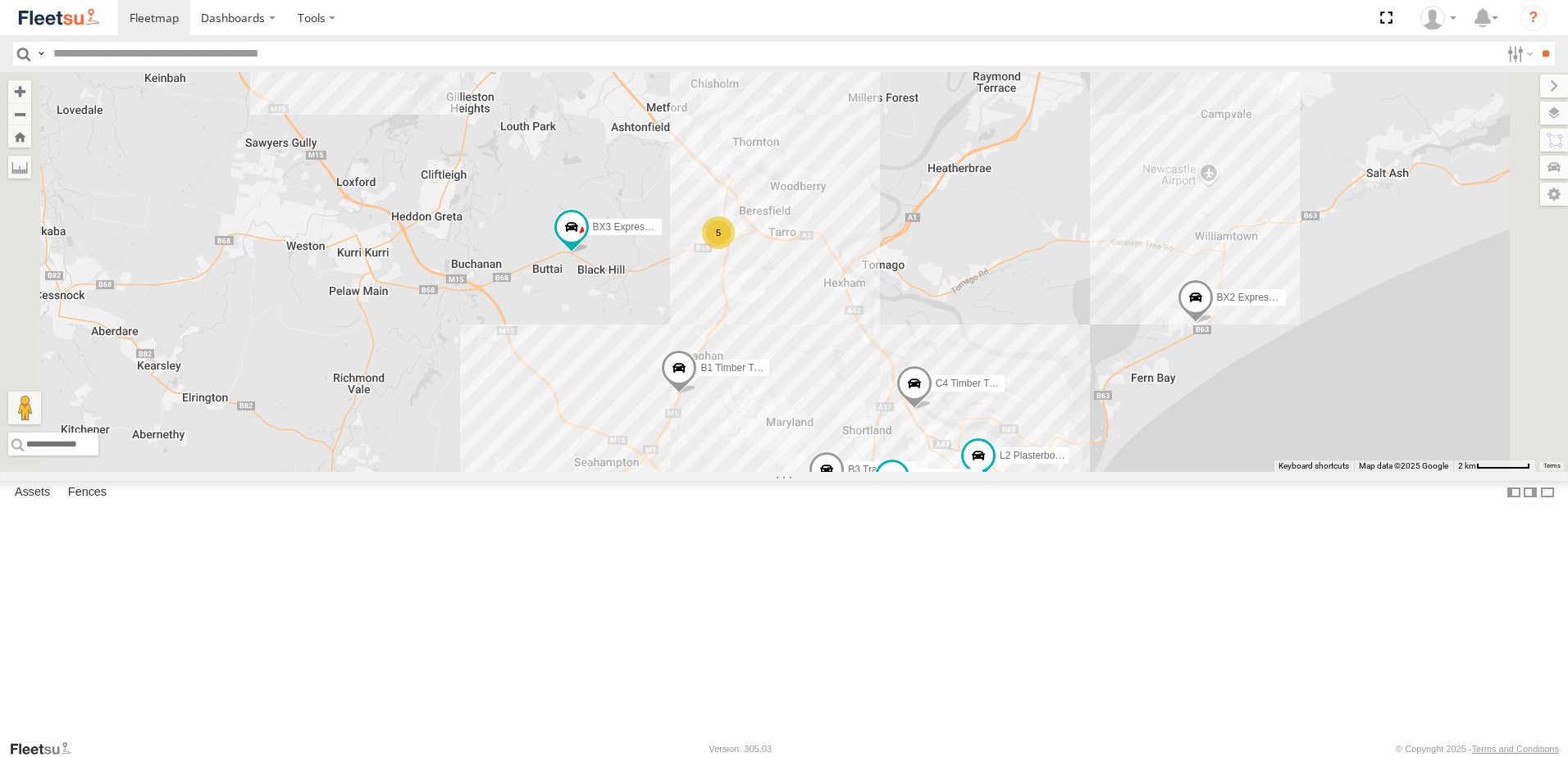
drag, startPoint x: 1036, startPoint y: 413, endPoint x: 1031, endPoint y: 448, distance: 35.4
click at [1031, 448] on div "B3 Transfer Truck B1 Timber Truck L2 Plasterboard Truck C3 Timber Truck C4 Timb…" at bounding box center [784, 272] width 1568 height 400
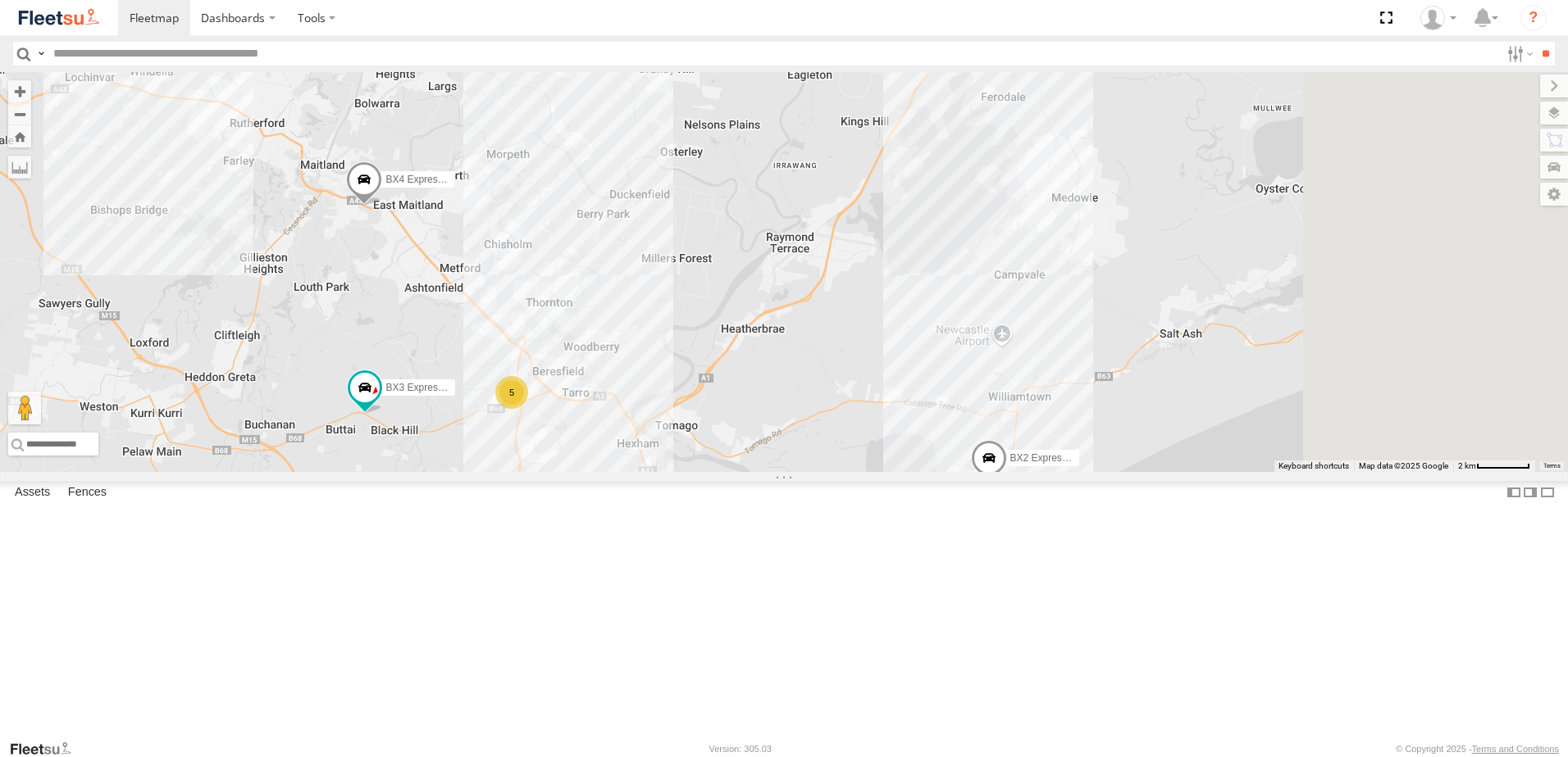
drag, startPoint x: 1245, startPoint y: 394, endPoint x: 1042, endPoint y: 486, distance: 222.9
click at [1043, 472] on div "B3 Transfer Truck B1 Timber Truck L2 Plasterboard Truck C3 Timber Truck C4 Timb…" at bounding box center [784, 272] width 1568 height 400
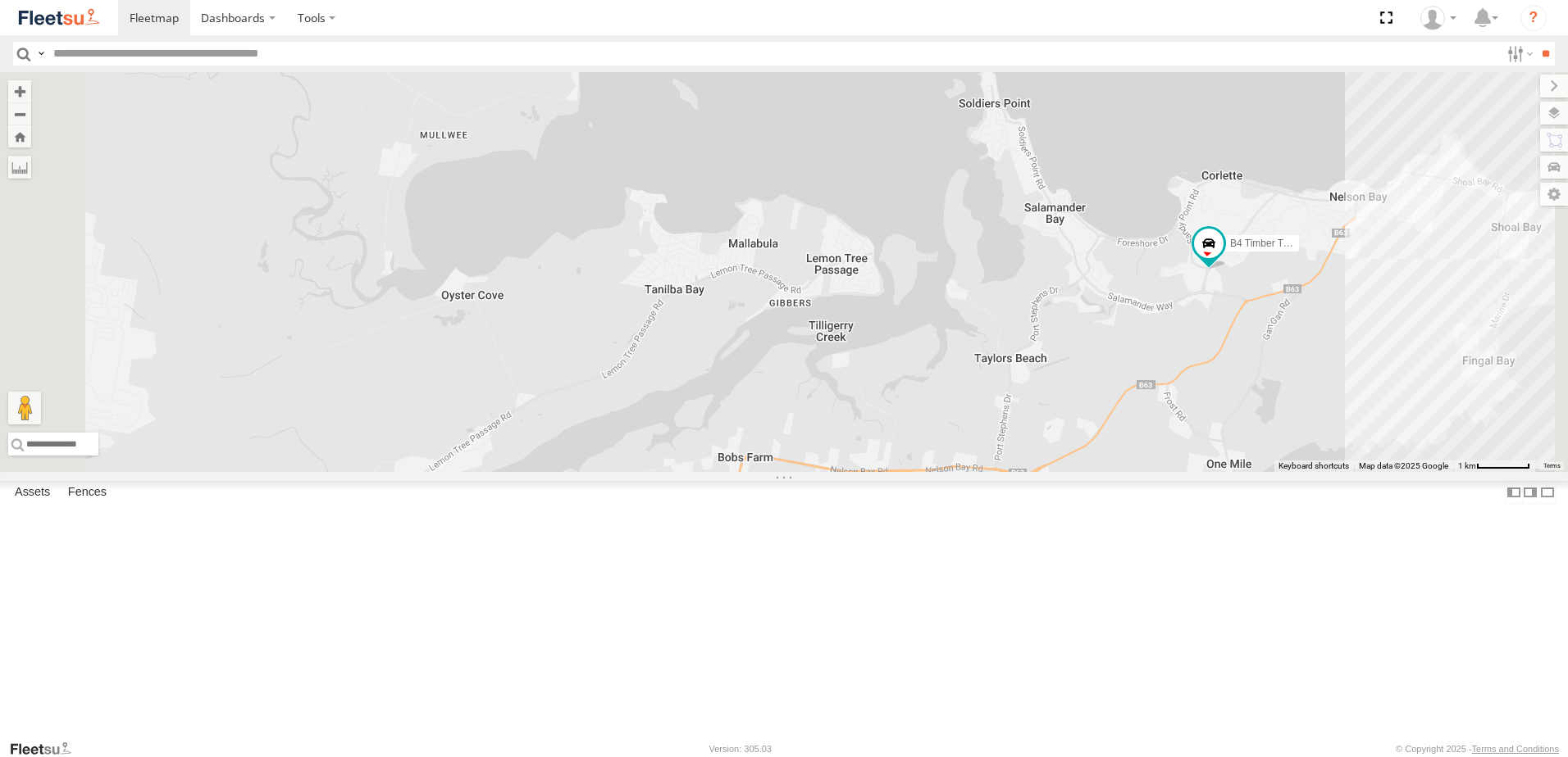
drag, startPoint x: 1265, startPoint y: 564, endPoint x: 1027, endPoint y: 381, distance: 300.2
click at [1027, 382] on div "B4 Timber Truck C4 Timber Truck BX2 Express Ute BX4 Express Ute L2 Plasterboard…" at bounding box center [784, 272] width 1568 height 400
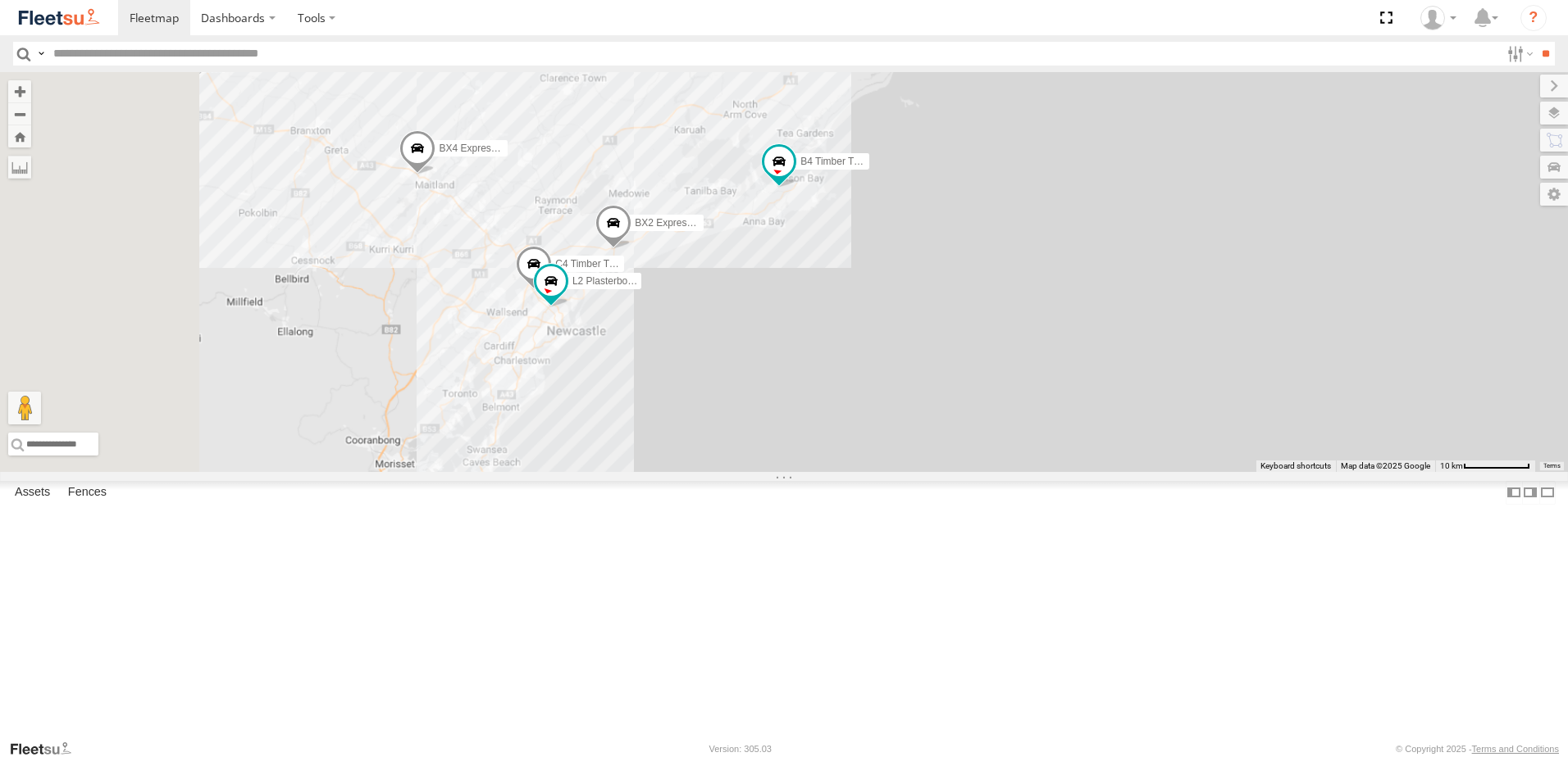
drag, startPoint x: 626, startPoint y: 560, endPoint x: 806, endPoint y: 491, distance: 192.8
click at [806, 472] on div "B4 Timber Truck C4 Timber Truck BX2 Express Ute BX4 Express Ute L2 Plasterboard…" at bounding box center [784, 272] width 1568 height 400
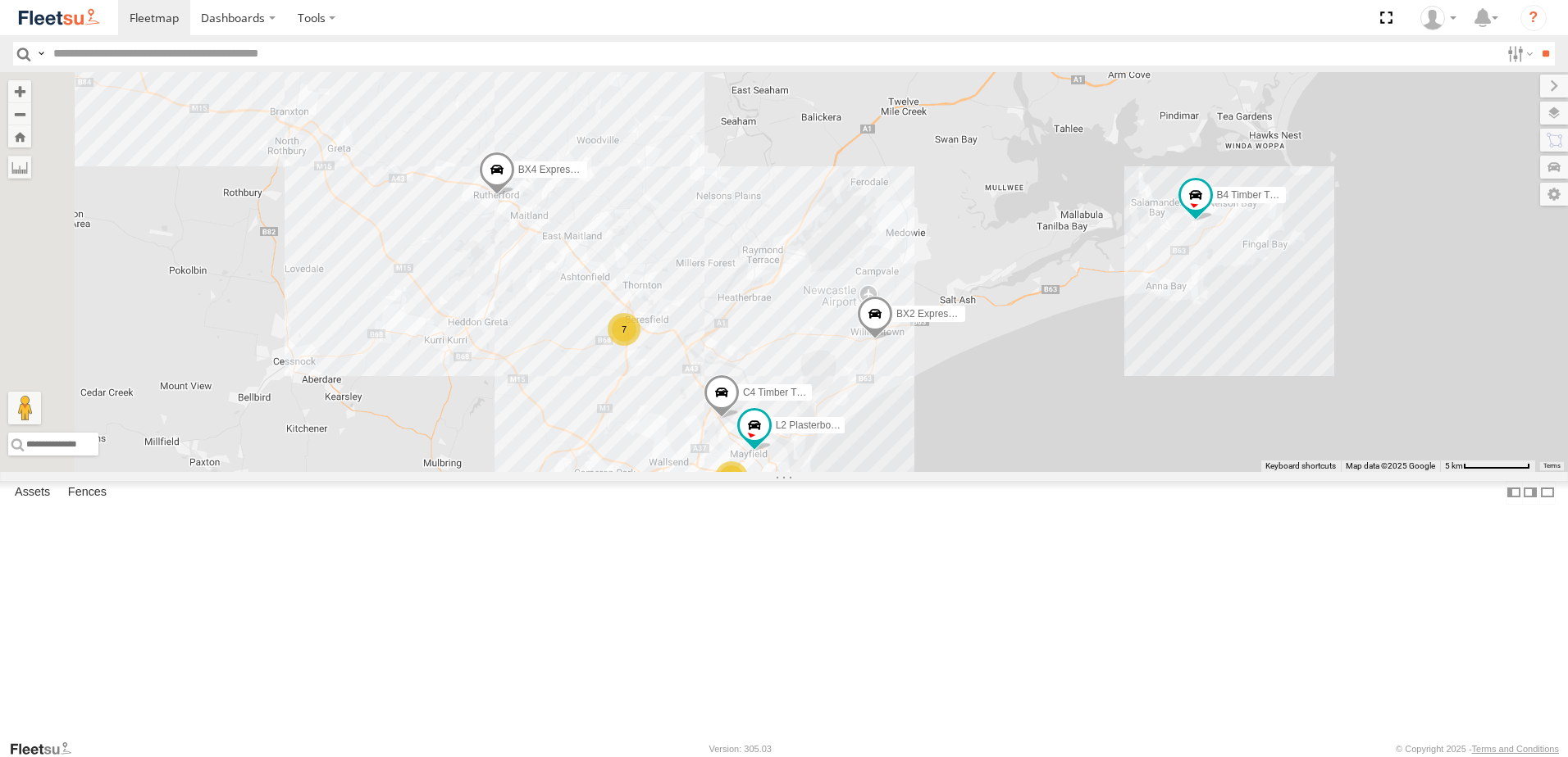
drag, startPoint x: 893, startPoint y: 461, endPoint x: 939, endPoint y: 473, distance: 47.5
click at [939, 472] on div "B4 Timber Truck C4 Timber Truck BX2 Express Ute BX4 Express Ute C2 Timber Truck…" at bounding box center [784, 272] width 1568 height 400
